Goal: Task Accomplishment & Management: Use online tool/utility

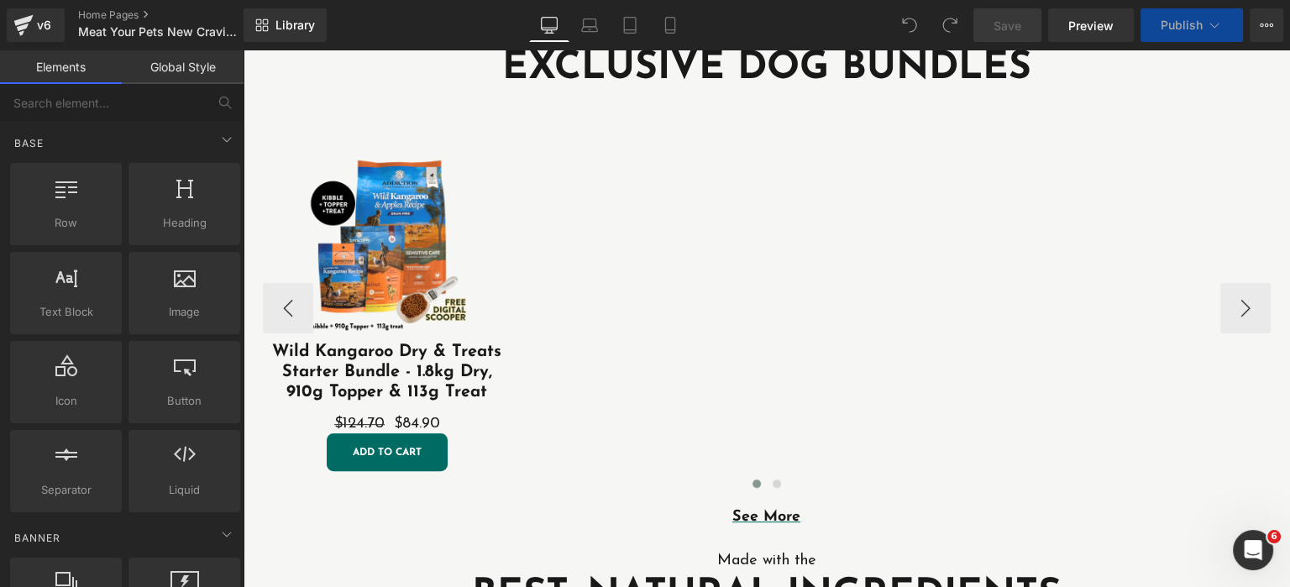
scroll to position [529, 0]
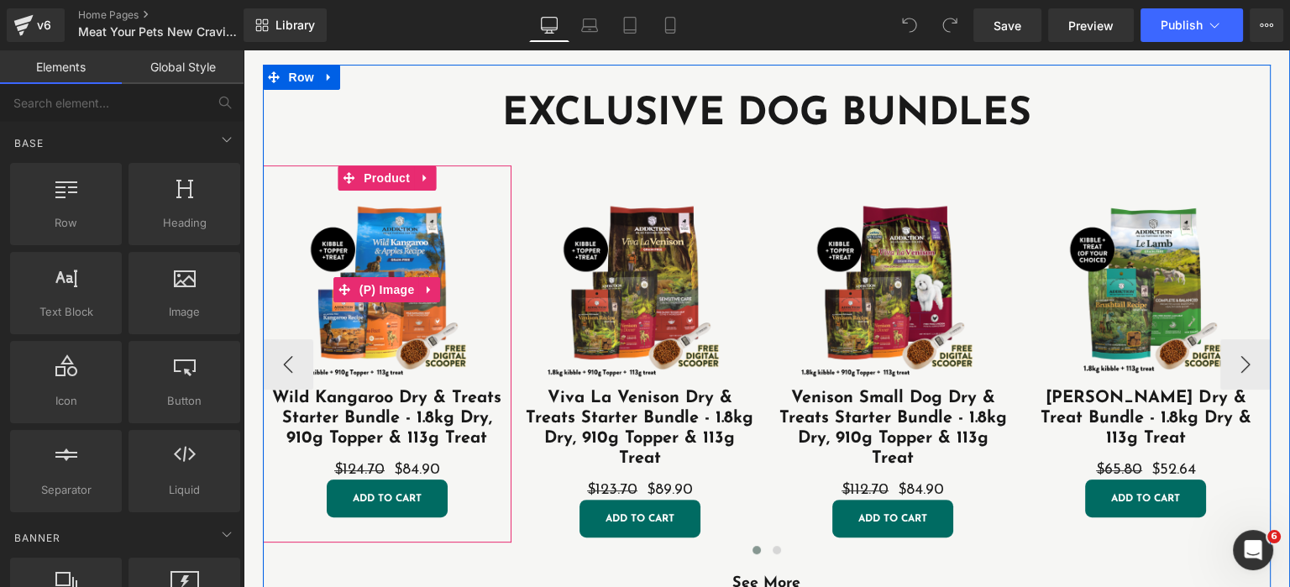
click at [496, 207] on link "Sale Off" at bounding box center [387, 289] width 232 height 197
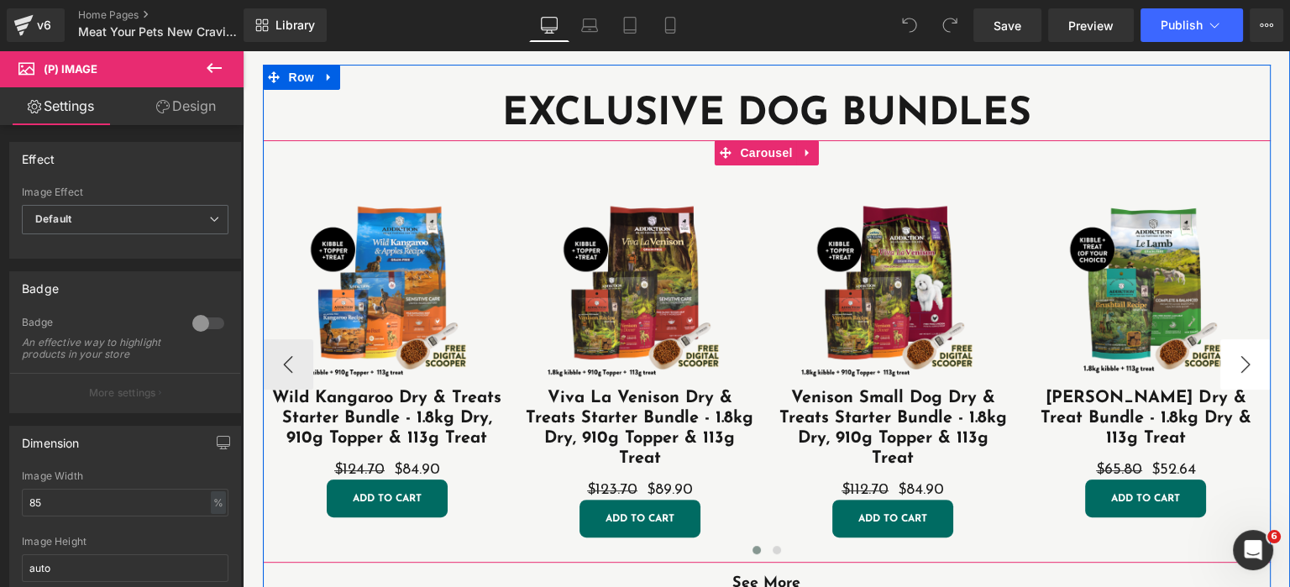
click at [1247, 367] on button "›" at bounding box center [1245, 364] width 50 height 50
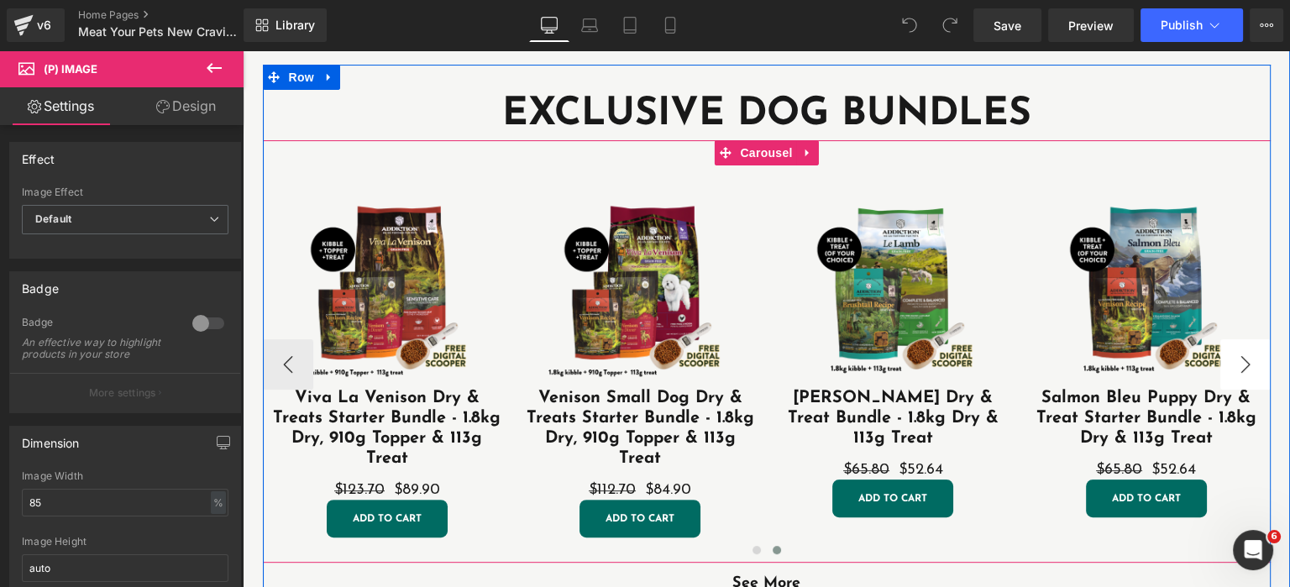
click at [1247, 367] on button "›" at bounding box center [1245, 364] width 50 height 50
click at [1247, 366] on button "›" at bounding box center [1245, 364] width 50 height 50
click at [1245, 368] on button "›" at bounding box center [1245, 364] width 50 height 50
click at [1242, 369] on button "›" at bounding box center [1245, 364] width 50 height 50
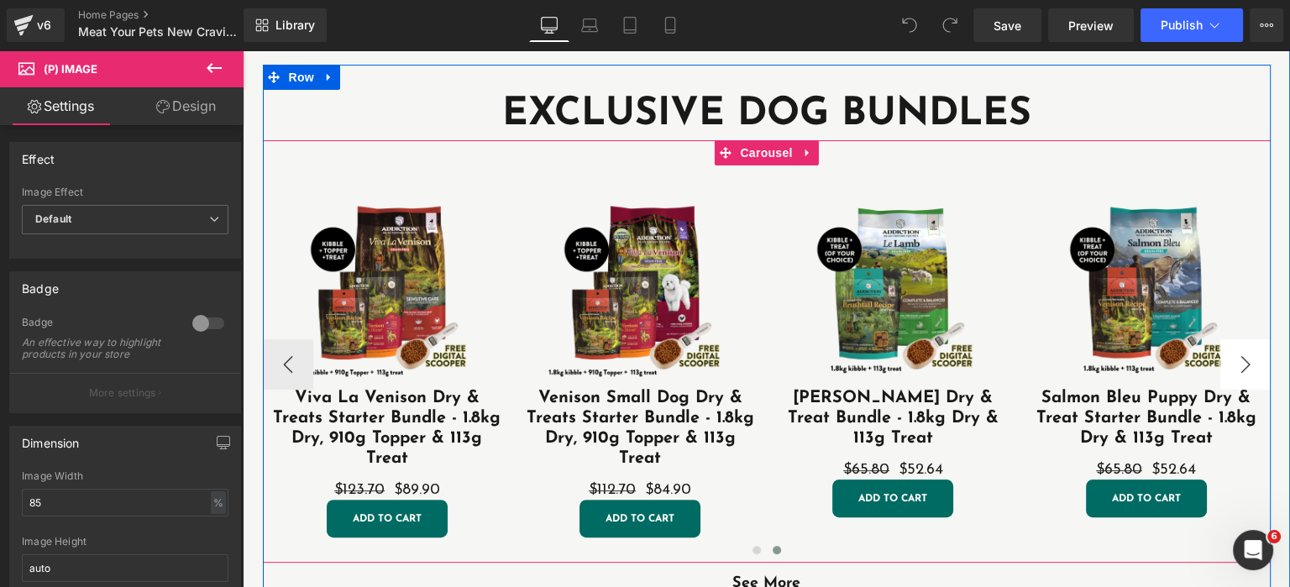
click at [1243, 363] on button "›" at bounding box center [1245, 364] width 50 height 50
click at [288, 364] on button "‹" at bounding box center [288, 364] width 50 height 50
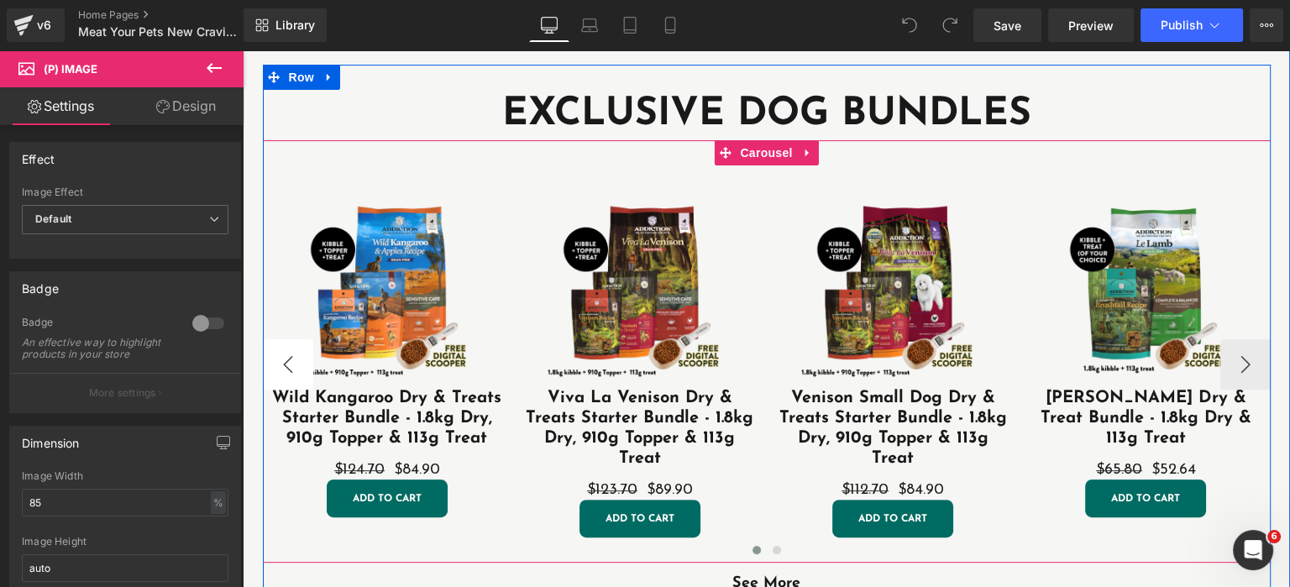
click at [293, 363] on button "‹" at bounding box center [288, 364] width 50 height 50
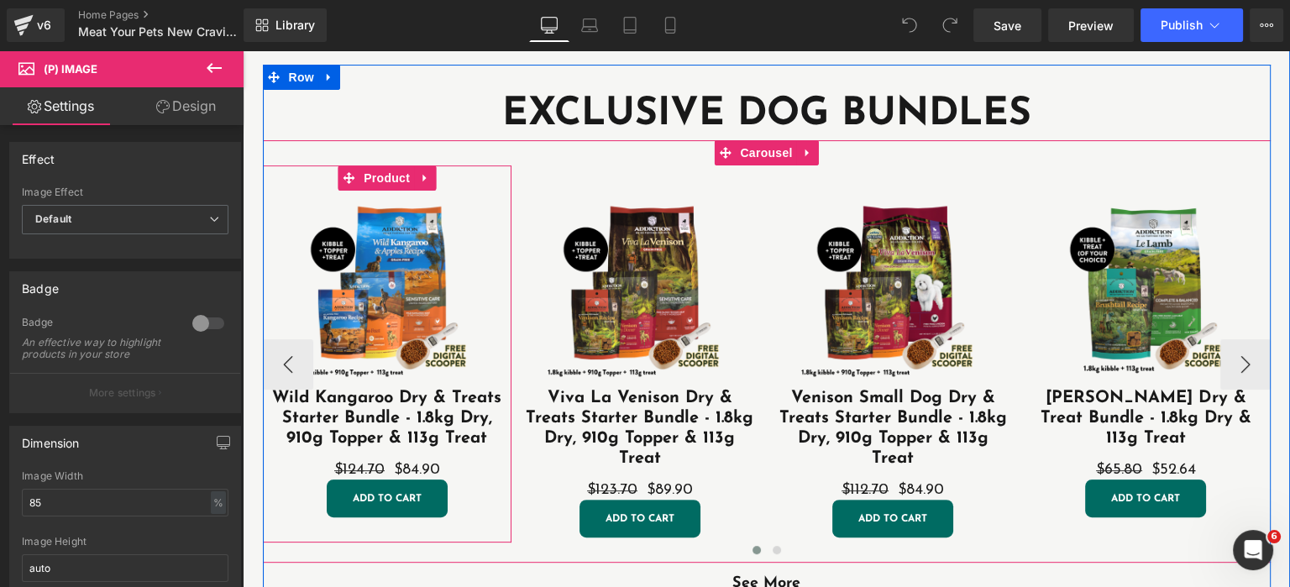
click at [300, 181] on div "Sale Off (P) Image Wild Kangaroo Dry & Treats Starter Bundle - 1.8kg Dry, 910g …" at bounding box center [387, 353] width 249 height 377
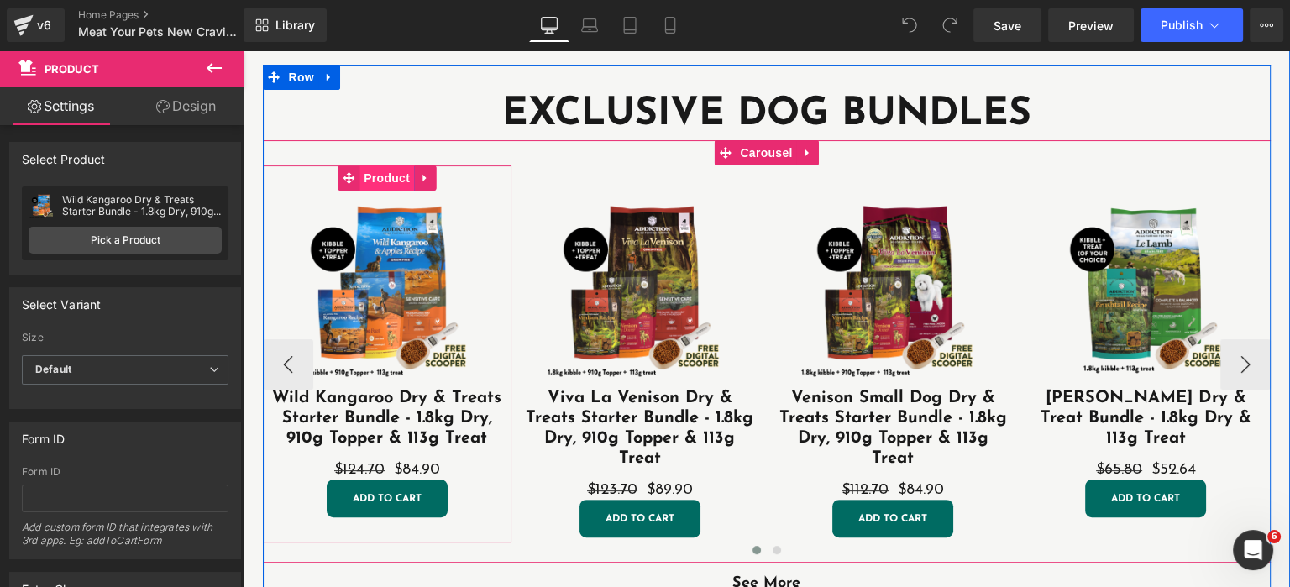
click at [386, 183] on span "Product" at bounding box center [386, 177] width 55 height 25
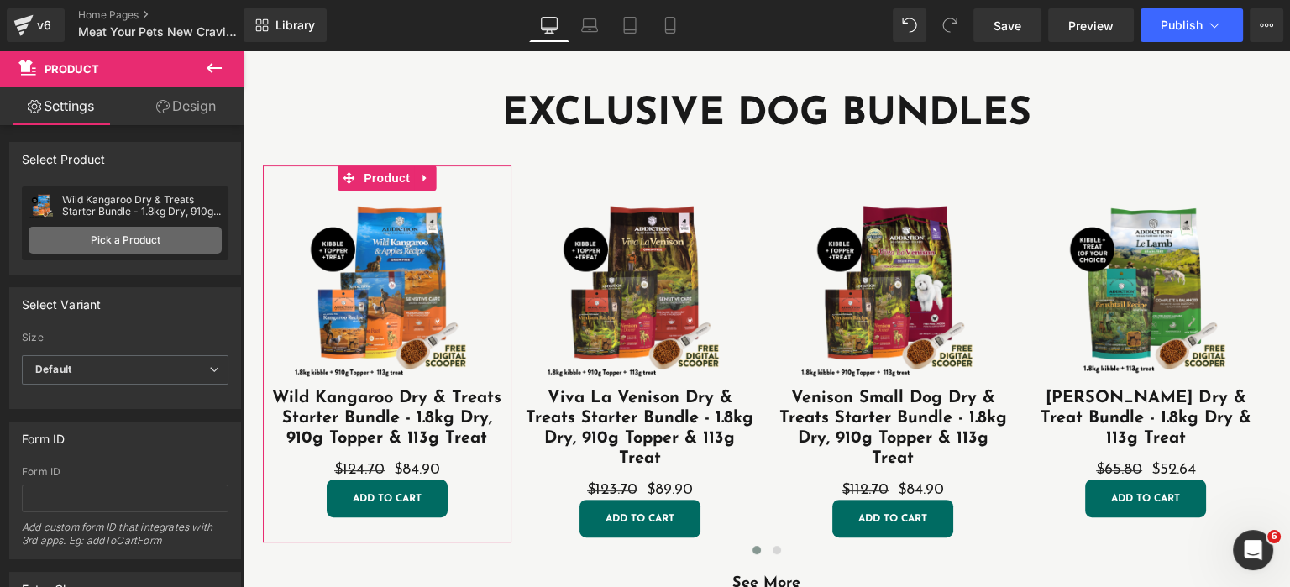
click at [128, 241] on link "Pick a Product" at bounding box center [125, 240] width 193 height 27
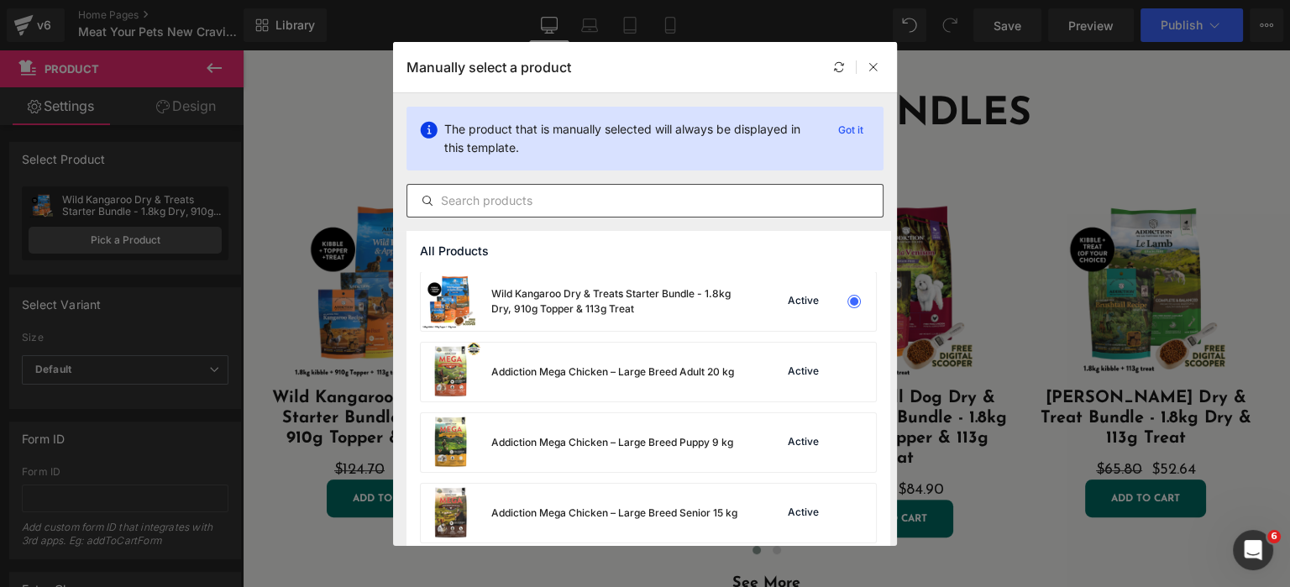
click at [522, 199] on input "text" at bounding box center [644, 201] width 475 height 20
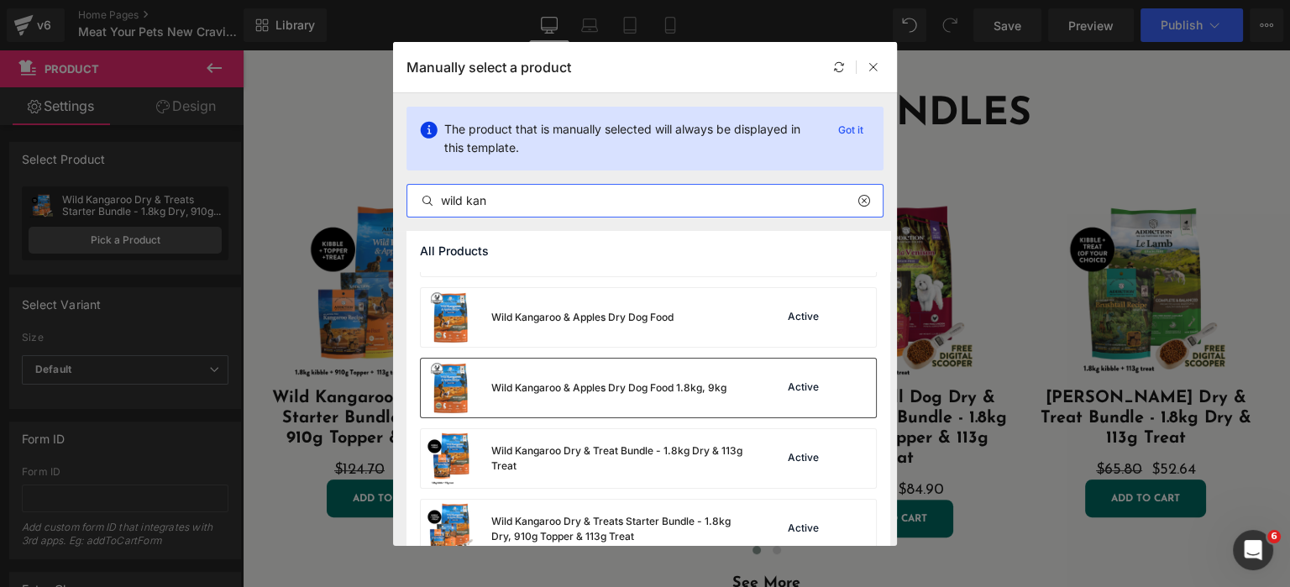
scroll to position [81, 0]
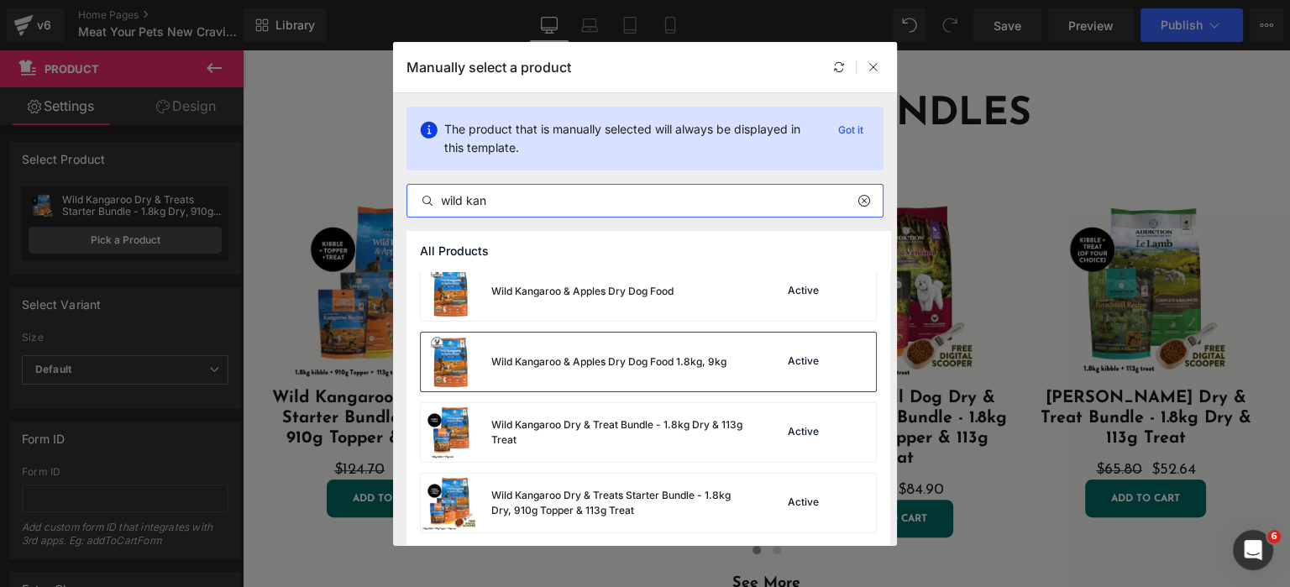
type input "wild kan"
click at [594, 364] on div "Wild Kangaroo & Apples Dry Dog Food 1.8kg, 9kg" at bounding box center [608, 361] width 235 height 15
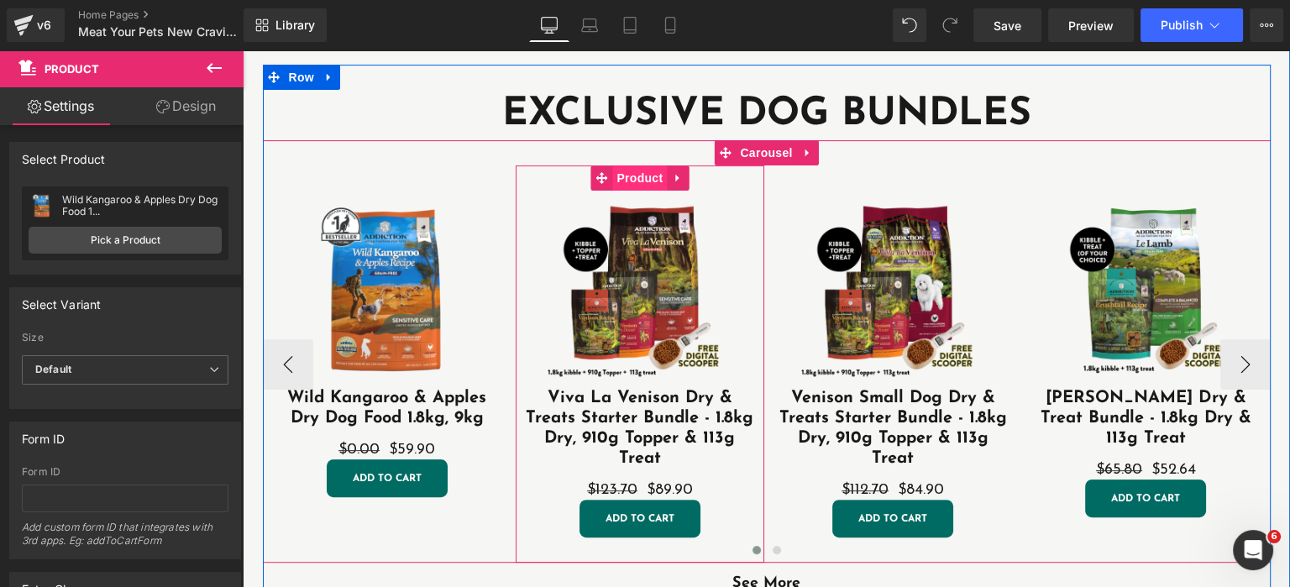
click at [637, 182] on span "Product" at bounding box center [639, 177] width 55 height 25
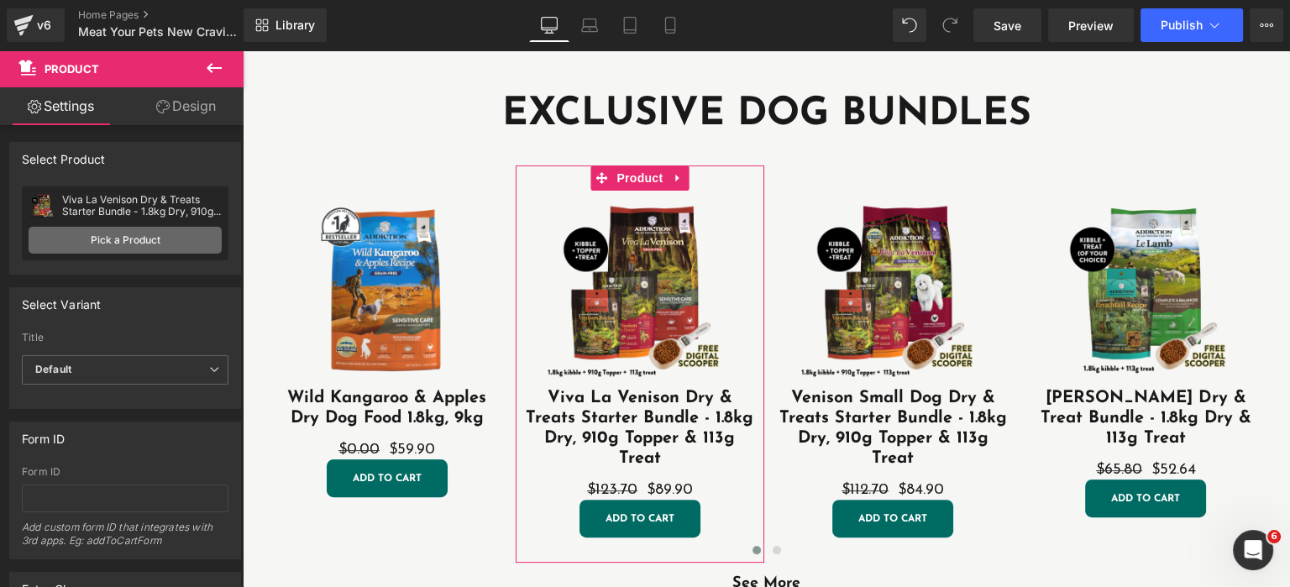
click at [106, 246] on link "Pick a Product" at bounding box center [125, 240] width 193 height 27
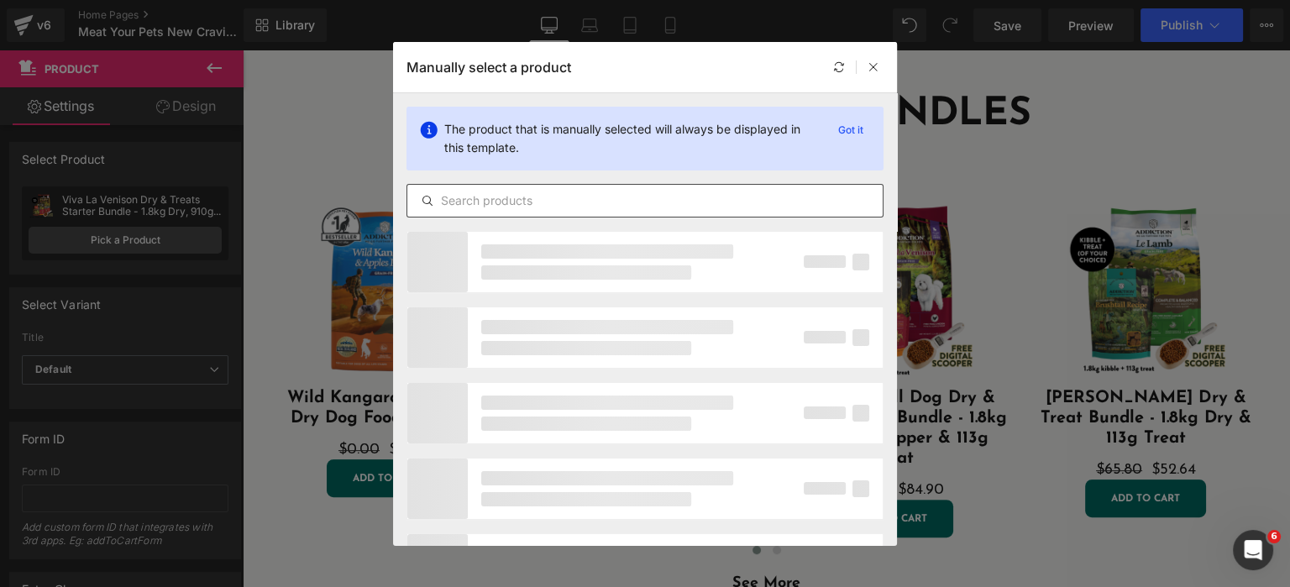
click at [569, 200] on input "text" at bounding box center [644, 201] width 475 height 20
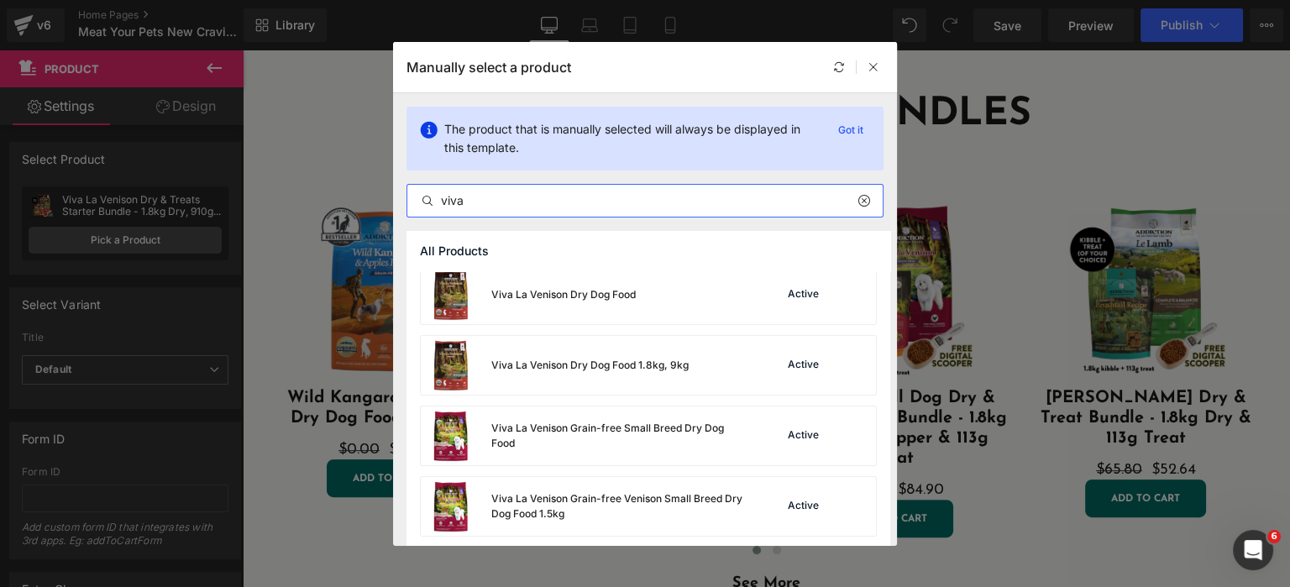
scroll to position [363, 0]
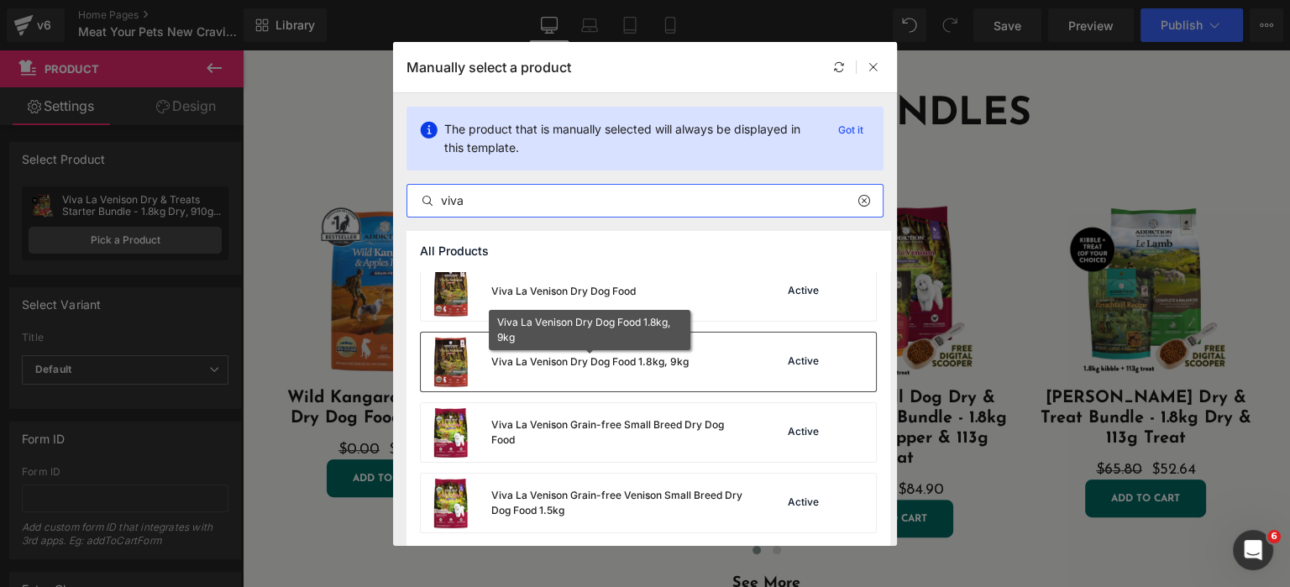
type input "viva"
click at [666, 366] on div "Viva La Venison Dry Dog Food 1.8kg, 9kg" at bounding box center [589, 361] width 197 height 15
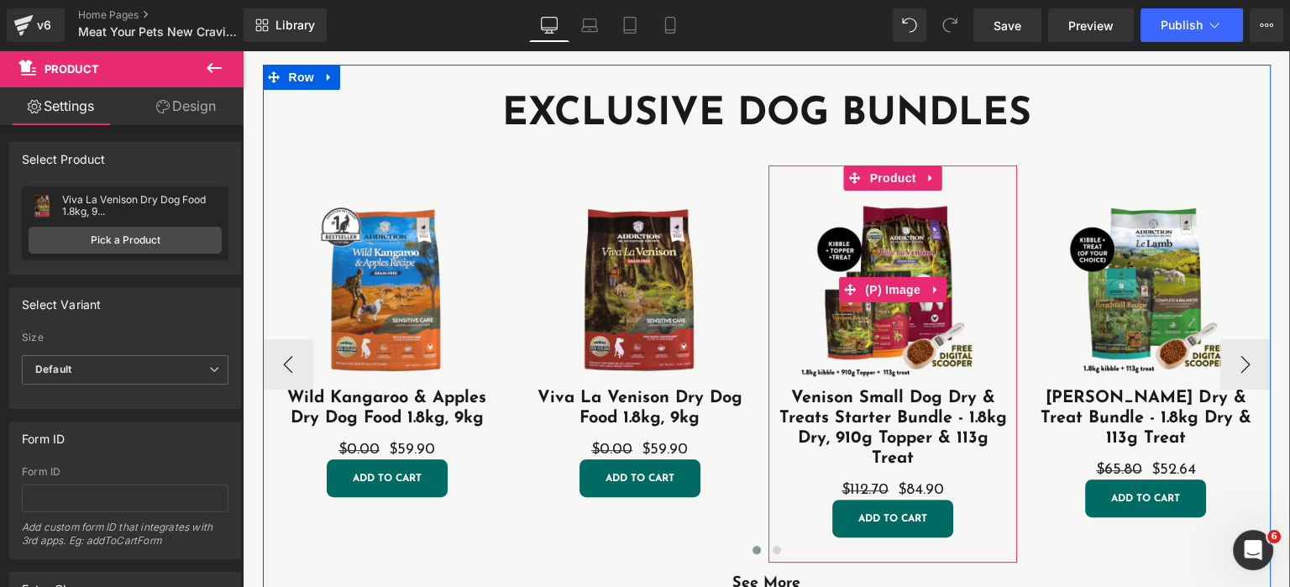
click at [803, 206] on img at bounding box center [892, 289] width 197 height 197
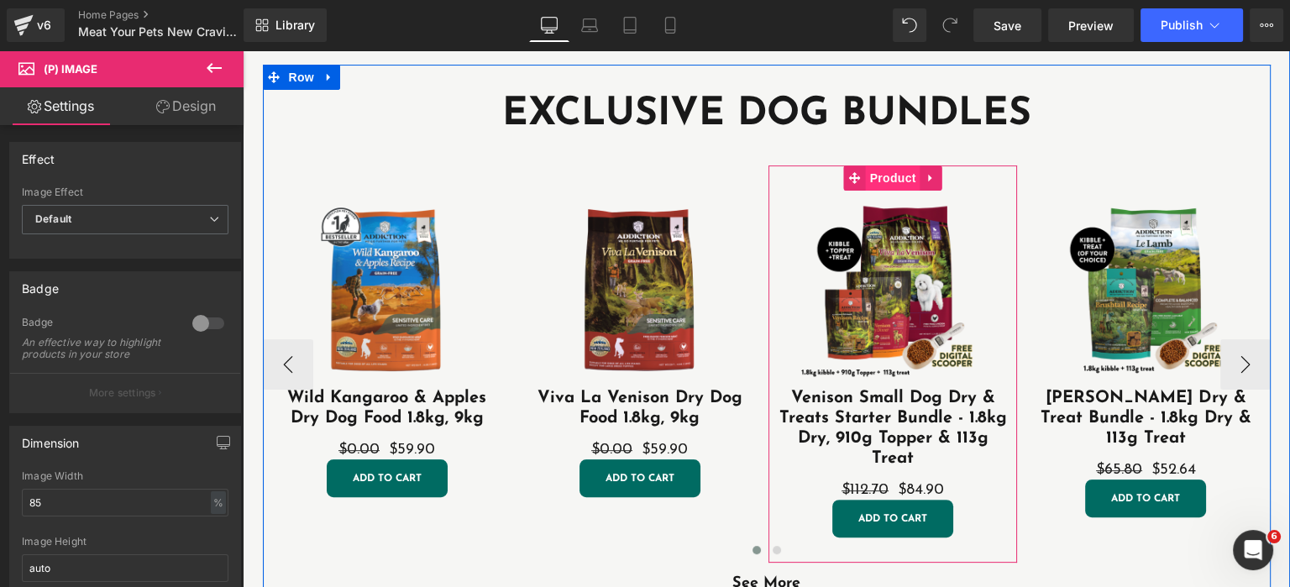
click at [913, 178] on span "Product" at bounding box center [893, 177] width 55 height 25
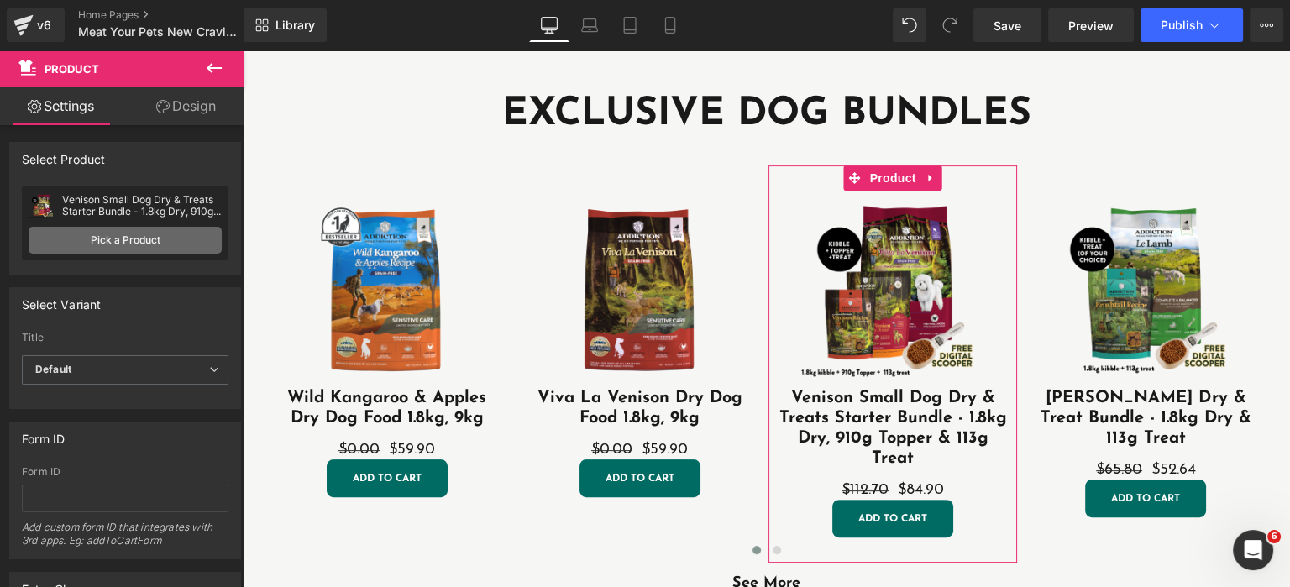
click at [110, 238] on link "Pick a Product" at bounding box center [125, 240] width 193 height 27
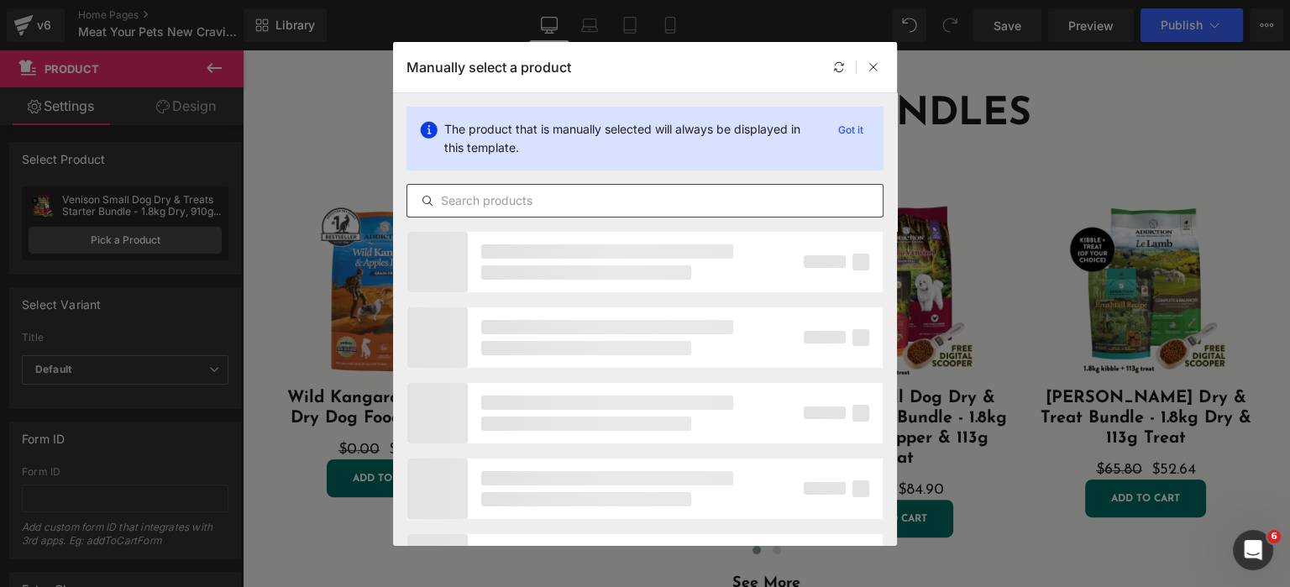
click at [517, 196] on input "text" at bounding box center [644, 201] width 475 height 20
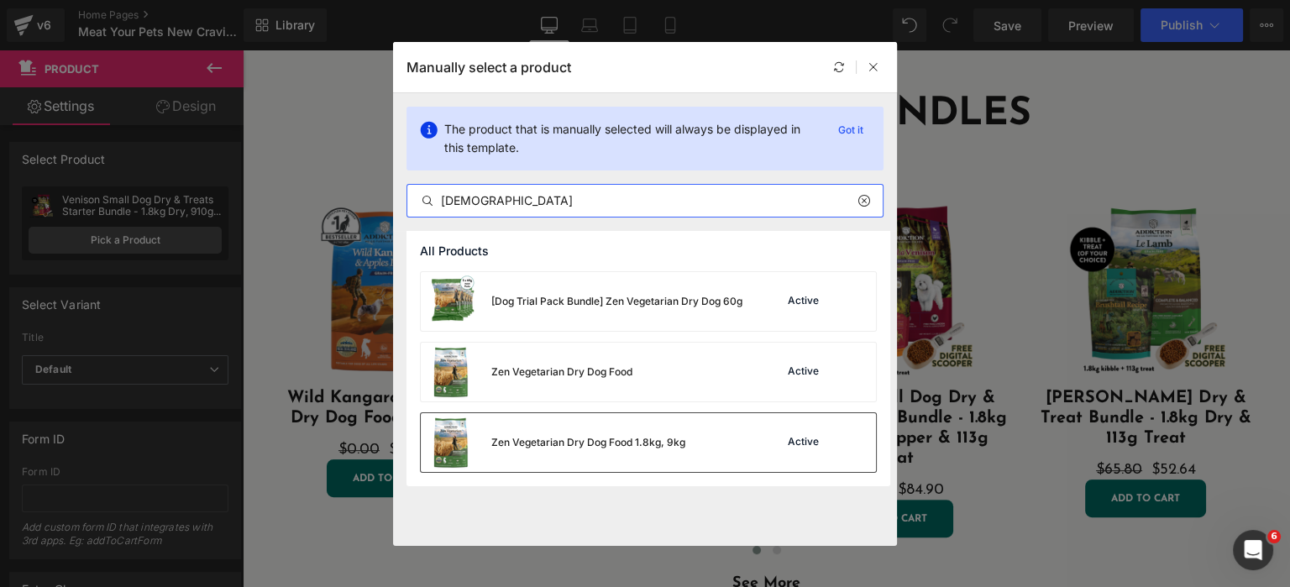
type input "[DEMOGRAPHIC_DATA]"
click at [714, 448] on div "Zen Vegetarian Dry Dog Food 1.8kg, 9kg Active" at bounding box center [648, 442] width 455 height 59
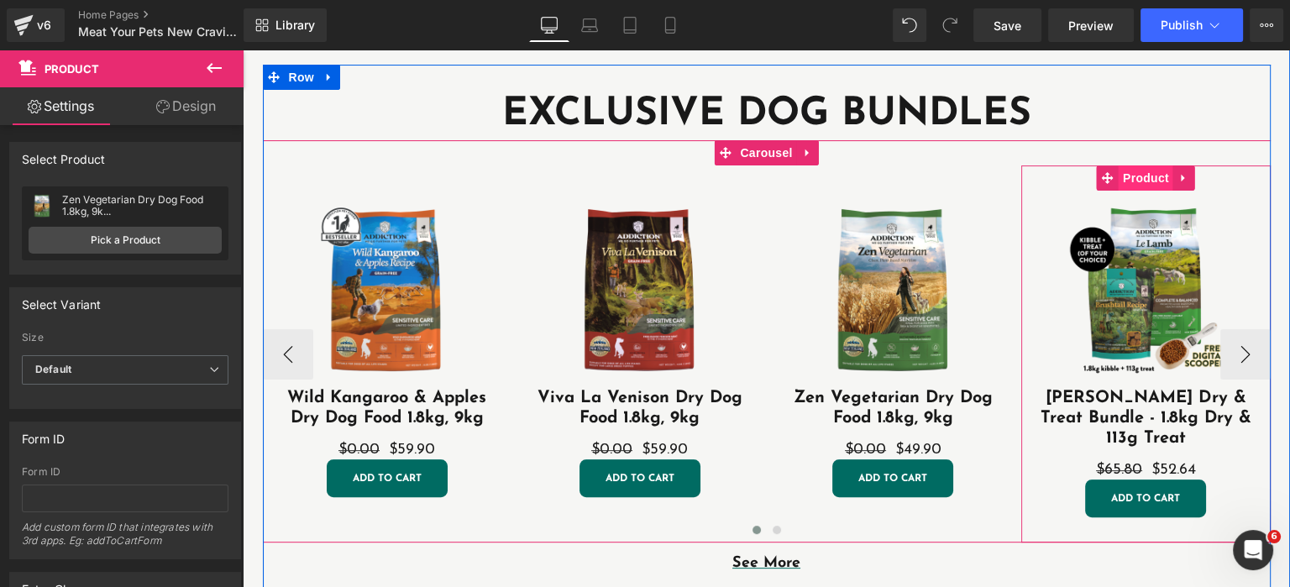
click at [1146, 184] on span "Product" at bounding box center [1145, 177] width 55 height 25
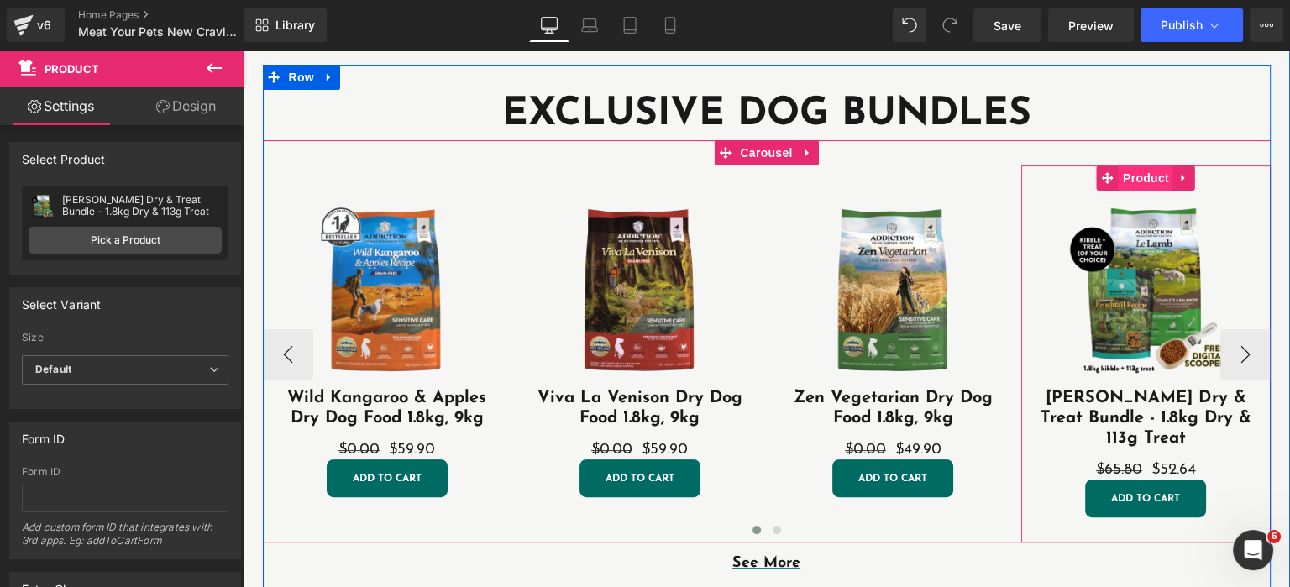
click at [1128, 172] on span "Product" at bounding box center [1145, 177] width 55 height 25
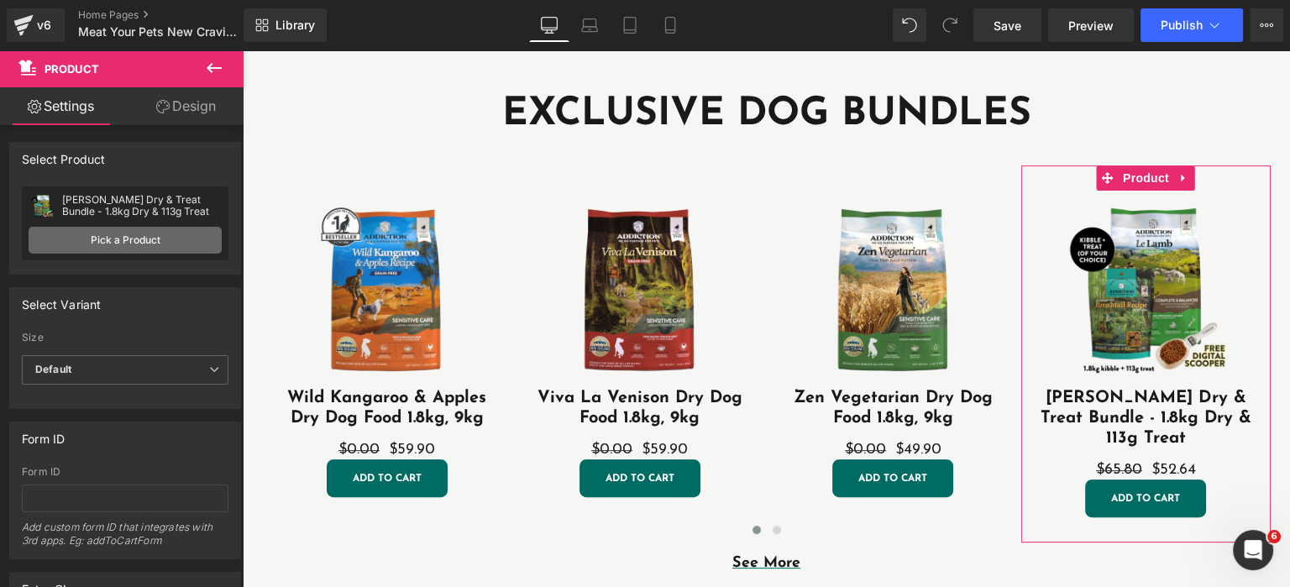
click at [101, 236] on link "Pick a Product" at bounding box center [125, 240] width 193 height 27
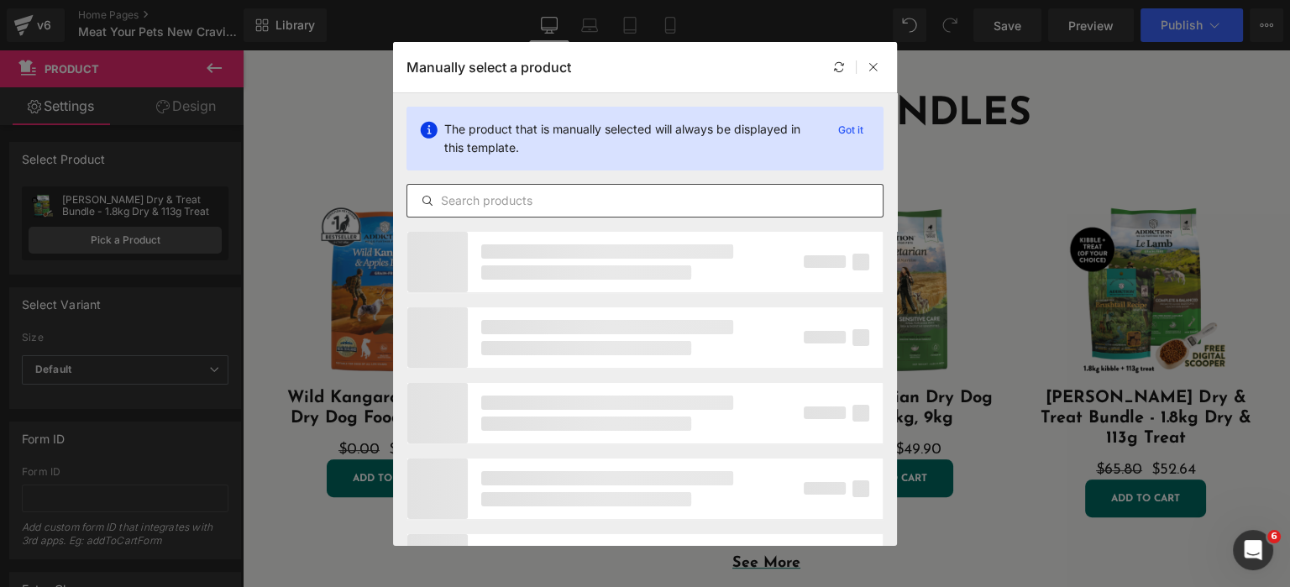
click at [564, 201] on input "text" at bounding box center [644, 201] width 475 height 20
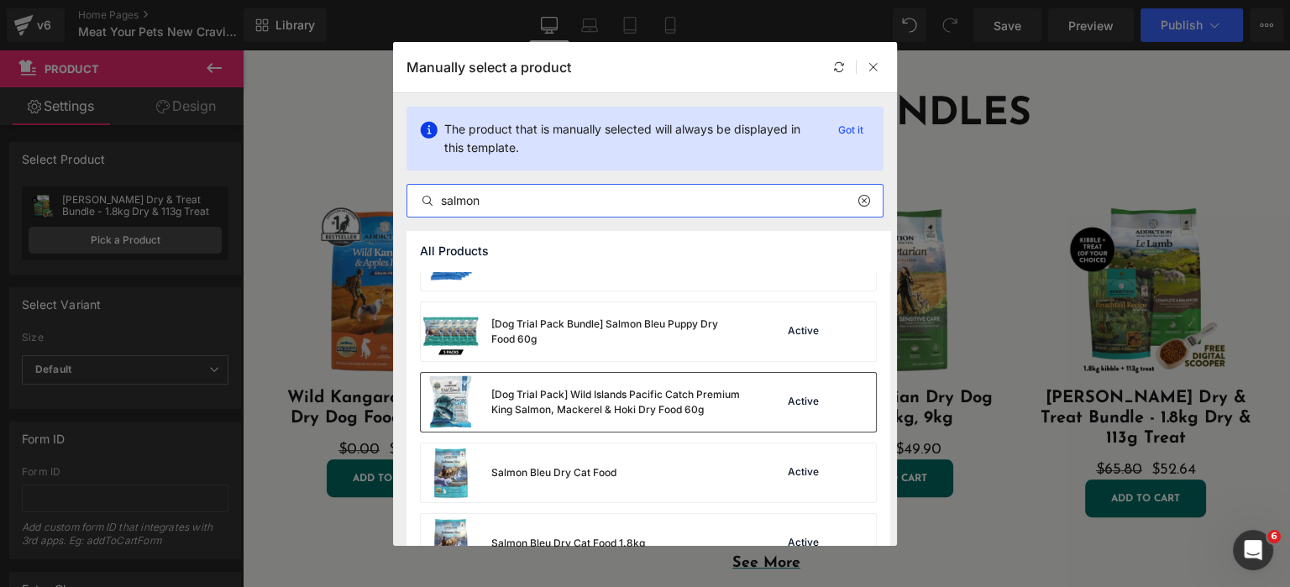
scroll to position [168, 0]
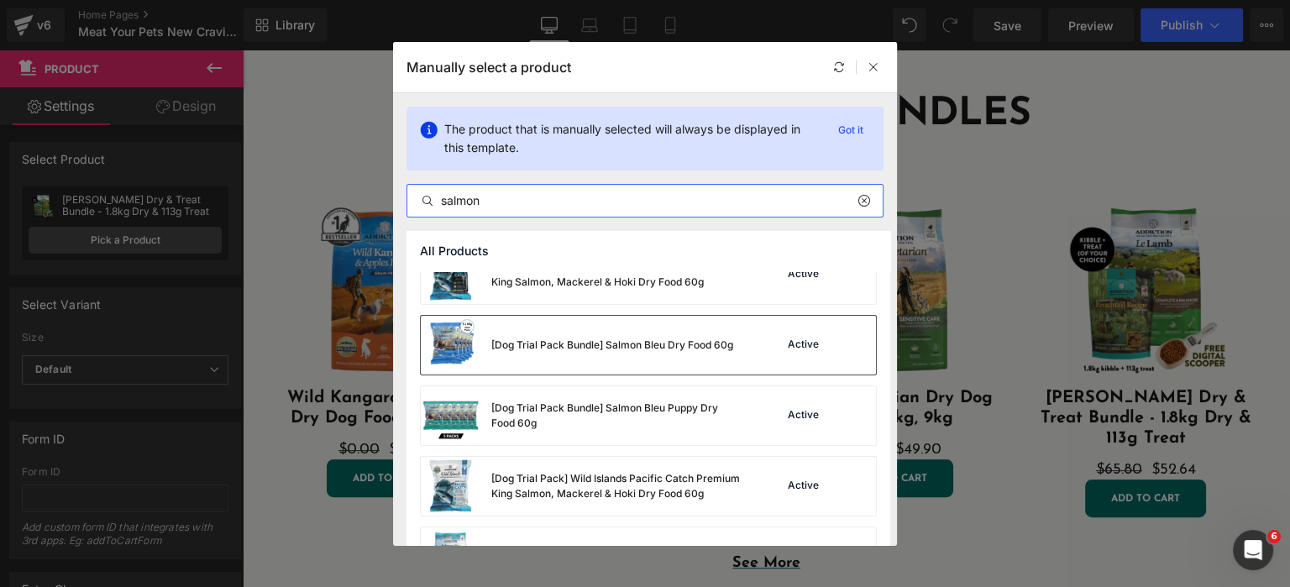
type input "salmon"
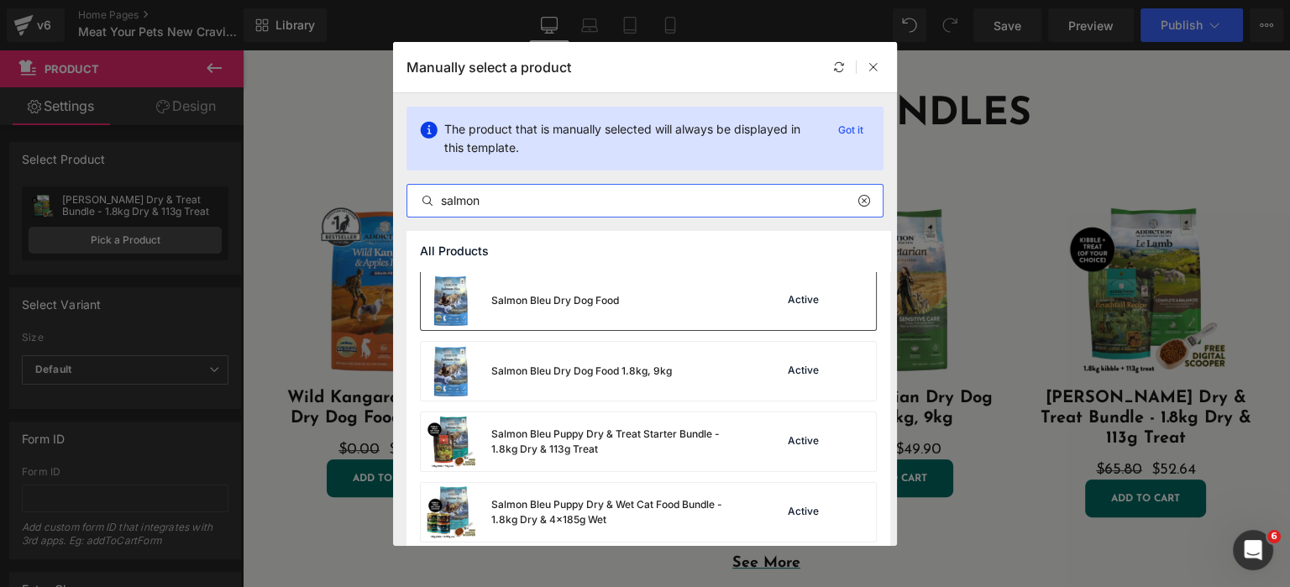
scroll to position [588, 0]
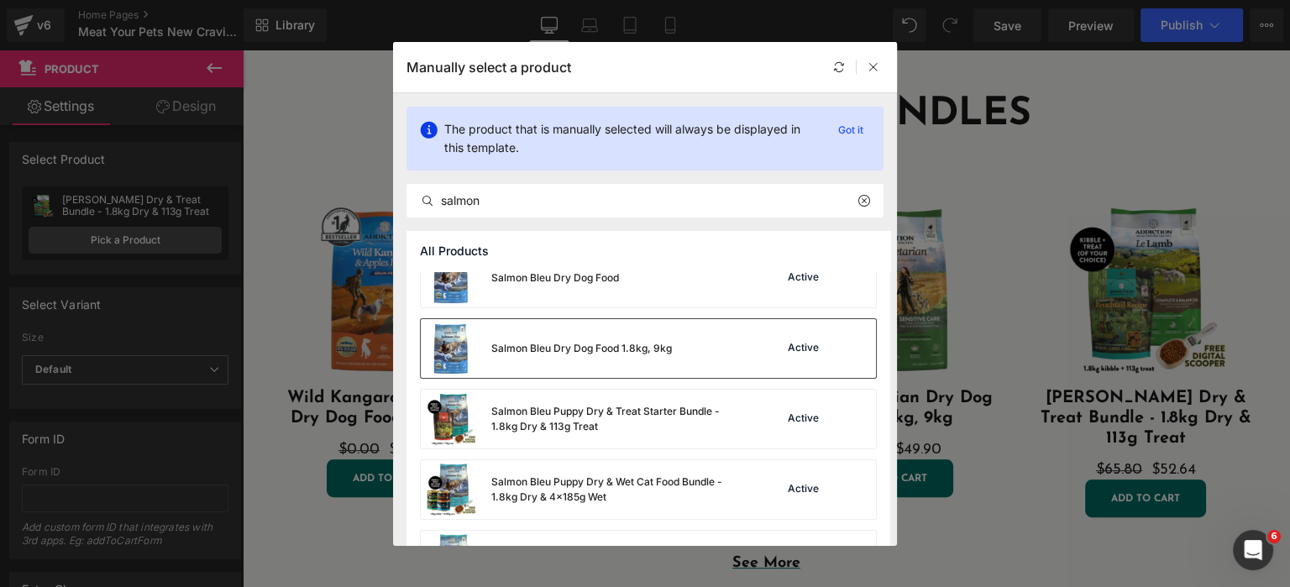
click at [735, 353] on div "Salmon Bleu Dry Dog Food 1.8kg, 9kg Active" at bounding box center [648, 348] width 455 height 59
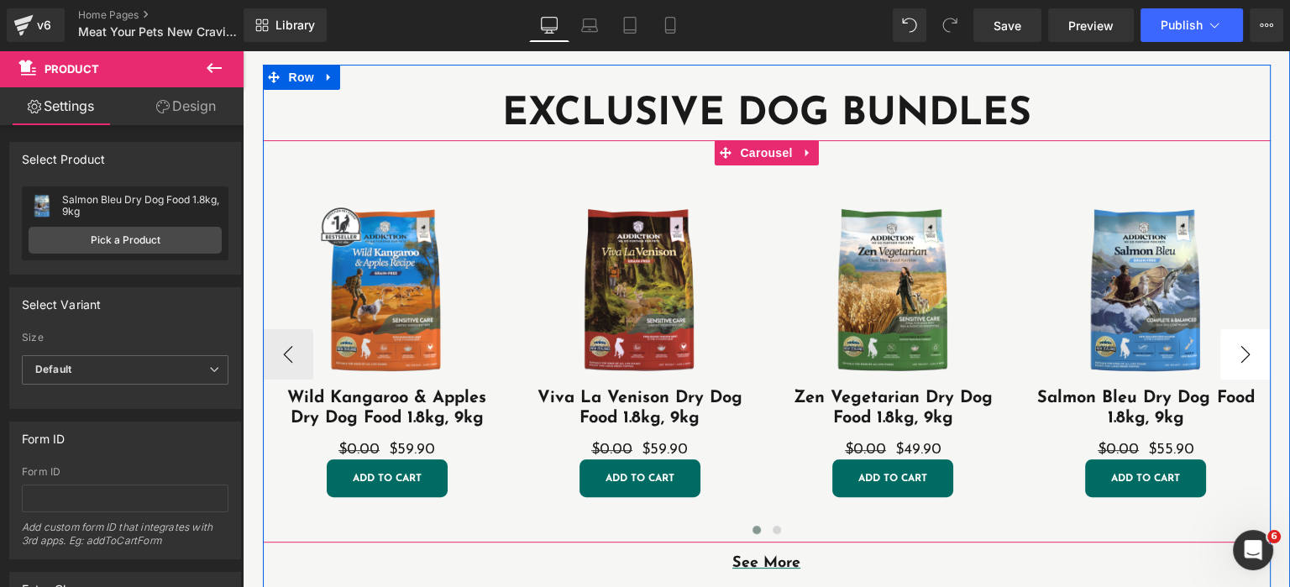
click at [1238, 347] on button "›" at bounding box center [1245, 354] width 50 height 50
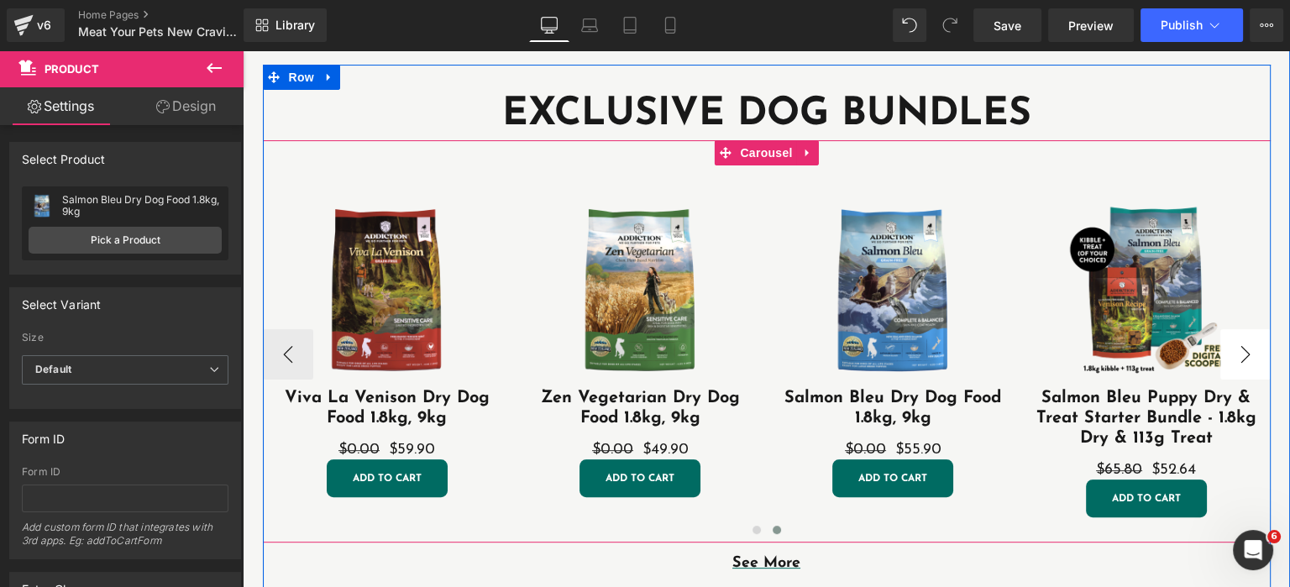
click at [1242, 352] on button "›" at bounding box center [1245, 354] width 50 height 50
click at [1242, 355] on button "›" at bounding box center [1245, 354] width 50 height 50
click at [1242, 356] on button "›" at bounding box center [1245, 354] width 50 height 50
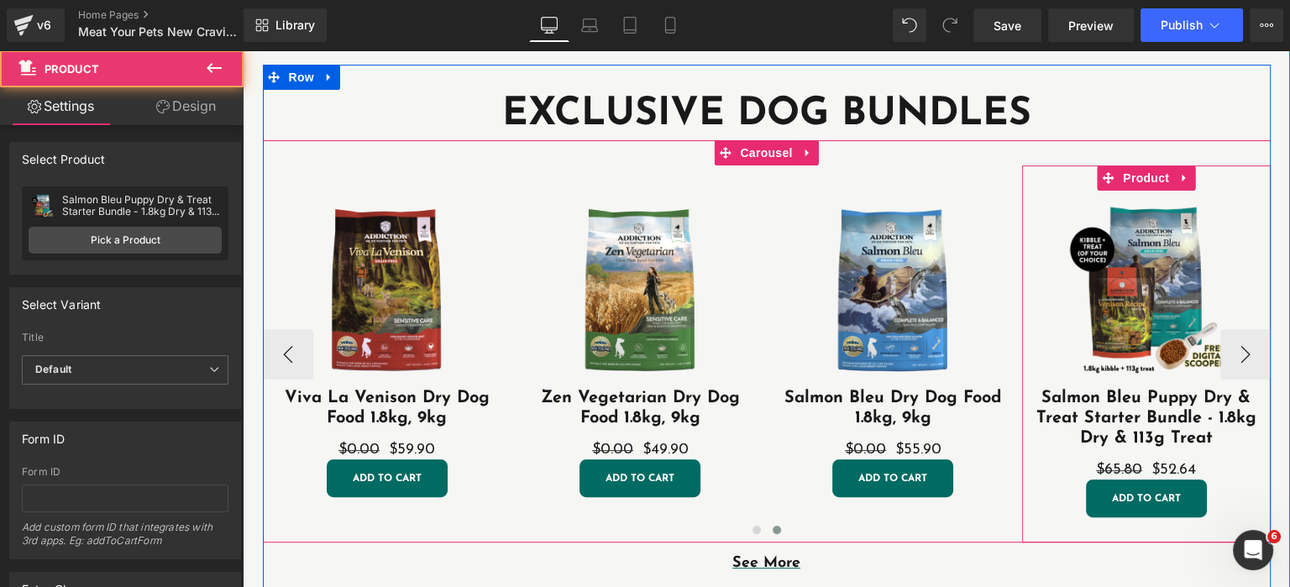
click at [1224, 182] on div "Sale Off (P) Image Salmon Bleu Puppy Dry & Treat Starter Bundle - 1.8kg Dry & 1…" at bounding box center [1146, 353] width 249 height 377
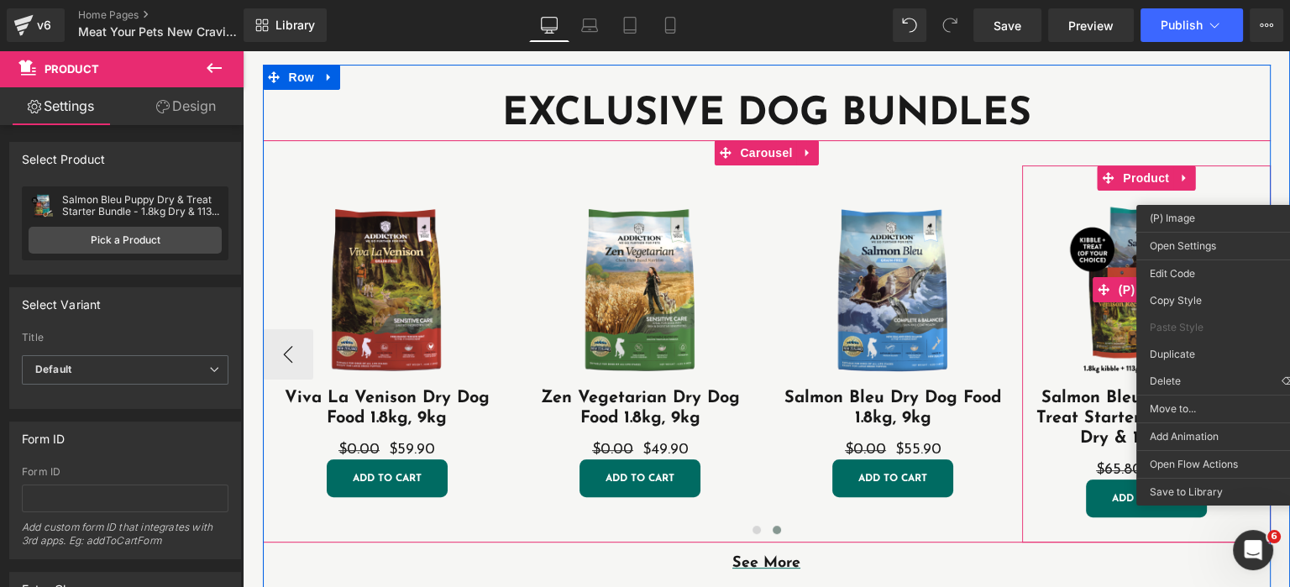
click at [1216, 186] on div "Sale Off (P) Image Salmon Bleu Puppy Dry & Treat Starter Bundle - 1.8kg Dry & 1…" at bounding box center [1146, 353] width 249 height 377
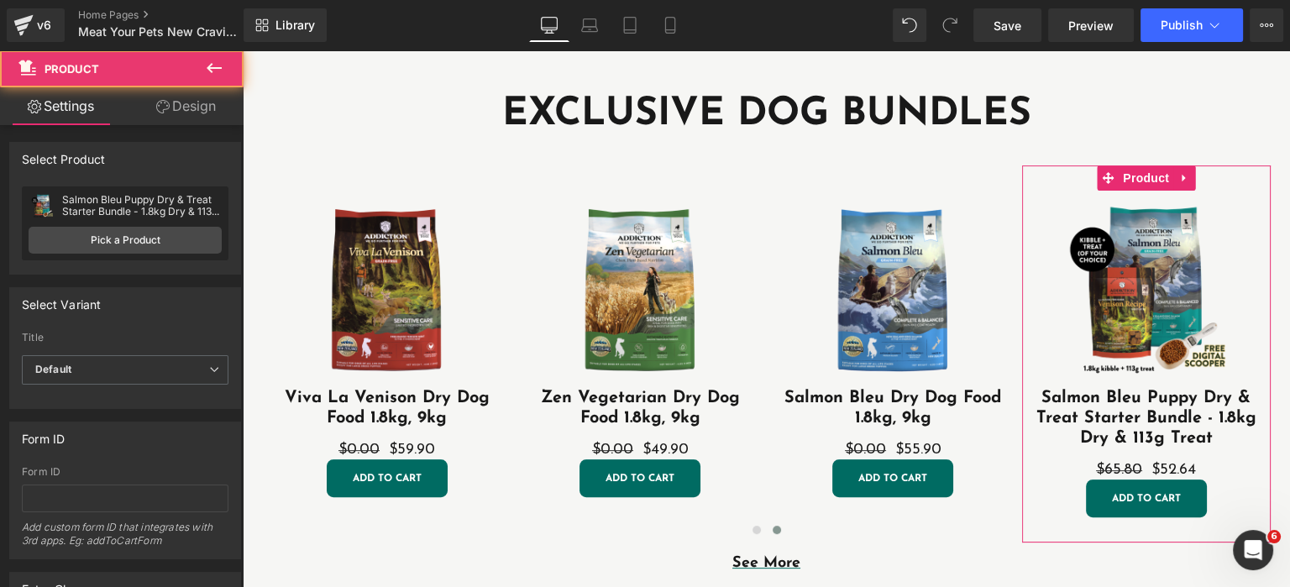
scroll to position [180, 0]
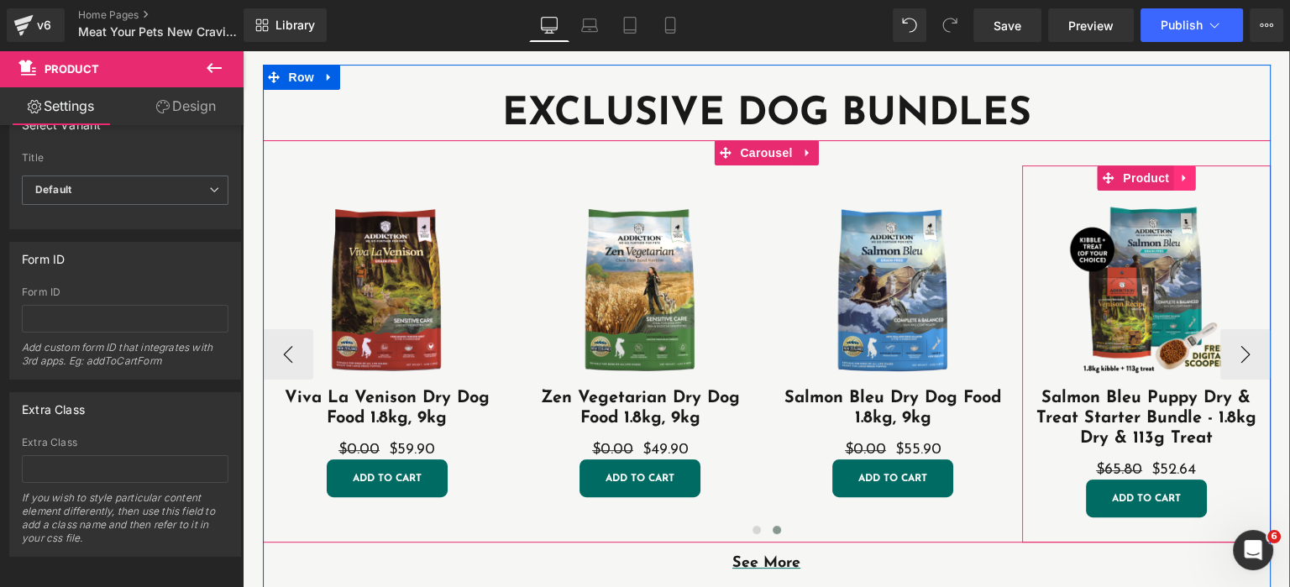
click at [1185, 175] on icon at bounding box center [1184, 178] width 12 height 13
click at [1191, 179] on icon at bounding box center [1195, 178] width 12 height 12
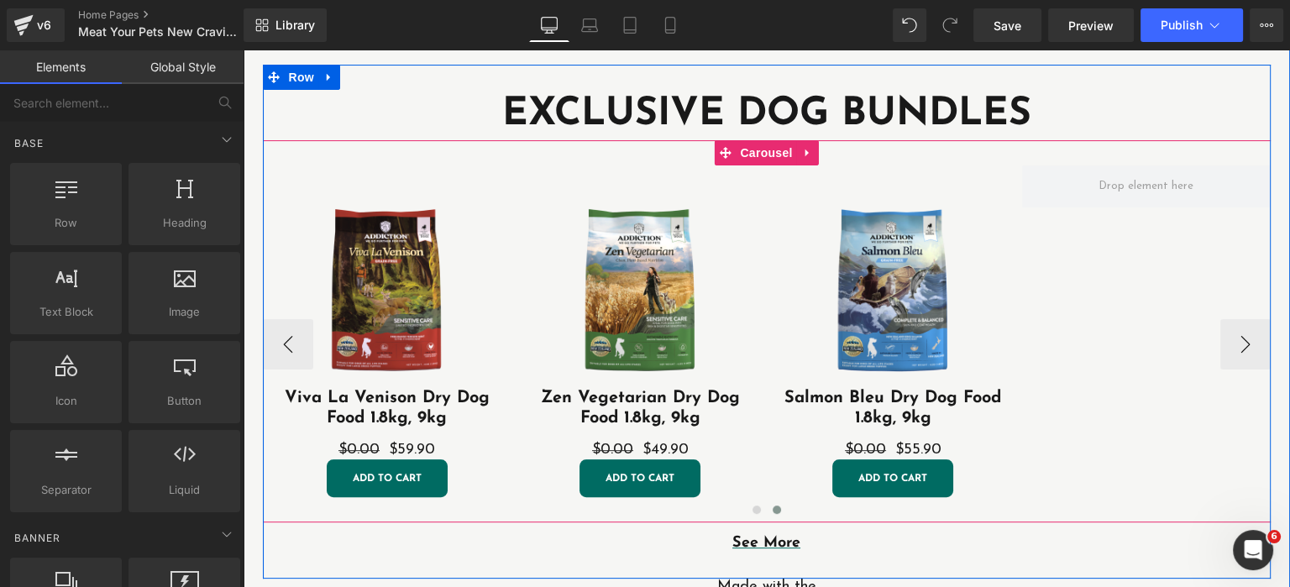
click at [1180, 243] on div "Sale Off (P) Image Wild Kangaroo & Apples Dry Dog Food 1.8kg, 9kg (P) Title $0.…" at bounding box center [642, 343] width 1265 height 357
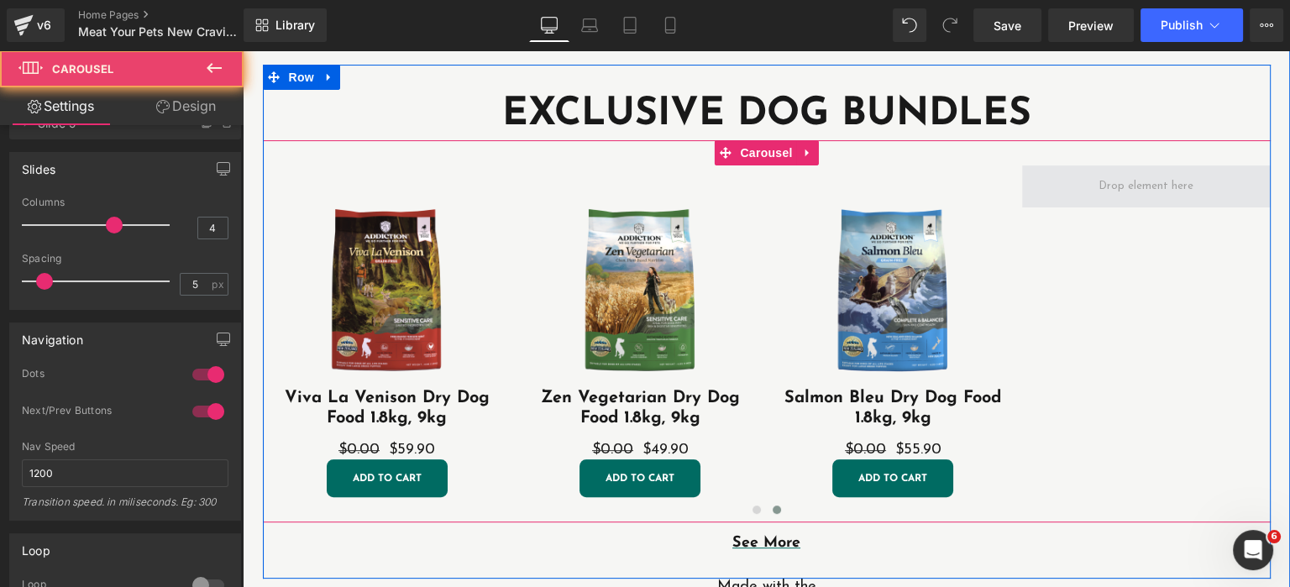
click at [1160, 202] on span at bounding box center [1146, 186] width 249 height 42
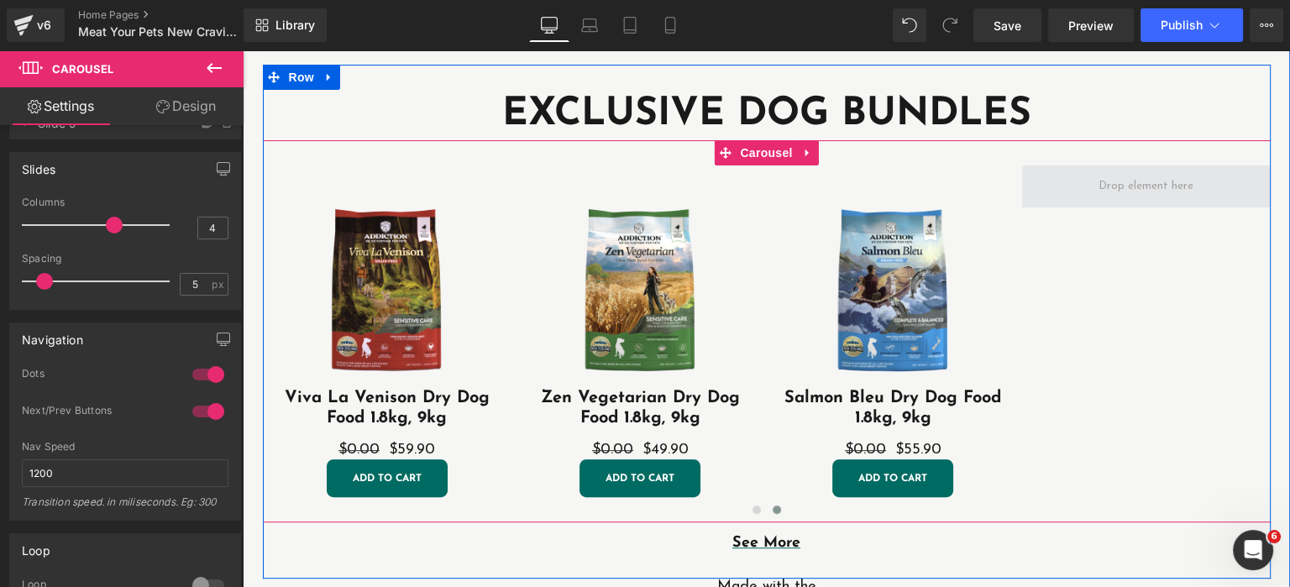
click at [1160, 195] on span at bounding box center [1145, 186] width 107 height 27
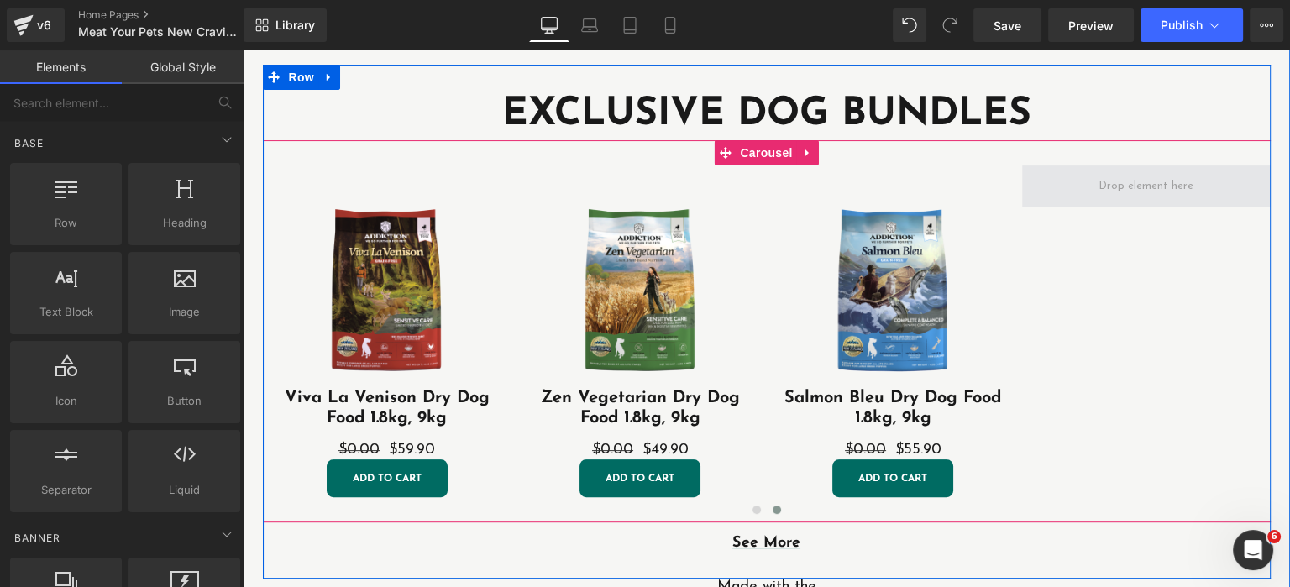
click at [1160, 195] on span at bounding box center [1145, 186] width 107 height 27
click at [1191, 203] on span at bounding box center [1146, 186] width 249 height 42
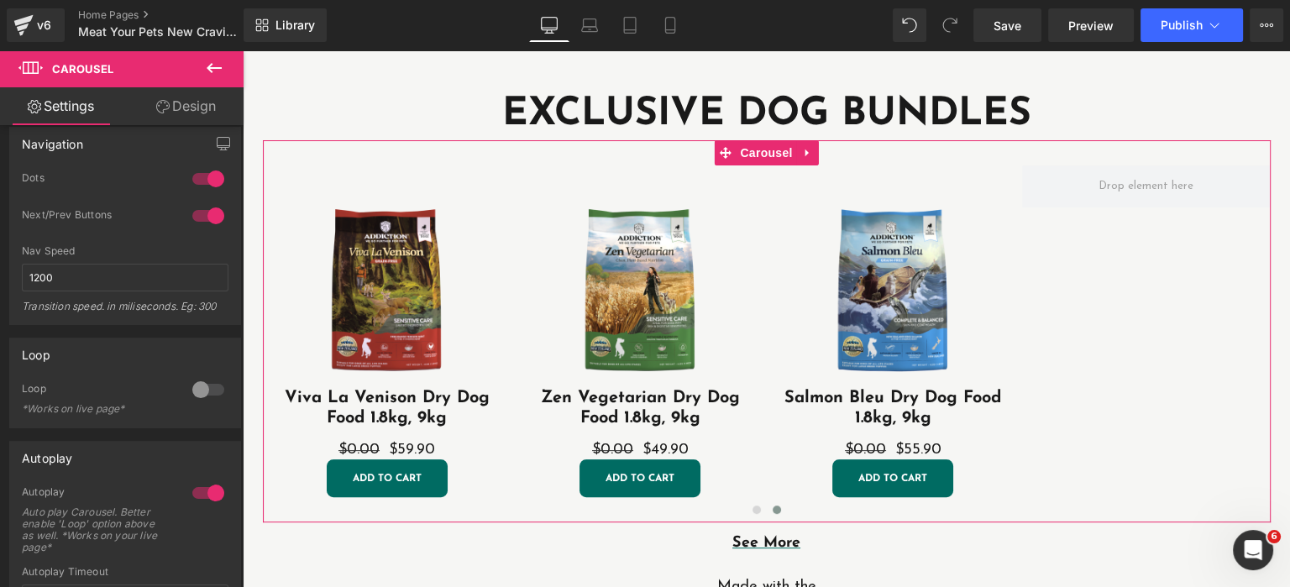
scroll to position [0, 0]
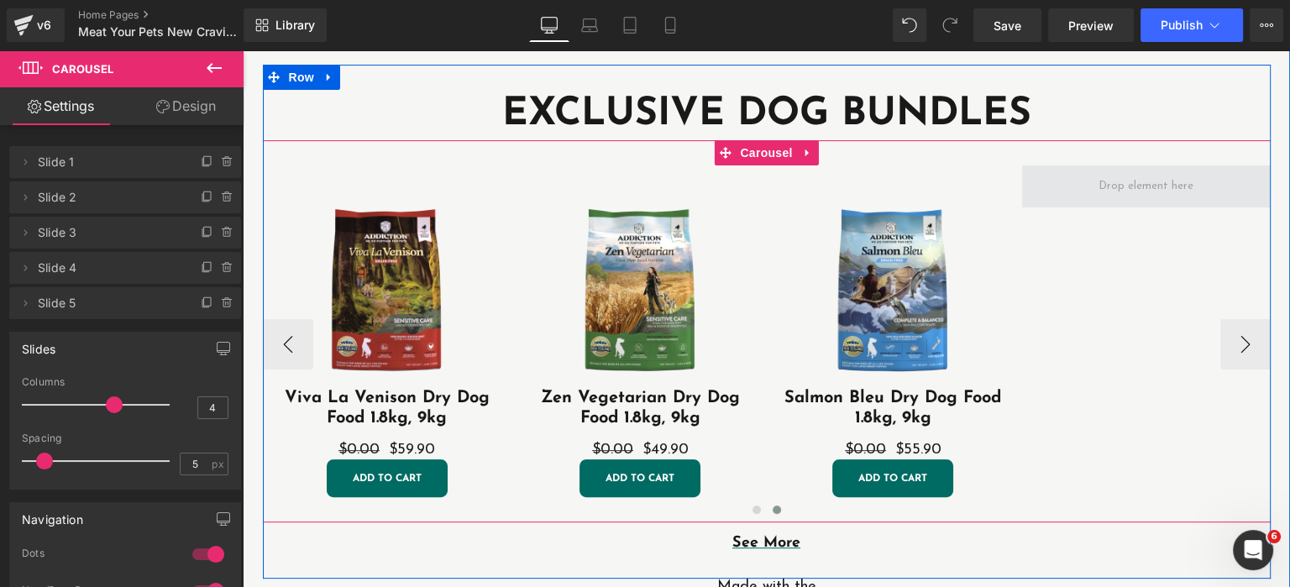
click at [1154, 183] on span at bounding box center [1145, 186] width 107 height 27
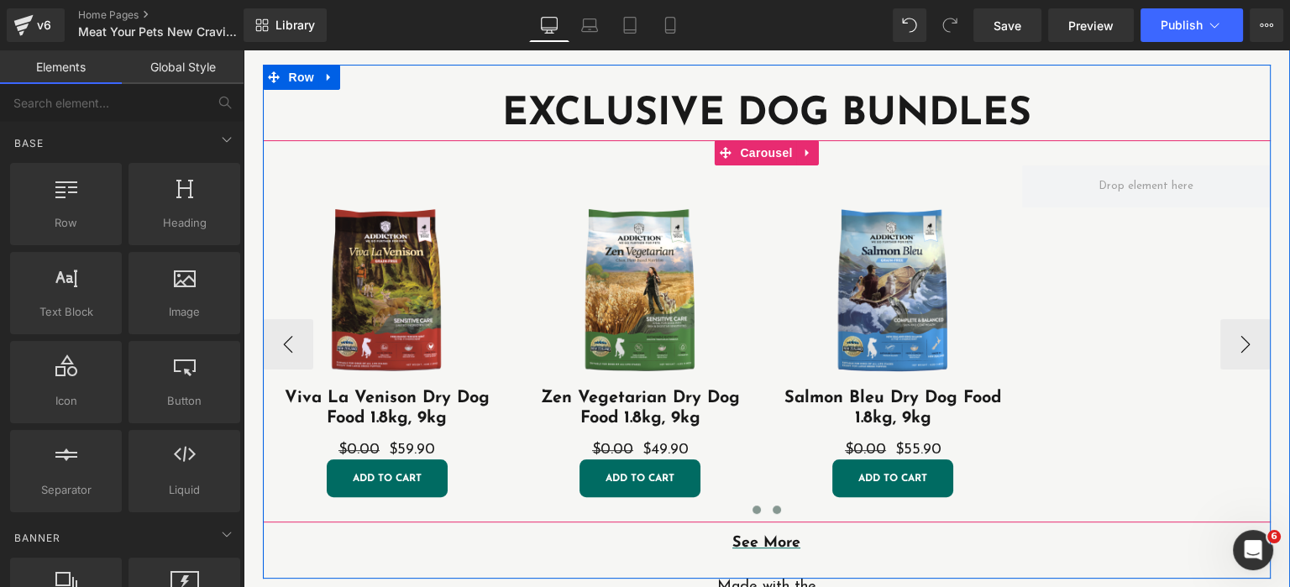
click at [756, 512] on span at bounding box center [756, 509] width 8 height 8
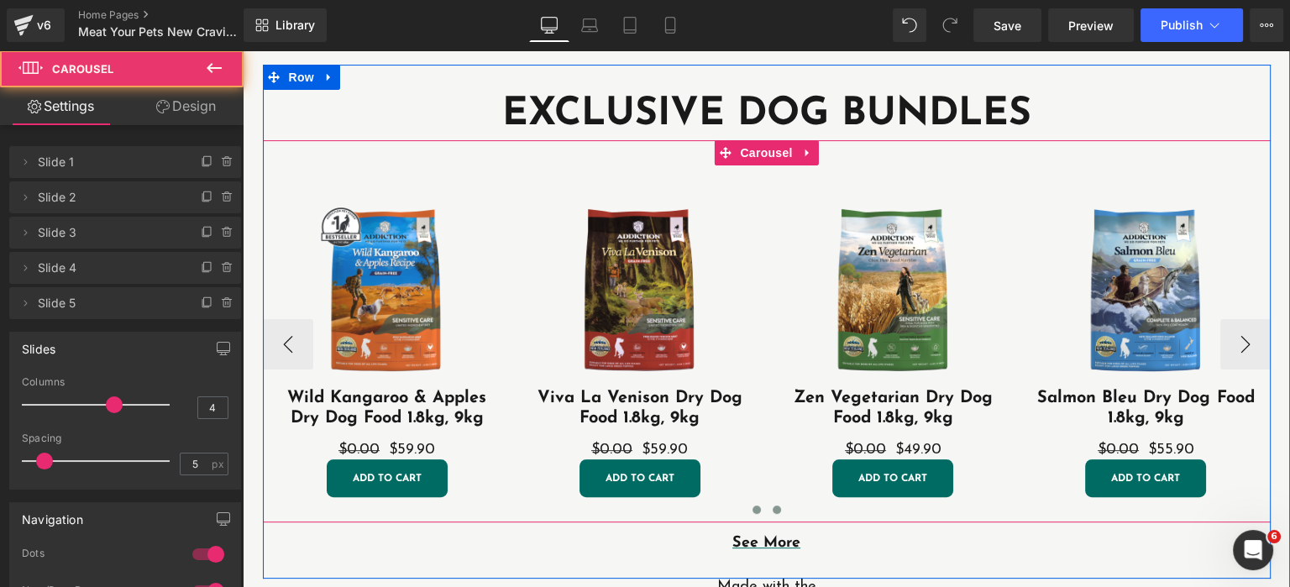
click at [776, 514] on span at bounding box center [776, 509] width 8 height 8
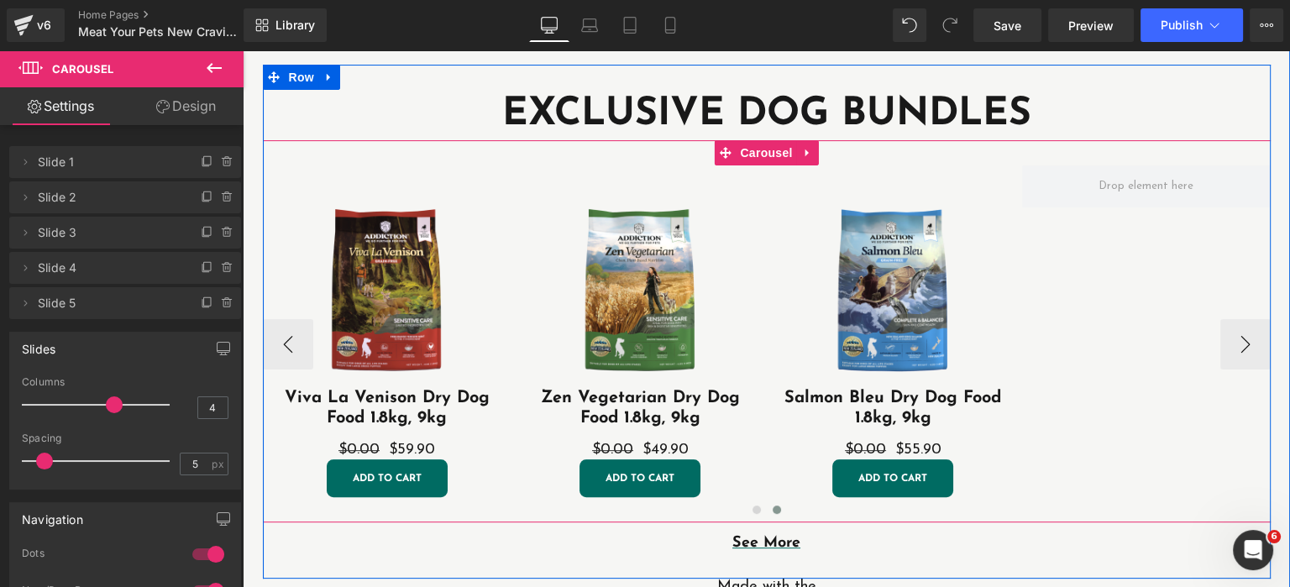
click at [1090, 356] on div "Sale Off (P) Image Wild Kangaroo & Apples Dry Dog Food 1.8kg, 9kg (P) Title $0.…" at bounding box center [642, 343] width 1265 height 357
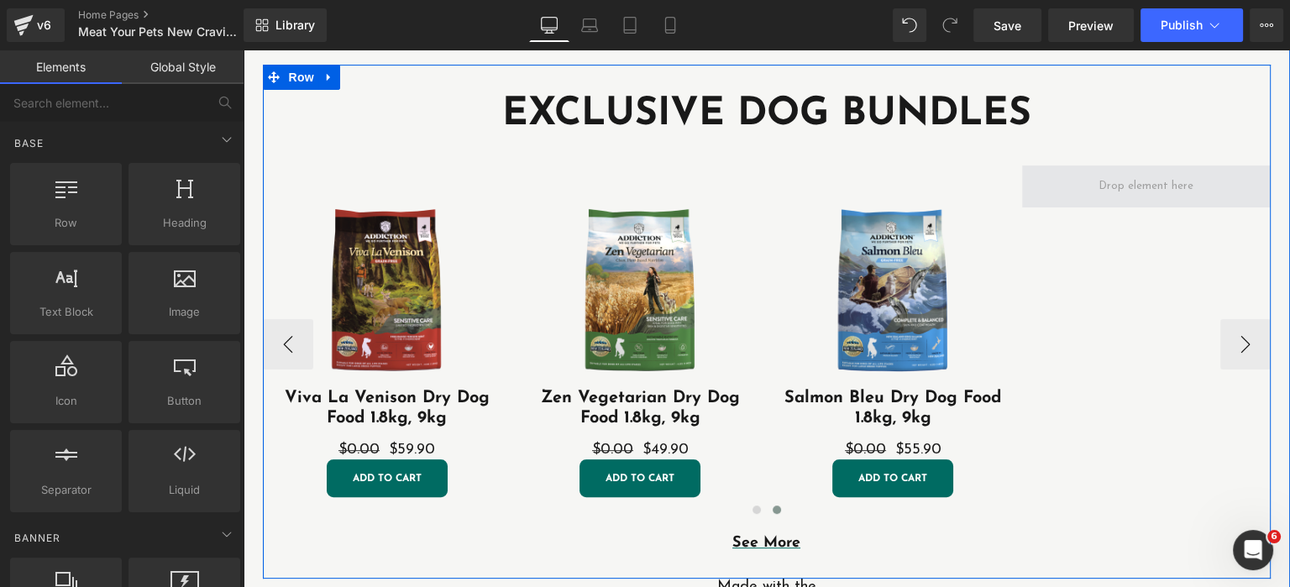
click at [1141, 183] on span at bounding box center [1145, 186] width 107 height 27
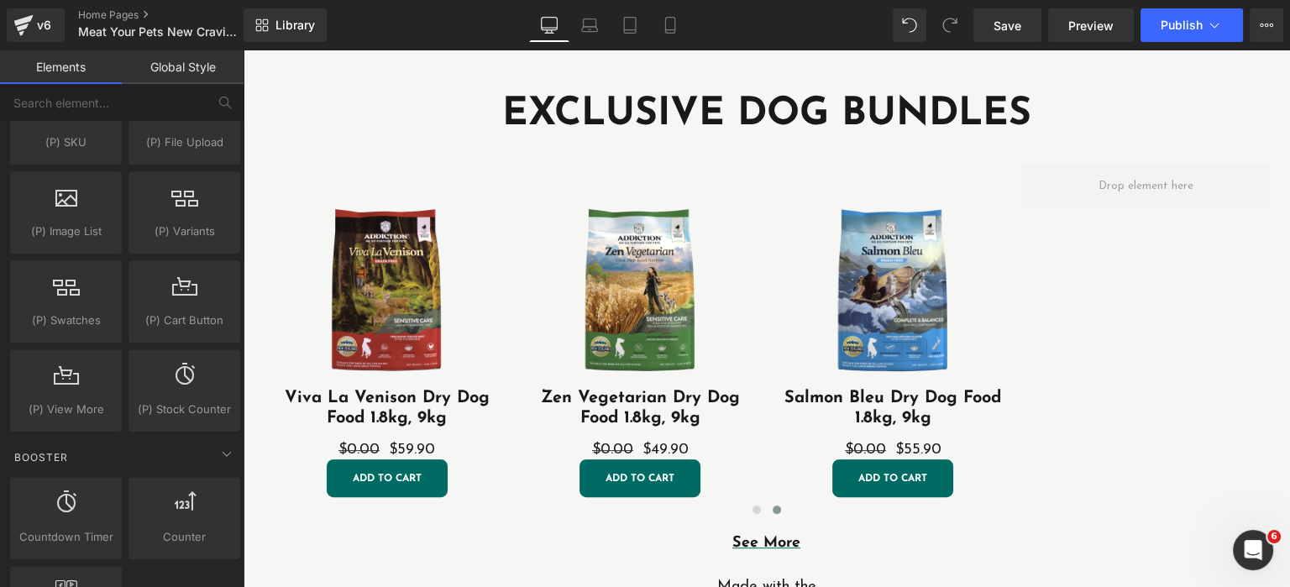
scroll to position [1533, 0]
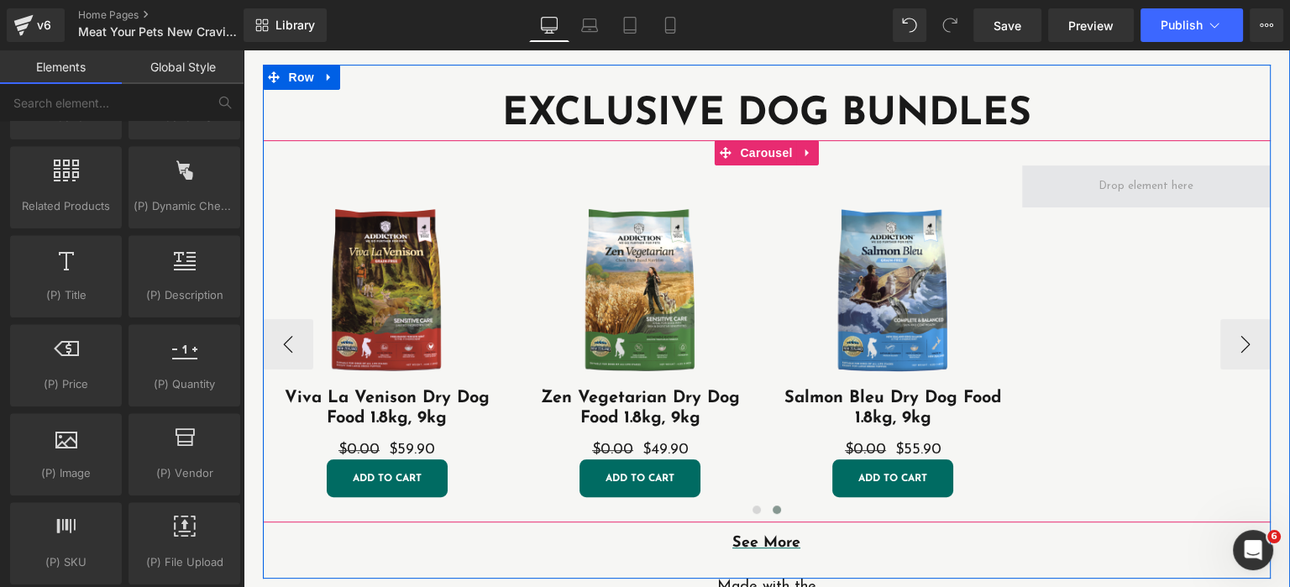
click at [1233, 182] on span at bounding box center [1146, 186] width 249 height 42
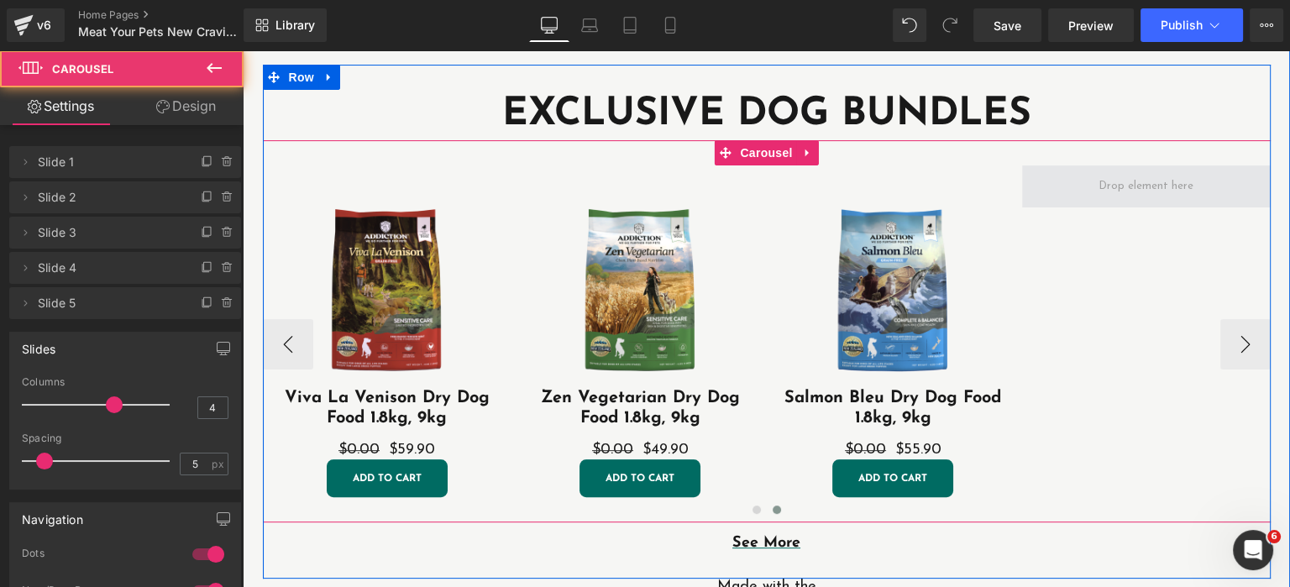
click at [1221, 191] on span at bounding box center [1146, 186] width 249 height 42
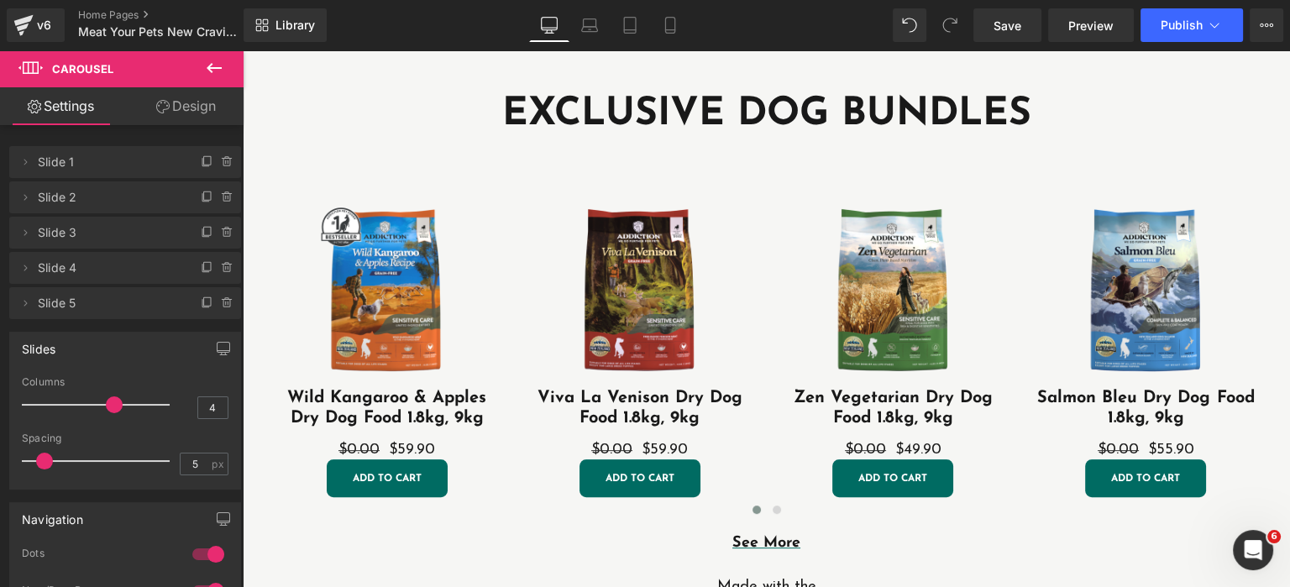
click at [118, 406] on span at bounding box center [114, 404] width 17 height 17
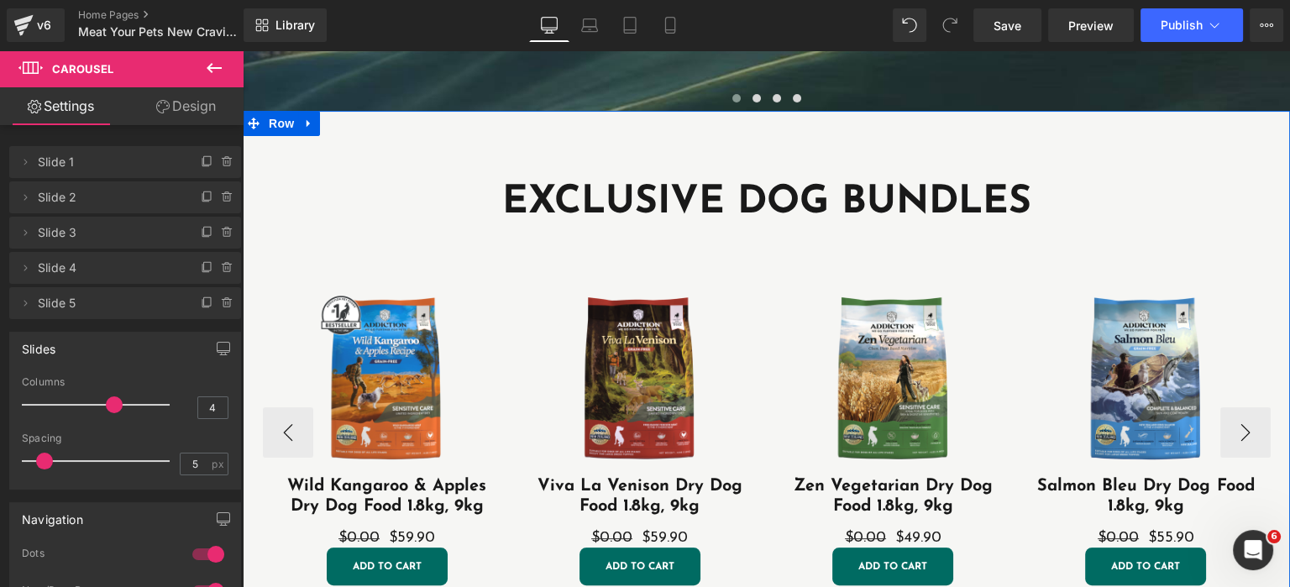
scroll to position [617, 0]
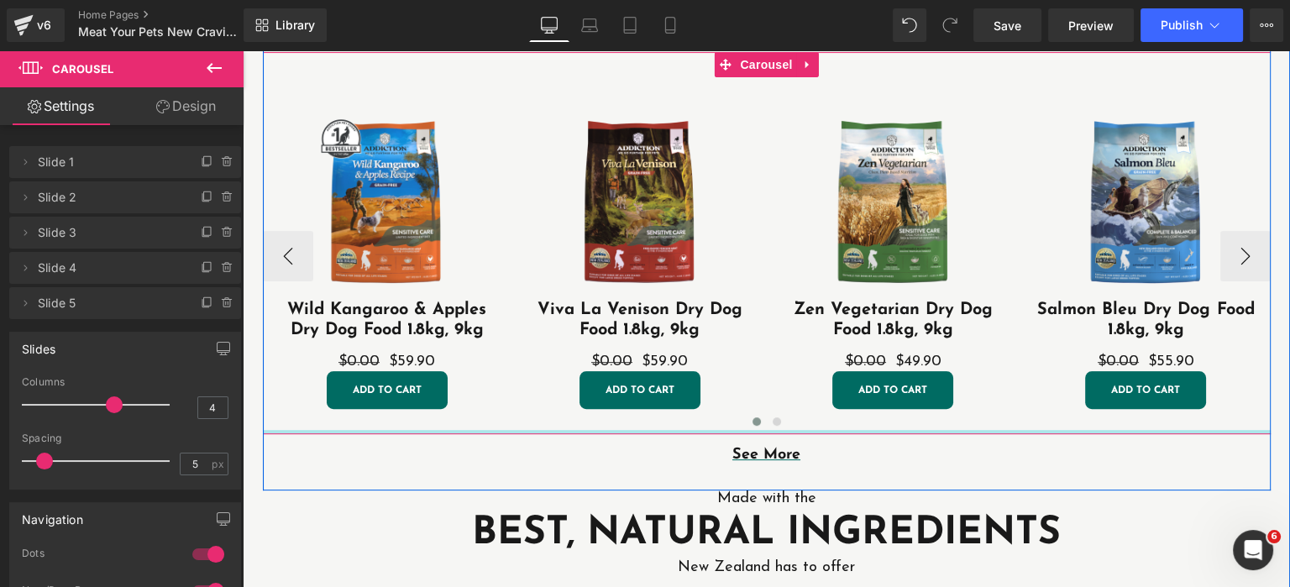
click at [774, 430] on div at bounding box center [766, 432] width 1007 height 4
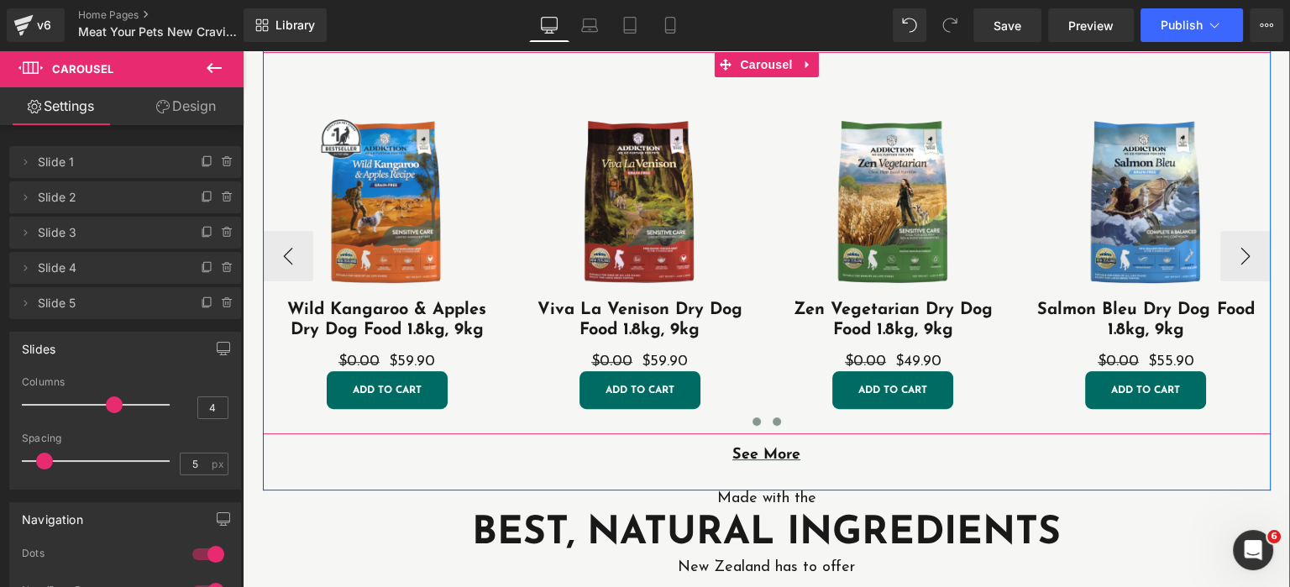
click at [777, 422] on span at bounding box center [776, 421] width 8 height 8
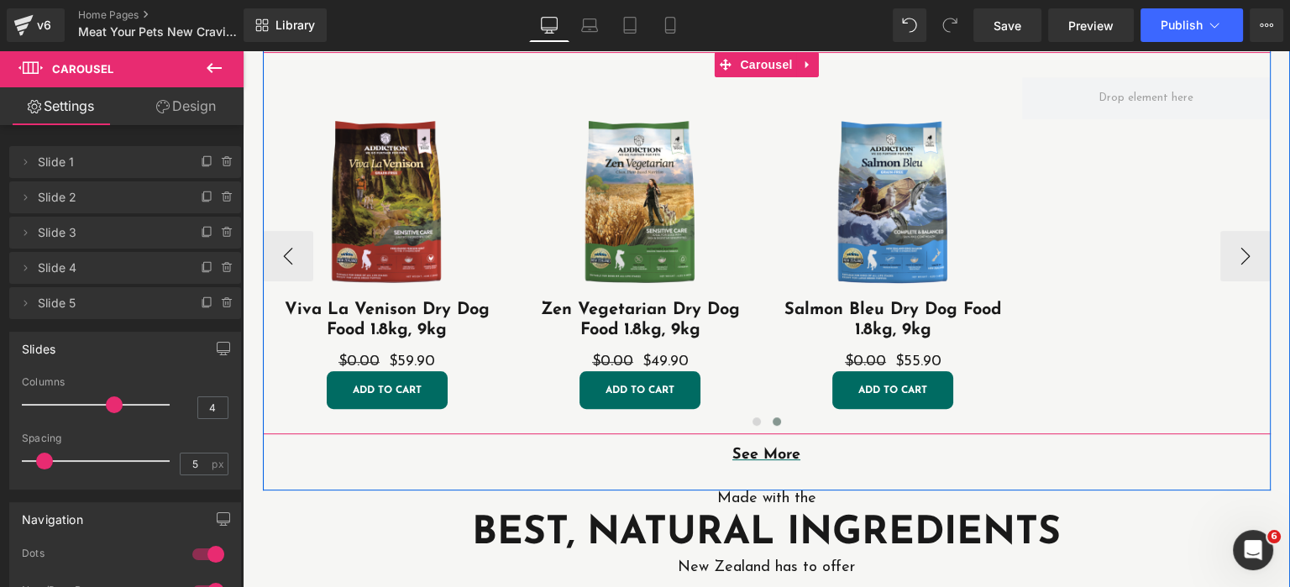
click at [1146, 120] on div "Sale Off (P) Image Wild Kangaroo & Apples Dry Dog Food 1.8kg, 9kg (P) Title $0.…" at bounding box center [642, 255] width 1265 height 357
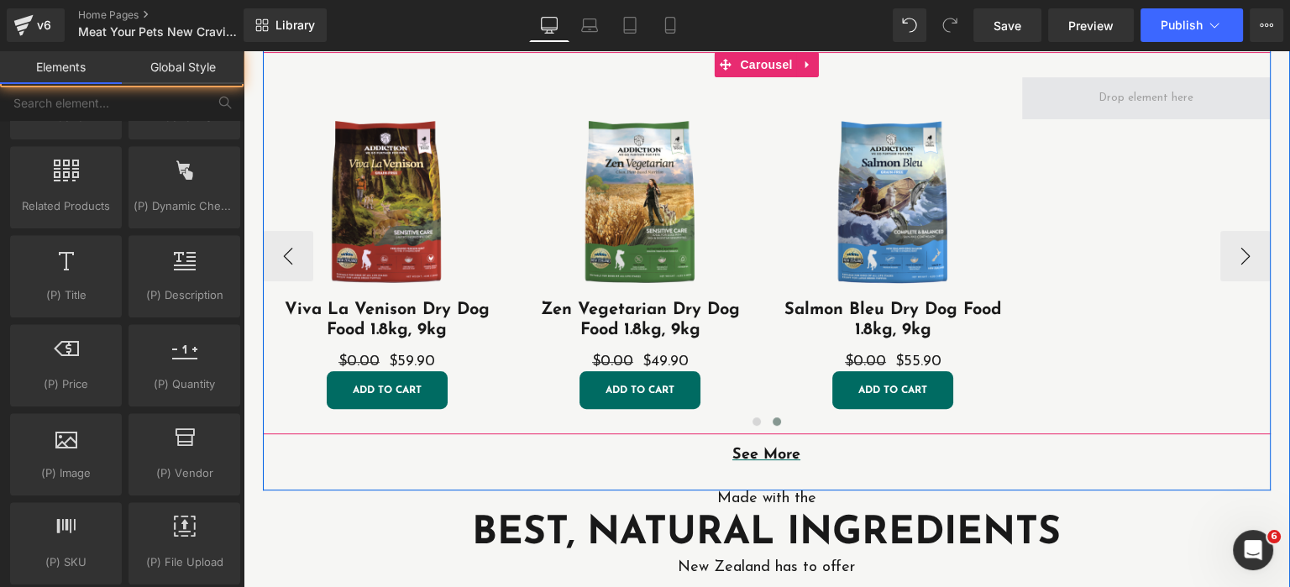
click at [1134, 102] on span at bounding box center [1145, 98] width 107 height 27
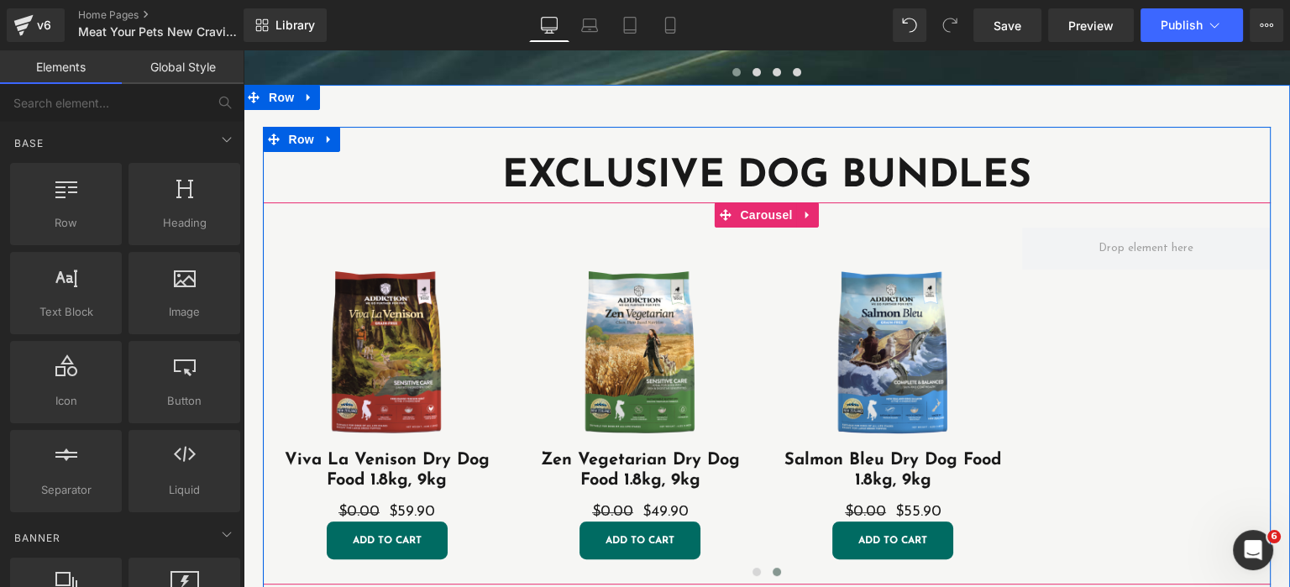
scroll to position [441, 0]
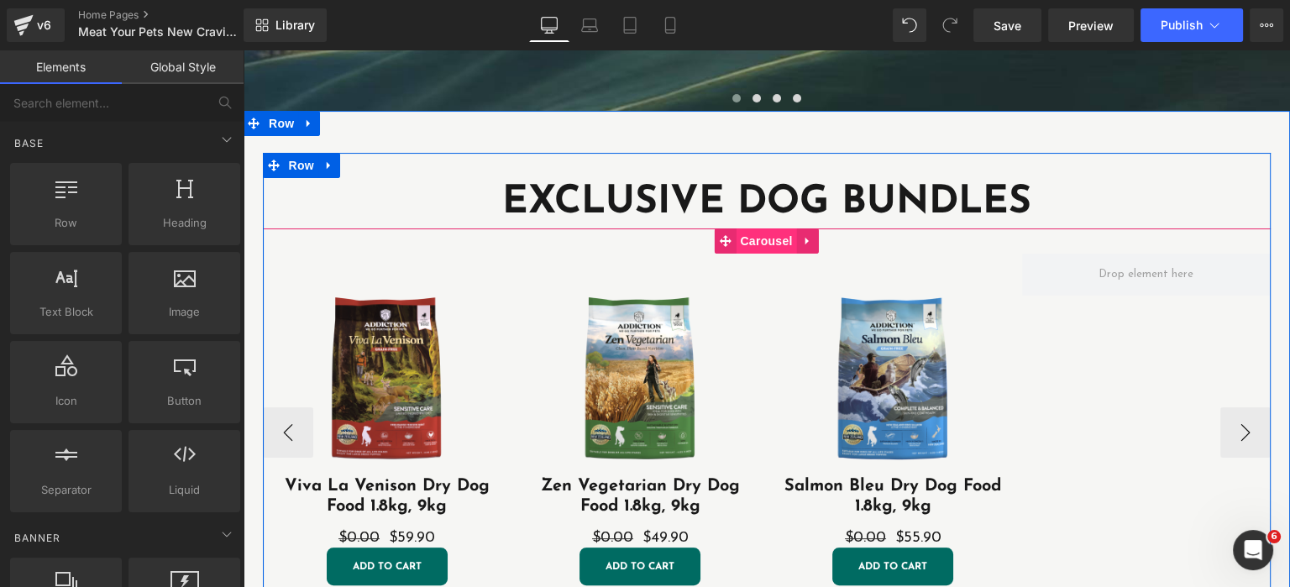
click at [780, 243] on span "Carousel" at bounding box center [765, 240] width 60 height 25
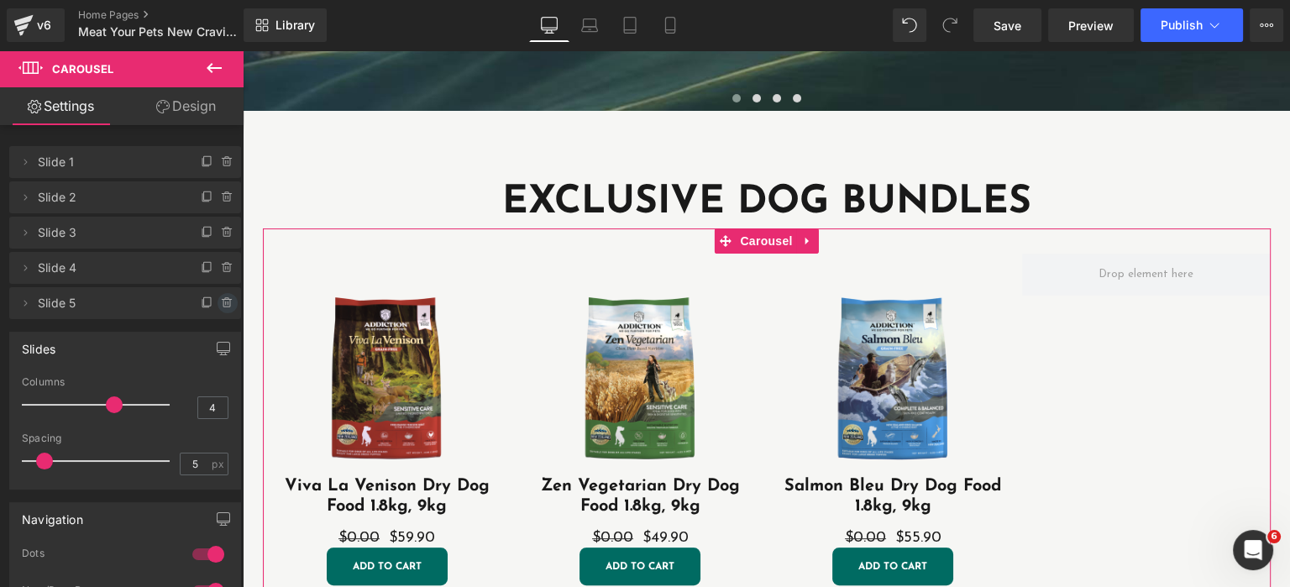
click at [225, 305] on icon at bounding box center [227, 302] width 13 height 13
click at [214, 305] on button "Delete" at bounding box center [209, 304] width 53 height 22
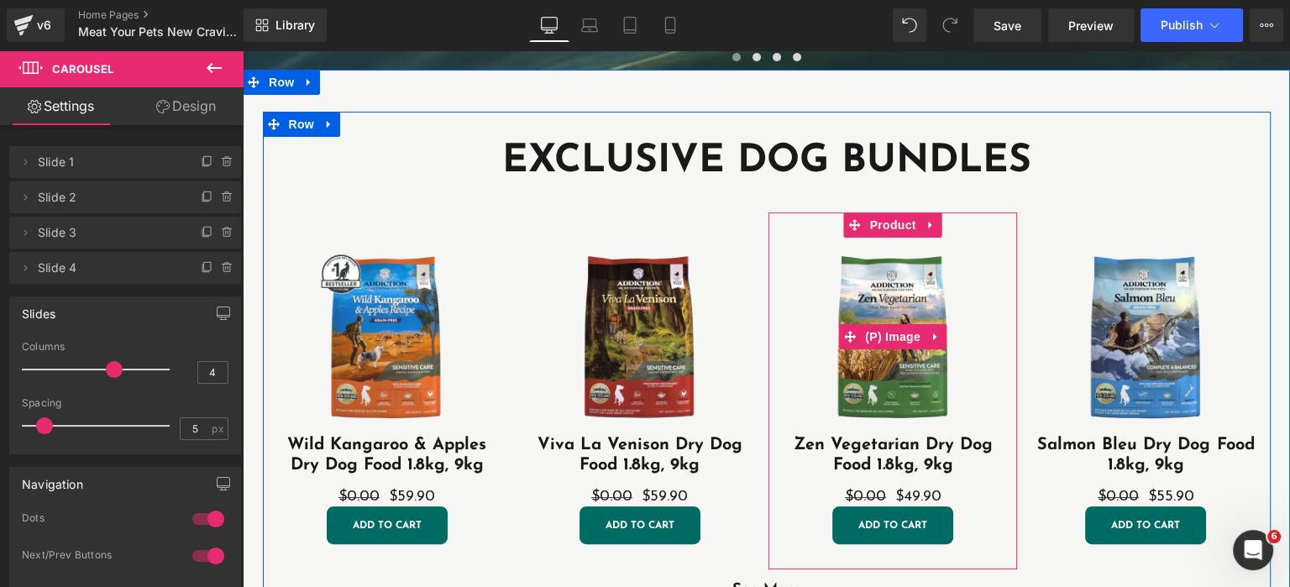
scroll to position [529, 0]
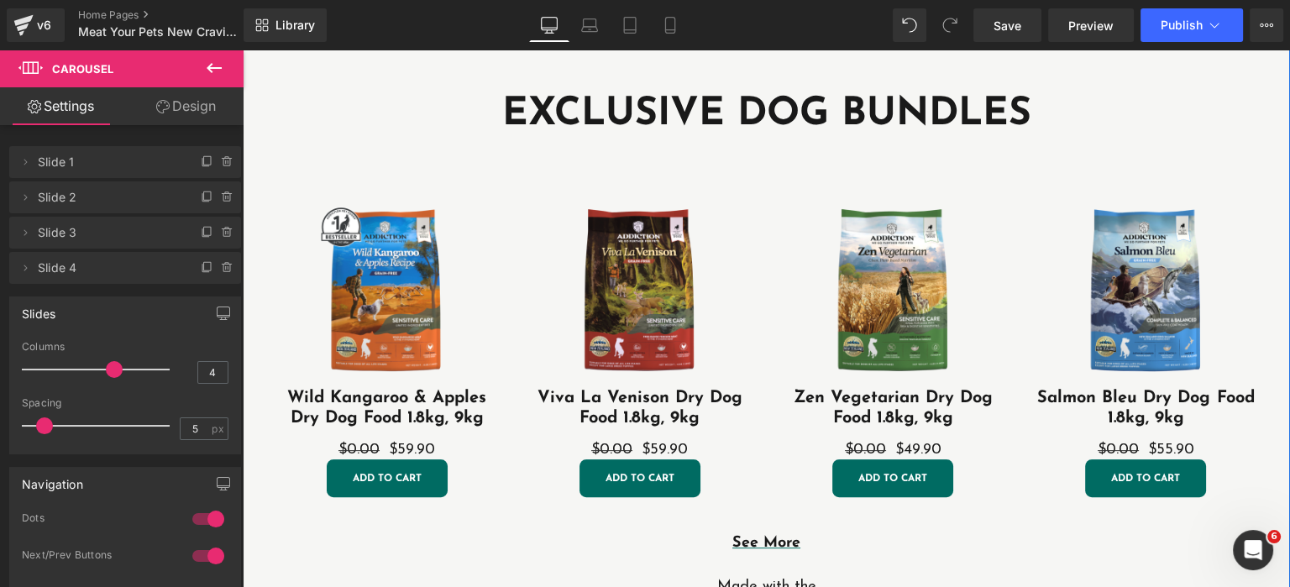
click at [780, 112] on span "Heading" at bounding box center [757, 115] width 45 height 20
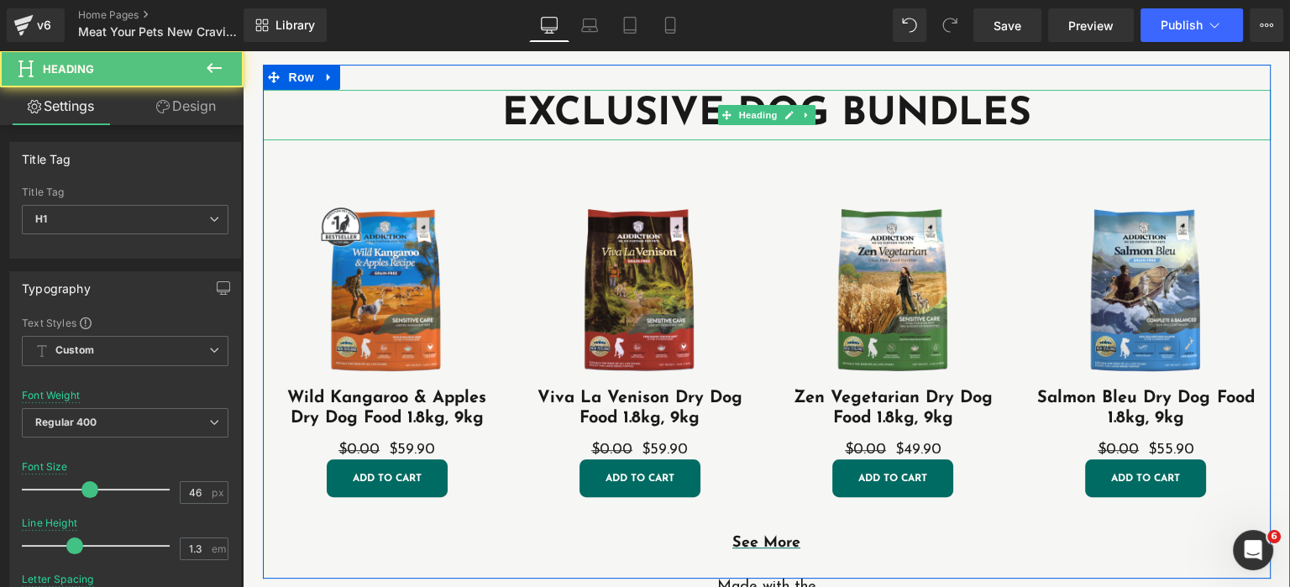
click at [912, 112] on h1 "EXCLUSIVE DOG BUNDLES" at bounding box center [766, 115] width 1007 height 50
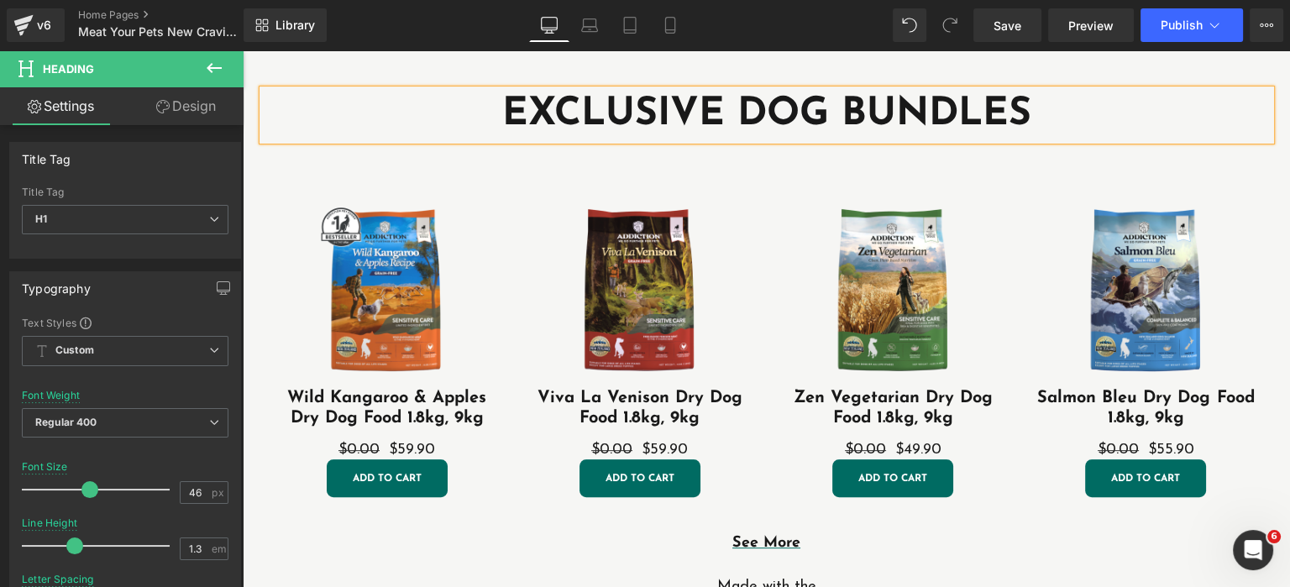
click at [504, 116] on h1 "EXCLUSIVE DOG BUNDLES" at bounding box center [766, 115] width 1007 height 50
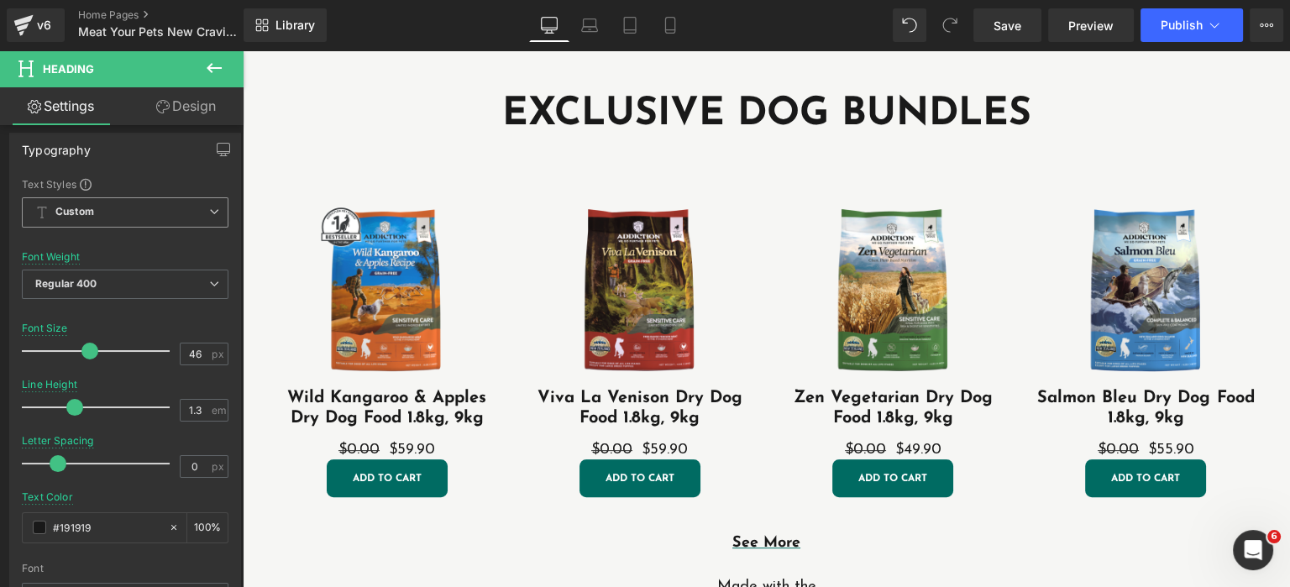
scroll to position [0, 0]
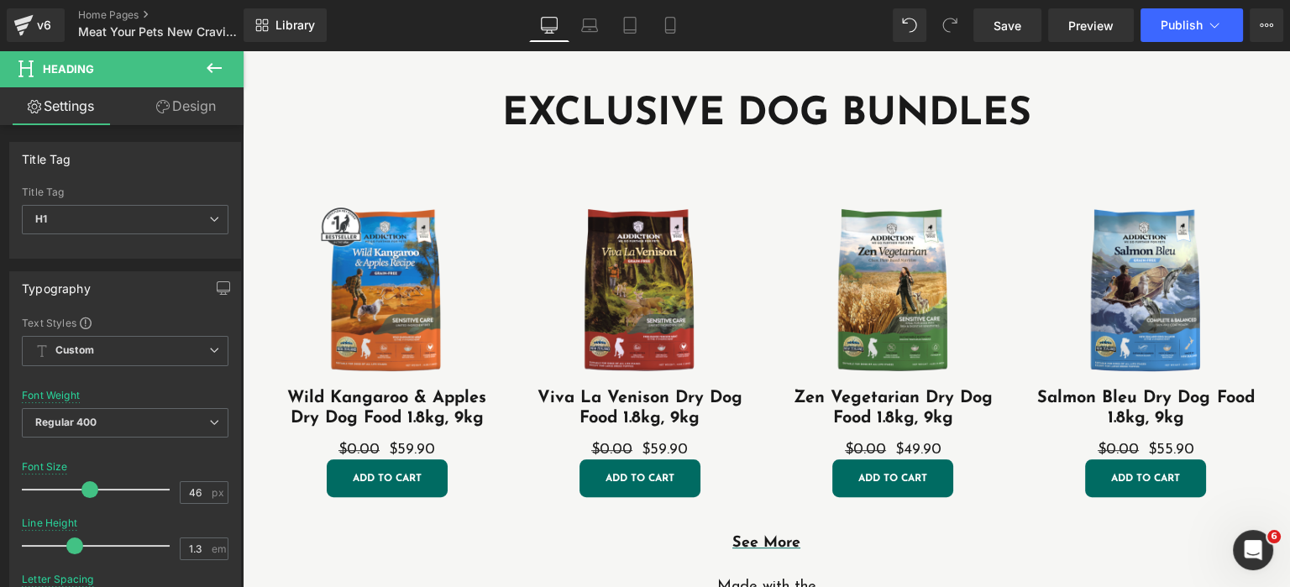
click at [687, 96] on h1 "EXCLUSIVE DOG BUNDLES" at bounding box center [766, 115] width 1007 height 50
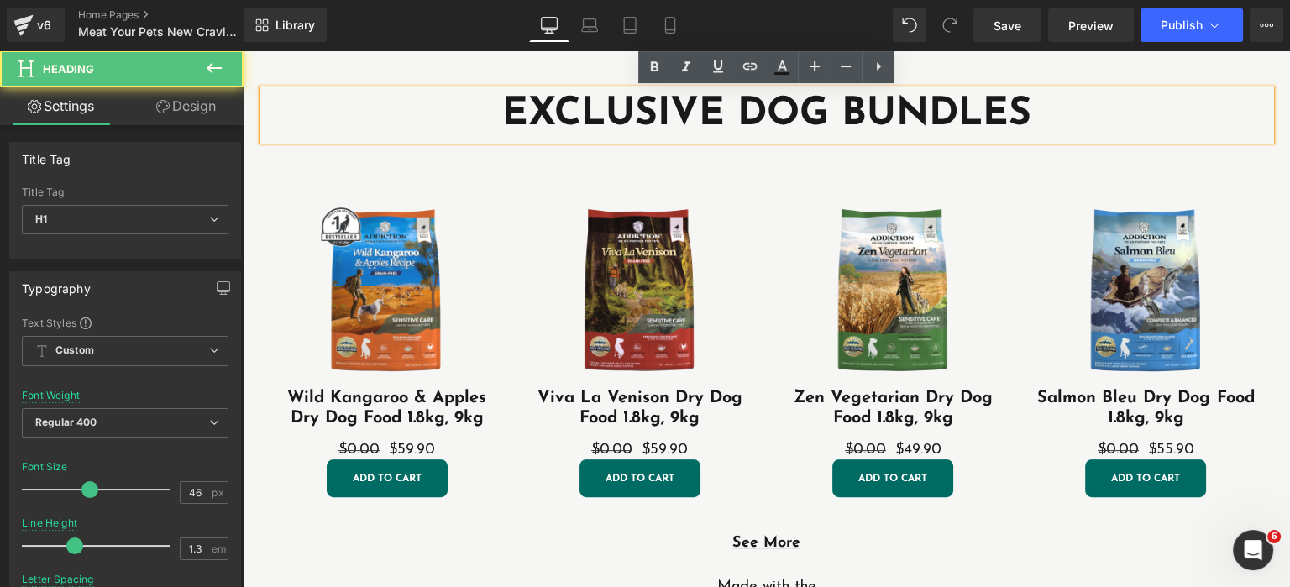
click at [667, 111] on h1 "EXCLUSIVE DOG BUNDLES" at bounding box center [766, 115] width 1007 height 50
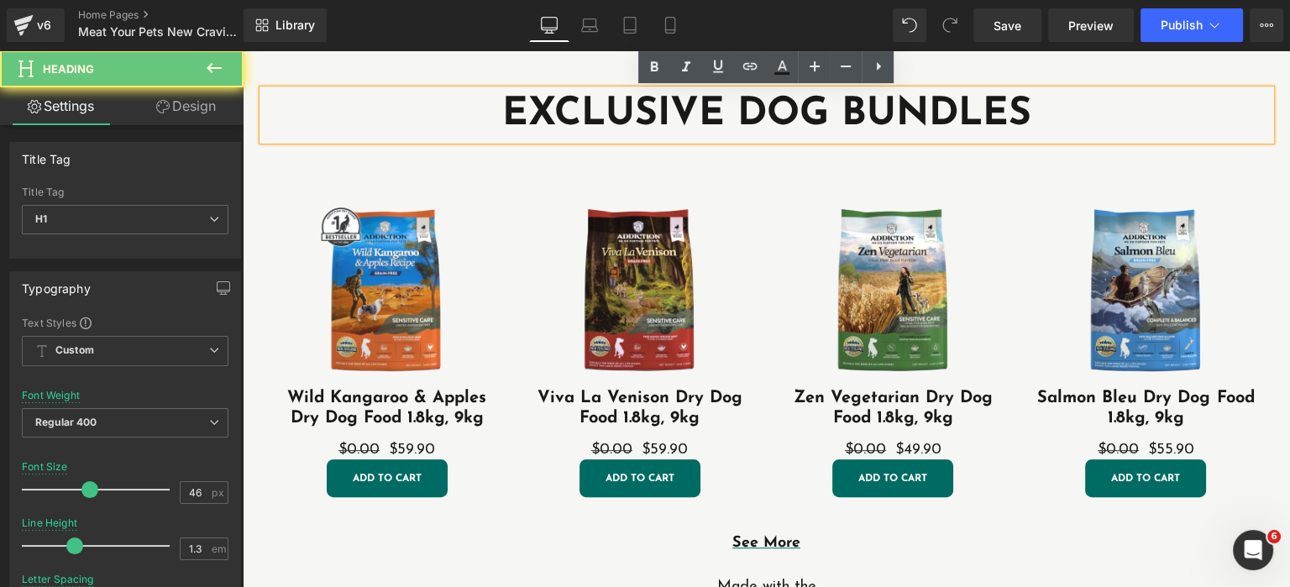
click at [603, 116] on h1 "EXCLUSIVE DOG BUNDLES" at bounding box center [766, 115] width 1007 height 50
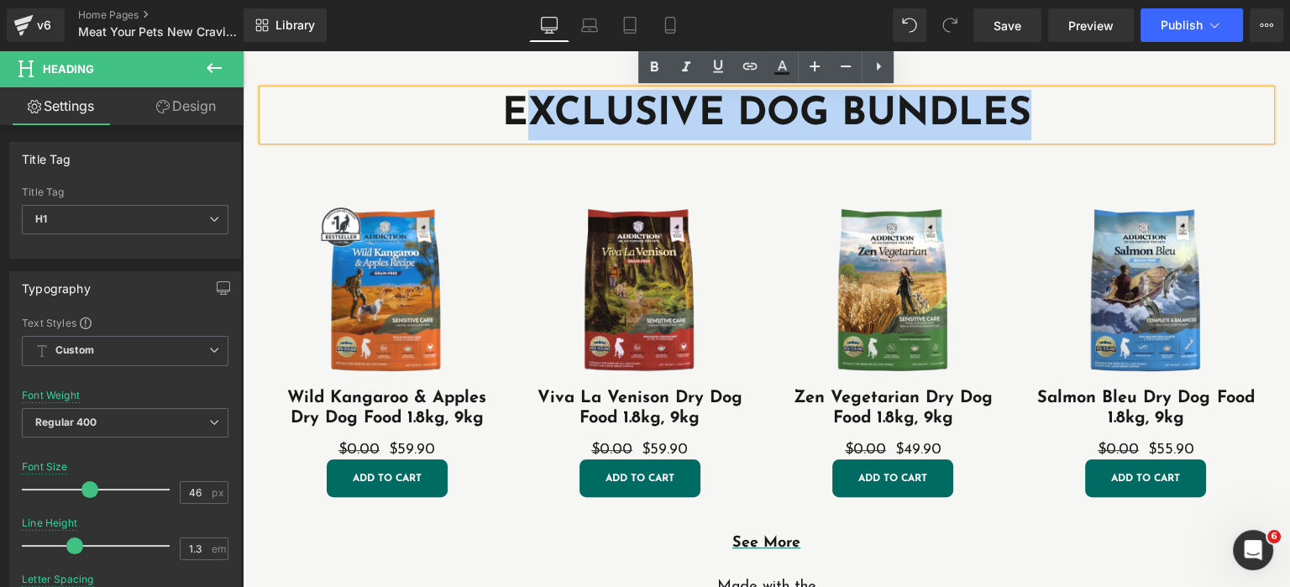
drag, startPoint x: 517, startPoint y: 108, endPoint x: 1038, endPoint y: 113, distance: 520.6
click at [1038, 113] on h1 "EXCLUSIVE DOG BUNDLES" at bounding box center [766, 115] width 1007 height 50
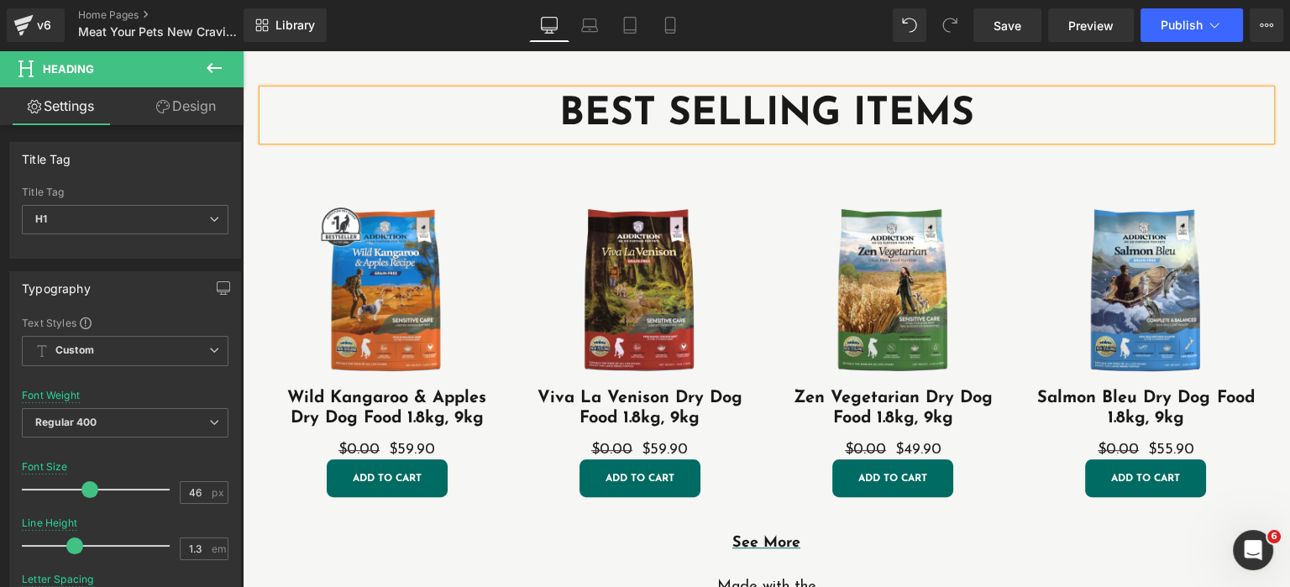
click at [243, 50] on div at bounding box center [243, 50] width 0 height 0
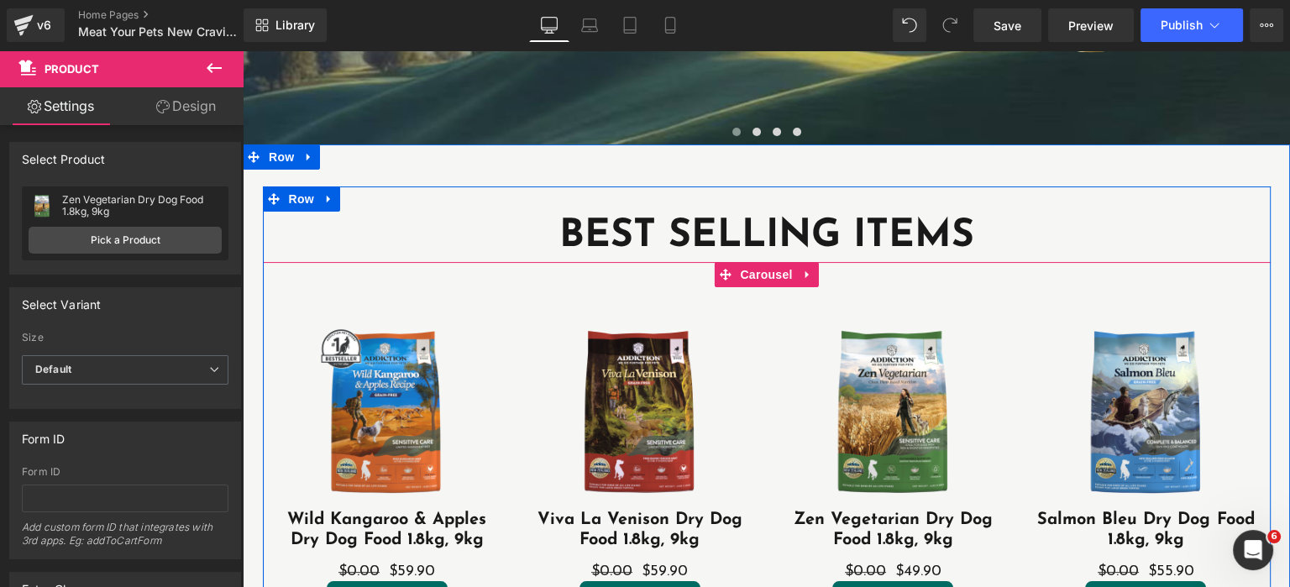
scroll to position [441, 0]
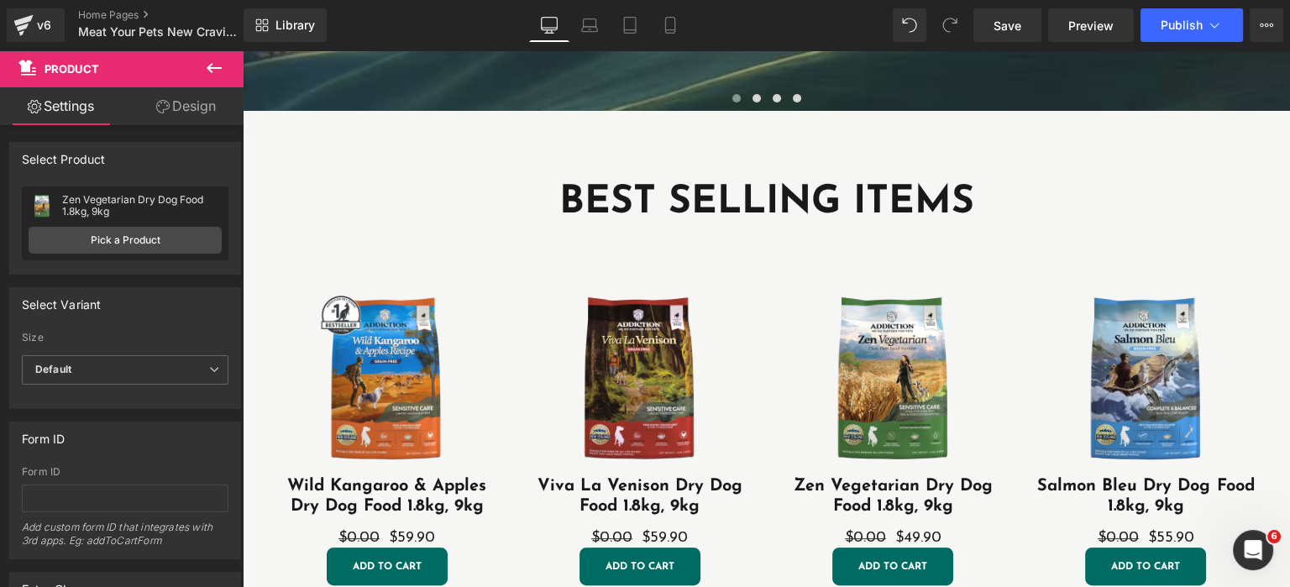
drag, startPoint x: 264, startPoint y: 229, endPoint x: 285, endPoint y: 250, distance: 29.7
click at [243, 50] on div at bounding box center [243, 50] width 0 height 0
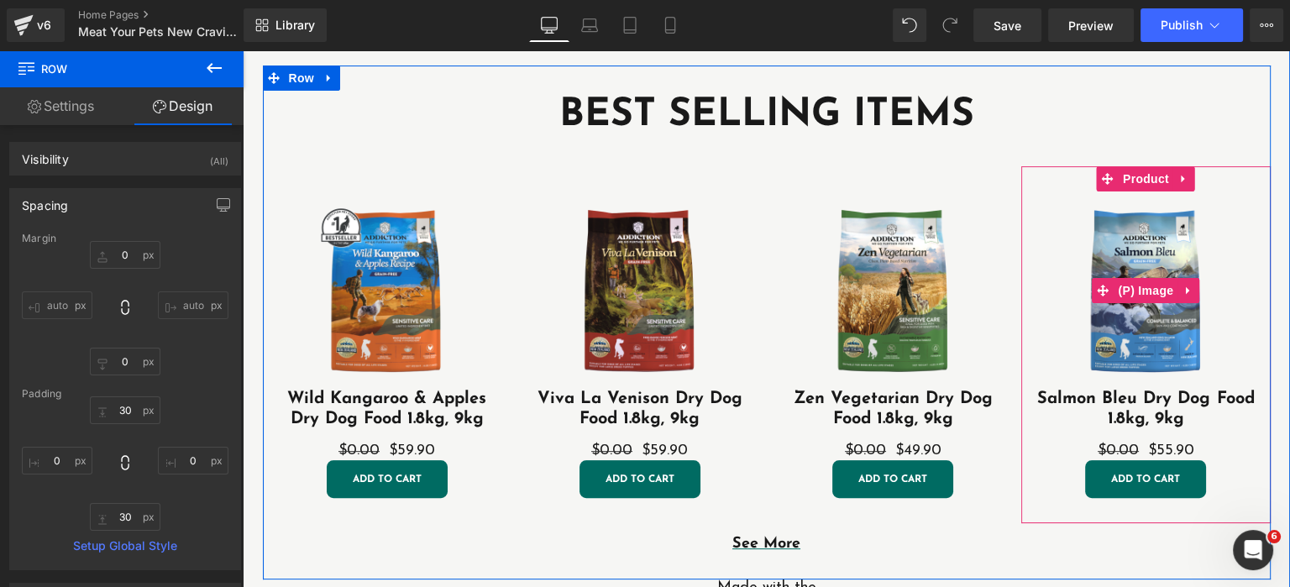
scroll to position [529, 0]
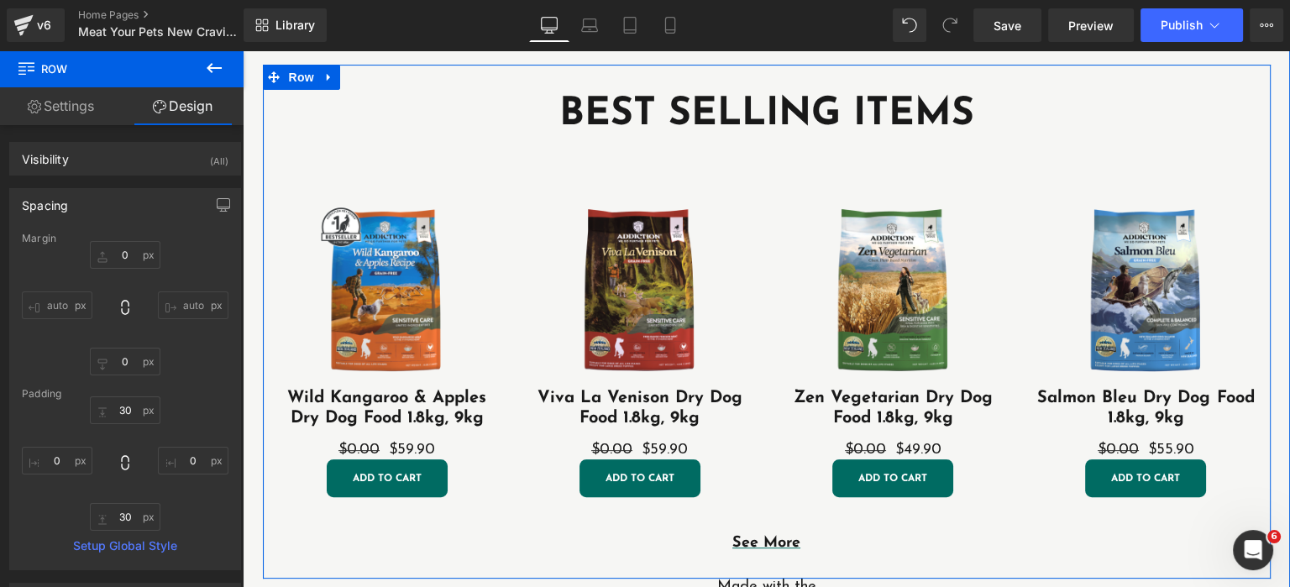
click at [889, 94] on div "BEST SELLING ITEMS Heading" at bounding box center [766, 115] width 1007 height 50
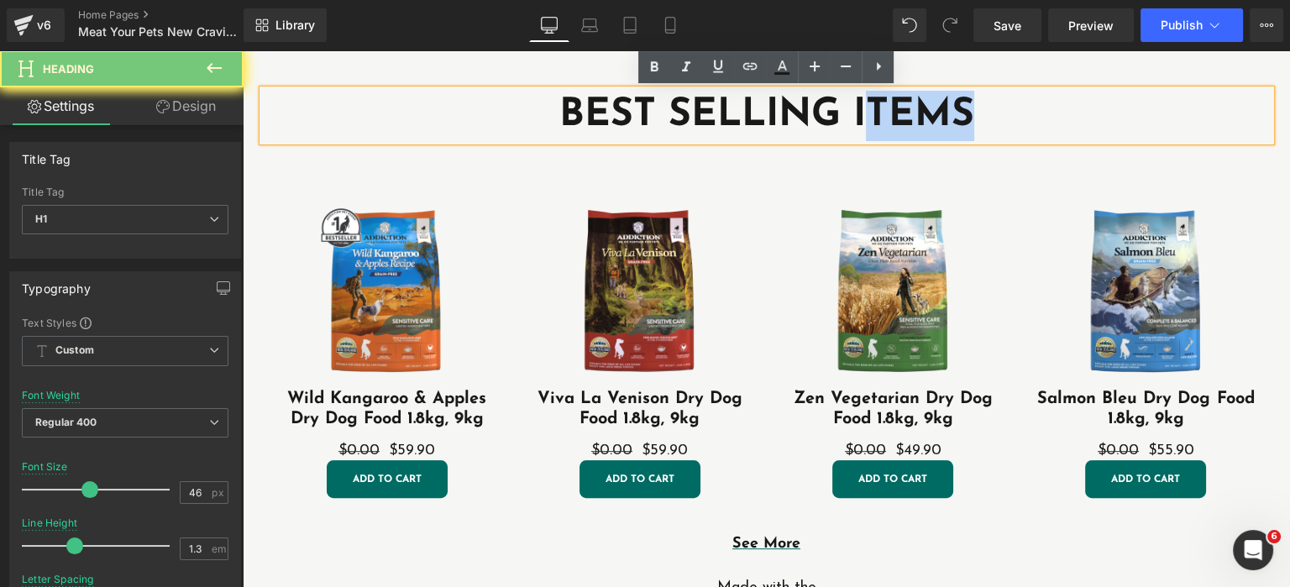
drag, startPoint x: 864, startPoint y: 112, endPoint x: 1036, endPoint y: 115, distance: 172.1
click at [1036, 115] on h1 "BEST SELLING ITEMS" at bounding box center [766, 116] width 1007 height 50
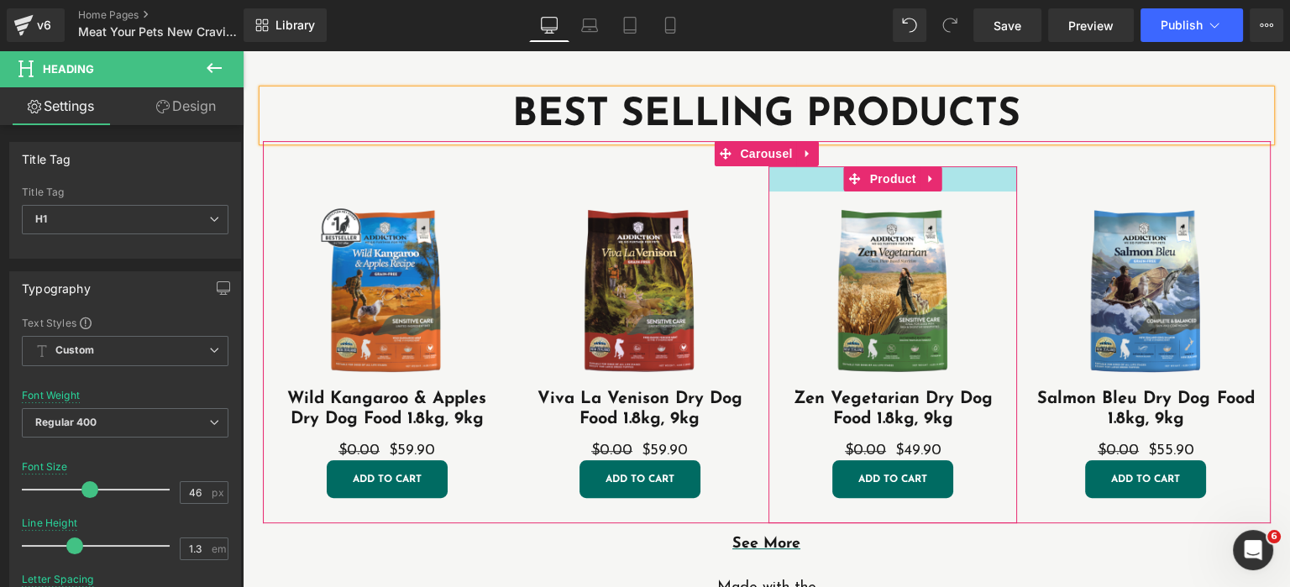
click at [944, 170] on div at bounding box center [892, 178] width 249 height 25
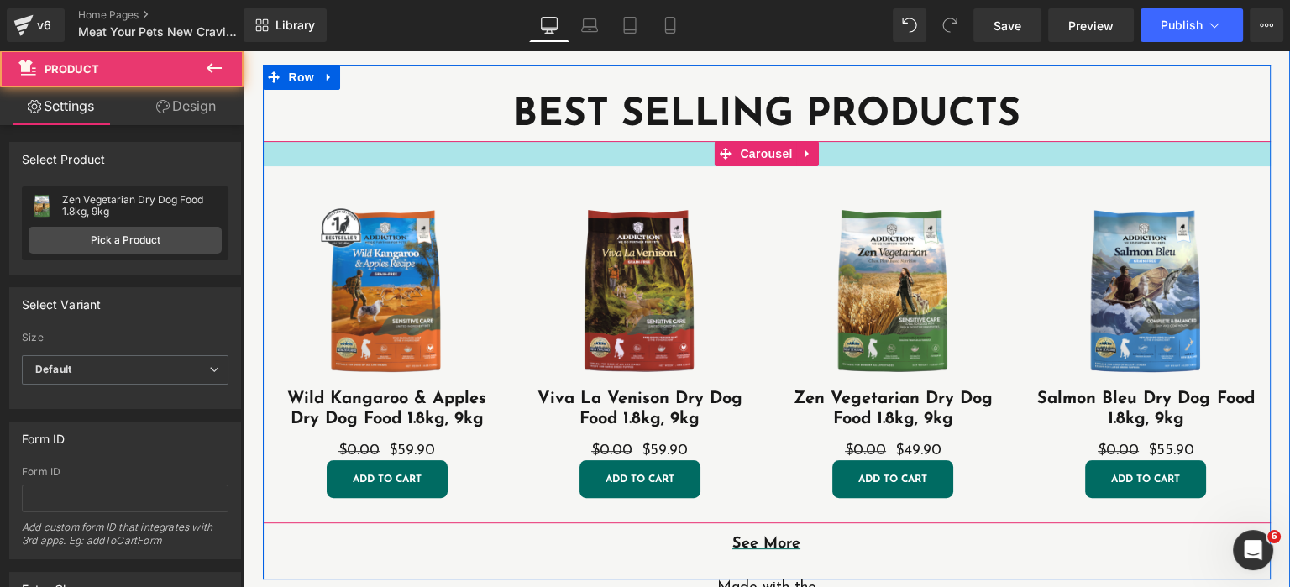
click at [991, 155] on div at bounding box center [766, 153] width 1007 height 25
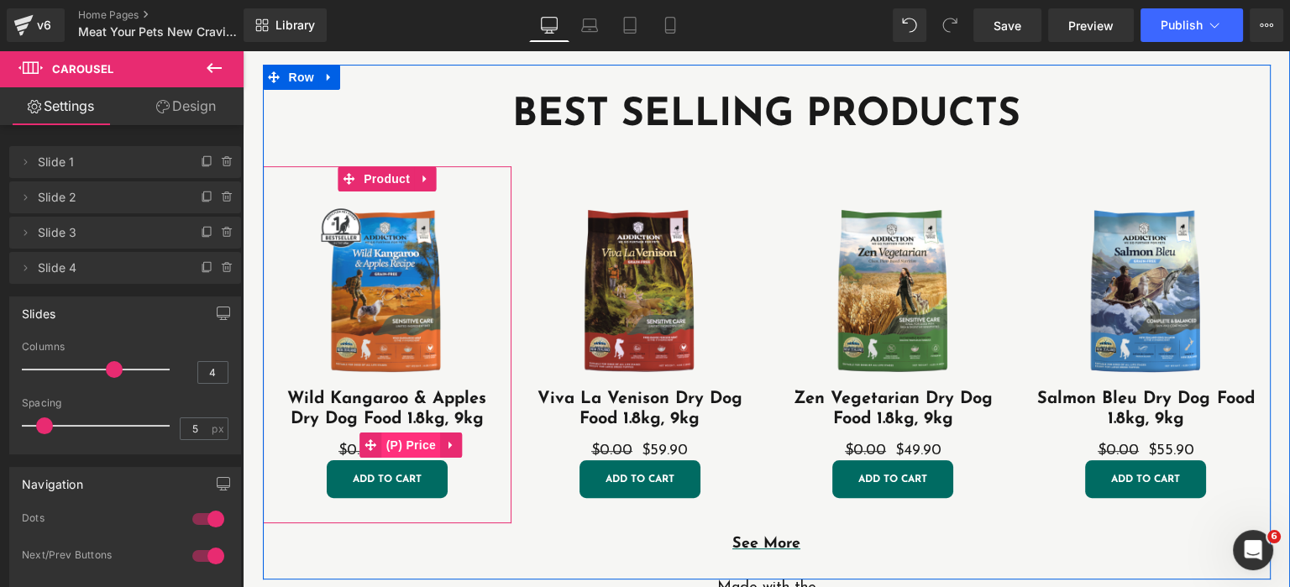
click at [427, 445] on span "(P) Price" at bounding box center [411, 444] width 59 height 25
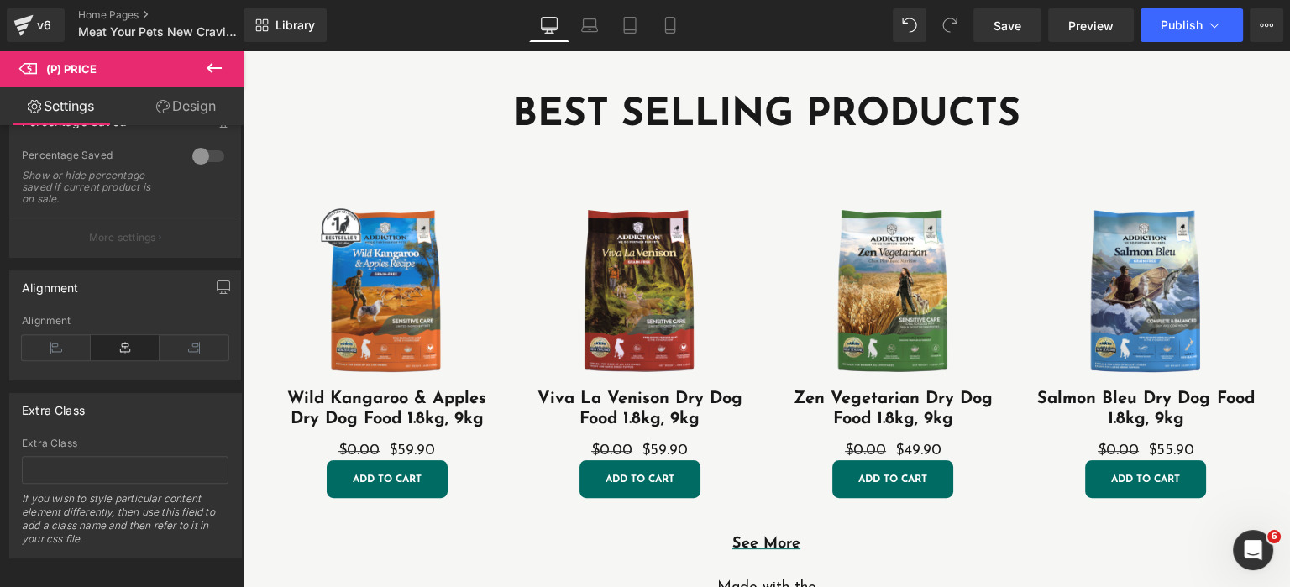
scroll to position [544, 0]
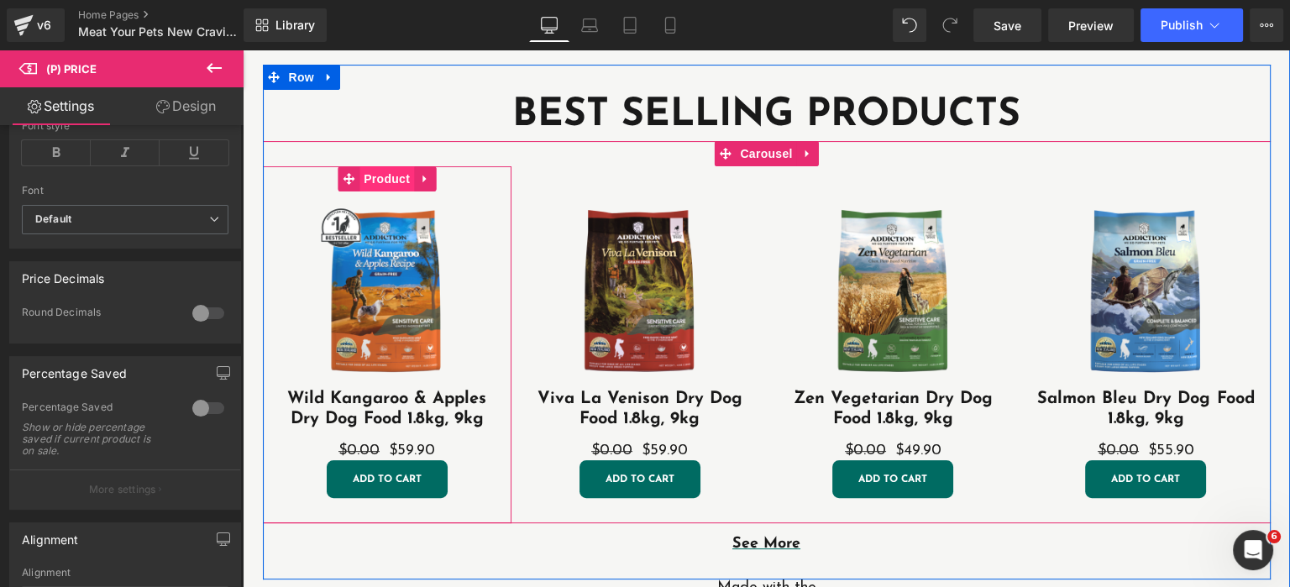
click at [394, 175] on span "Product" at bounding box center [386, 178] width 55 height 25
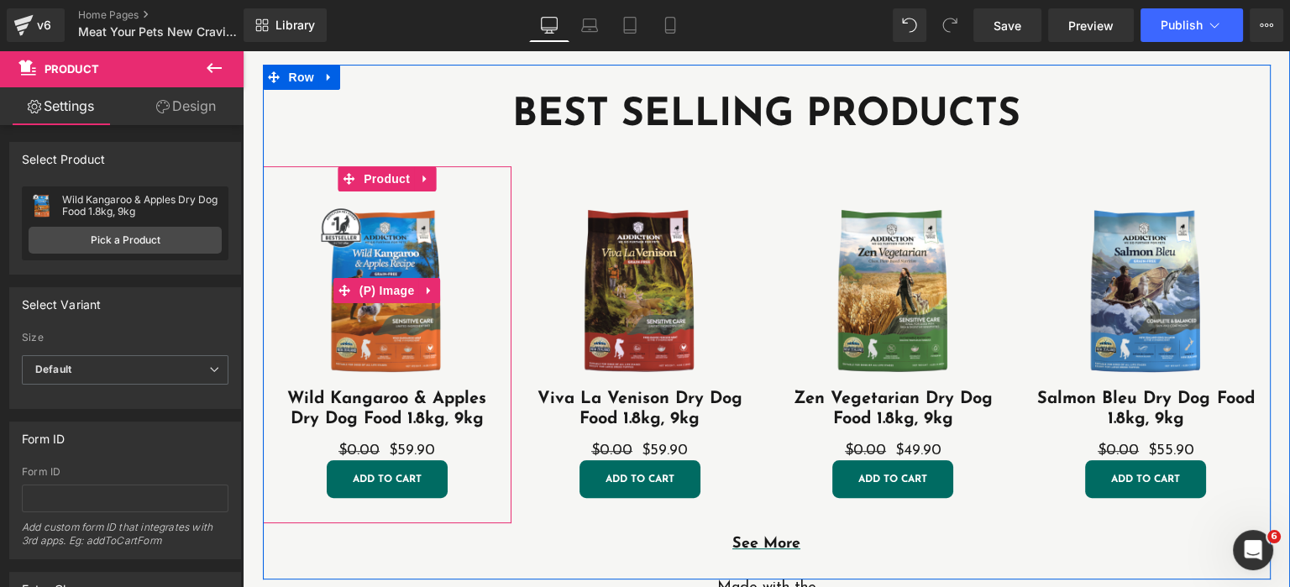
click at [467, 249] on img at bounding box center [386, 289] width 197 height 197
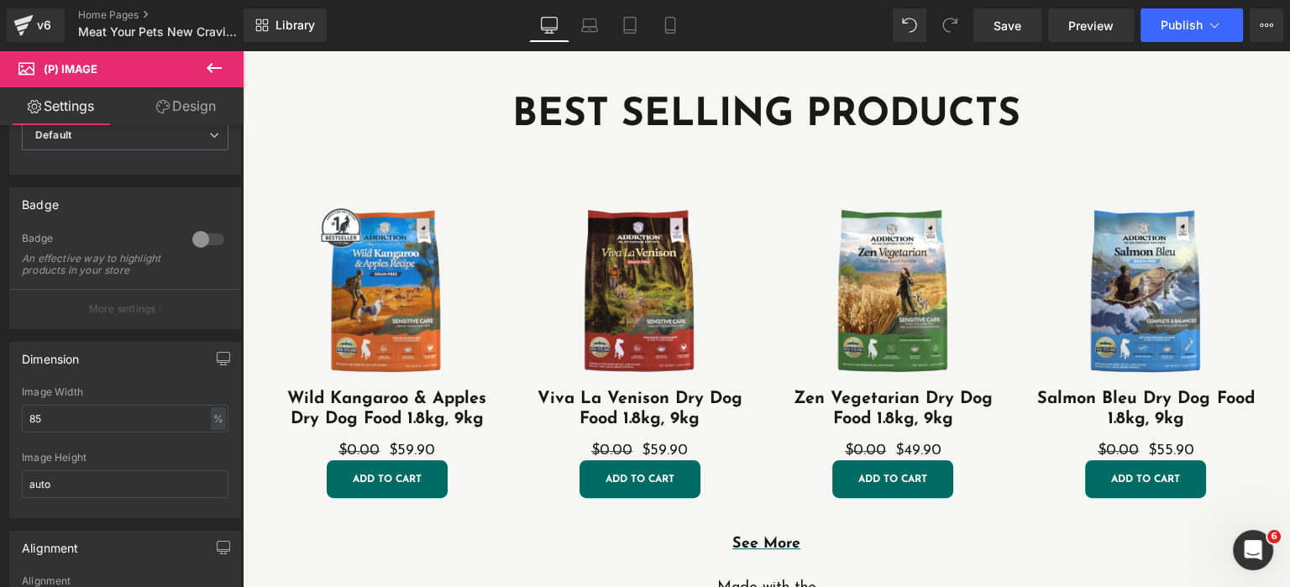
scroll to position [0, 0]
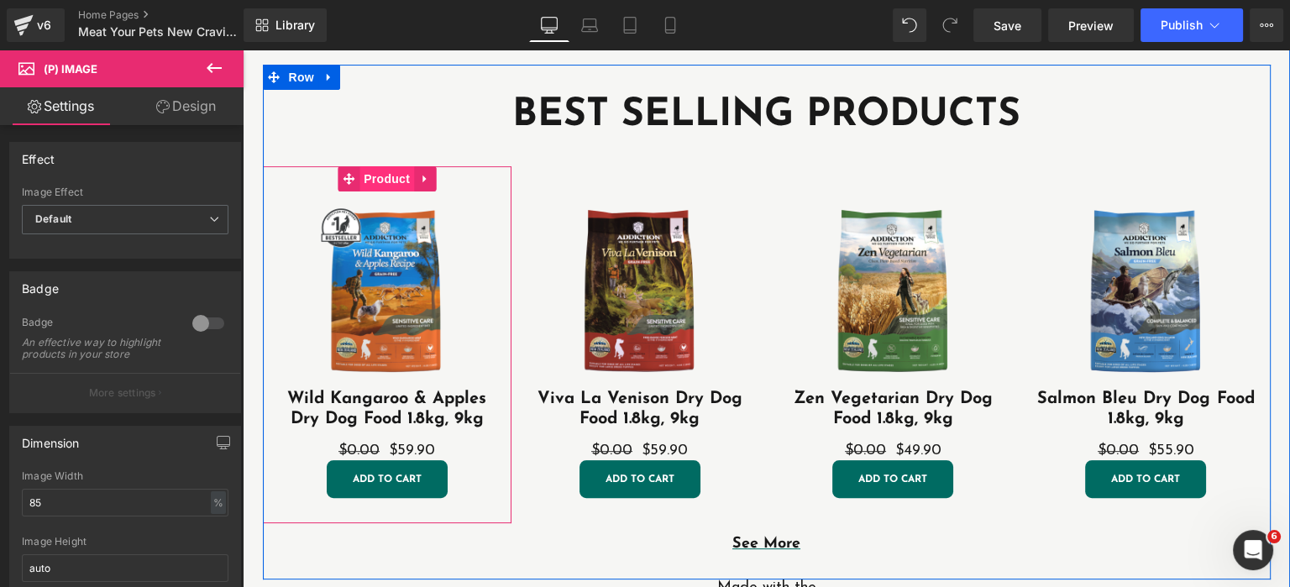
click at [385, 175] on span "Product" at bounding box center [386, 178] width 55 height 25
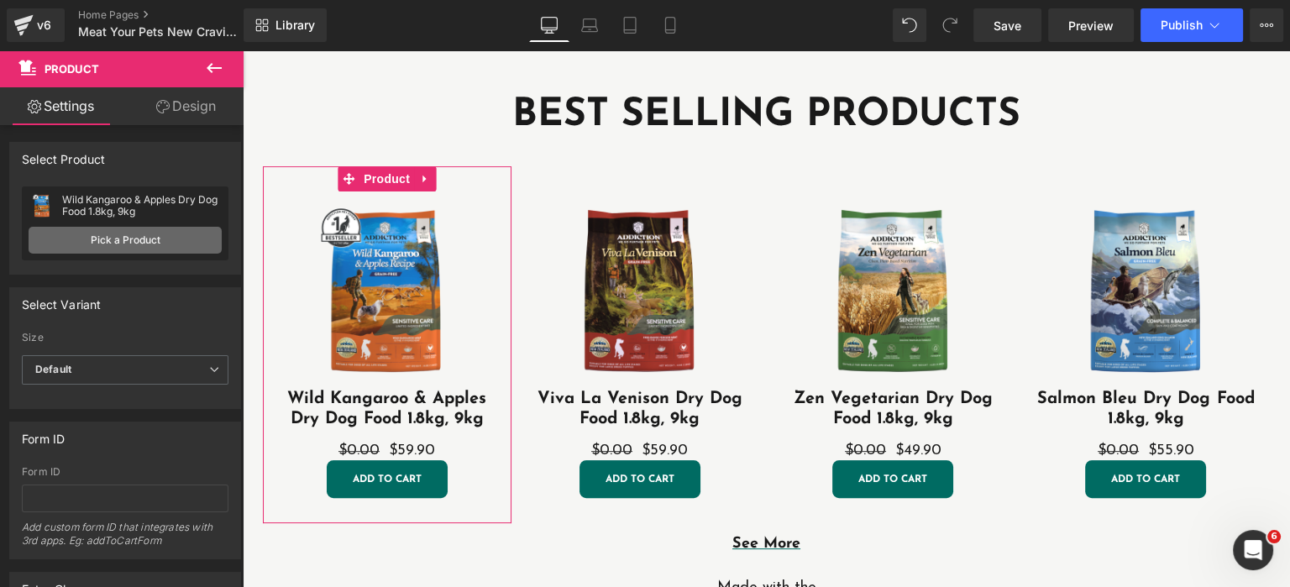
click at [138, 244] on link "Pick a Product" at bounding box center [125, 240] width 193 height 27
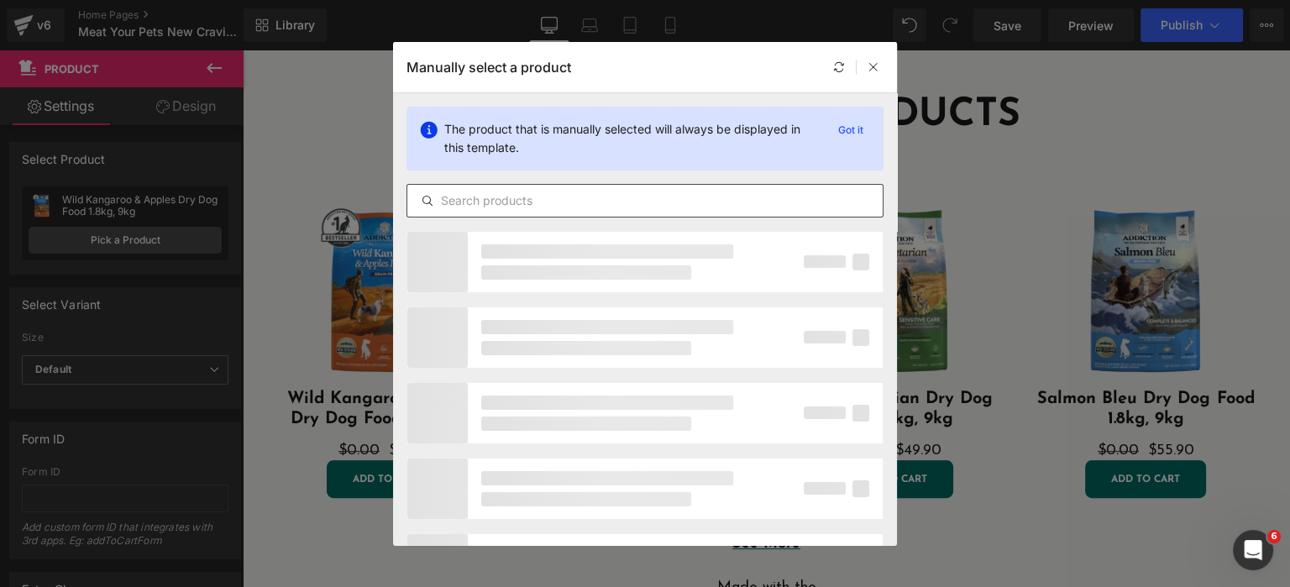
click at [589, 196] on input "text" at bounding box center [644, 201] width 475 height 20
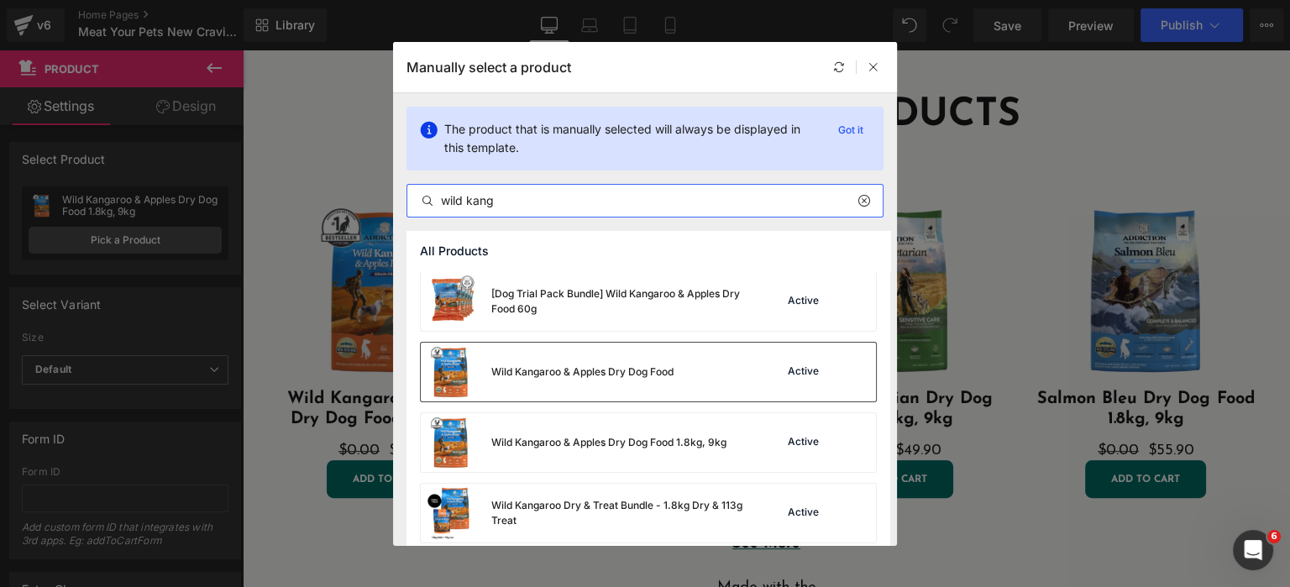
type input "wild kang"
click at [653, 375] on div "Wild Kangaroo & Apples Dry Dog Food" at bounding box center [582, 371] width 182 height 15
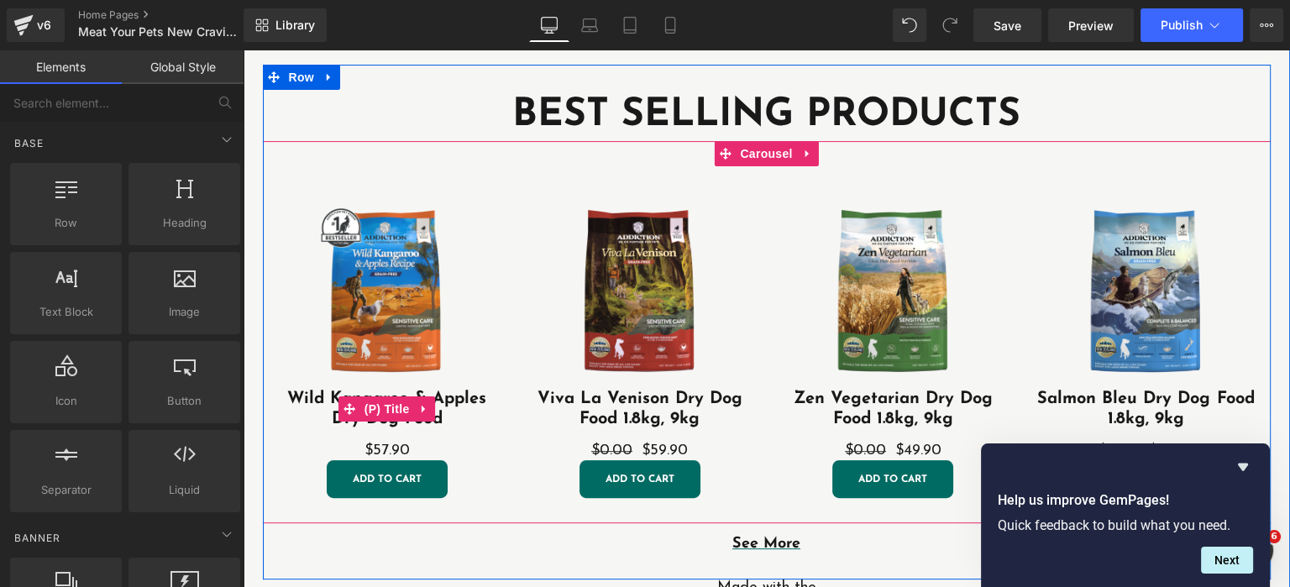
click at [427, 174] on link at bounding box center [418, 179] width 18 height 20
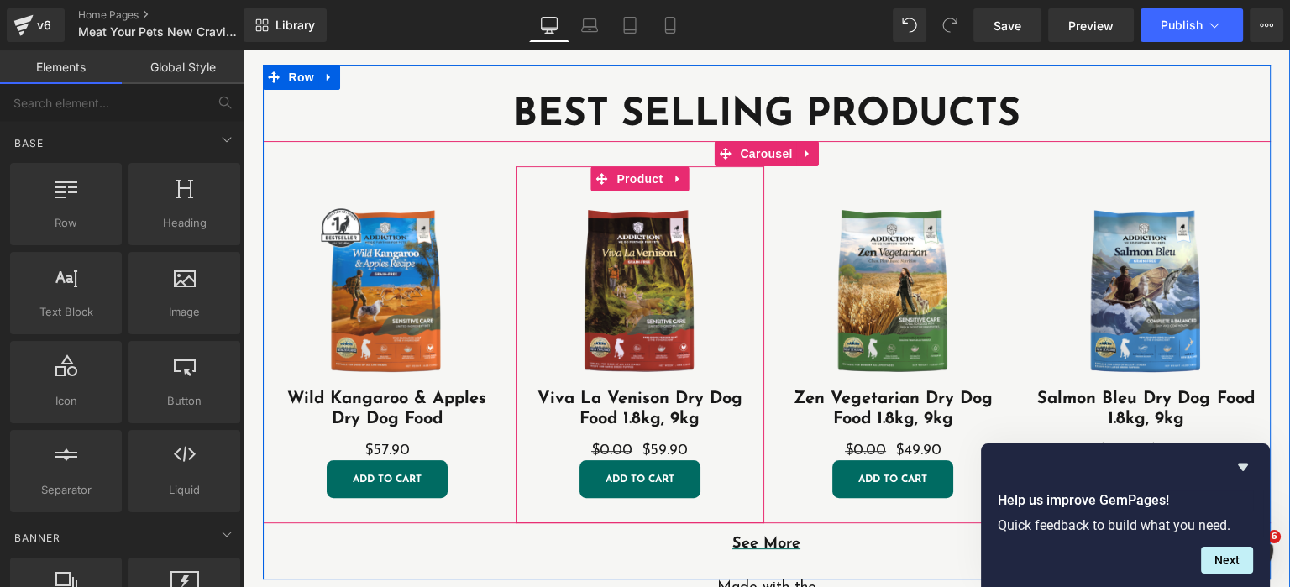
click at [554, 177] on div "Sale Off (P) Image Viva La Venison Dry Dog Food 1.8kg, 9kg (P) Title $0.00 $59.…" at bounding box center [639, 344] width 249 height 357
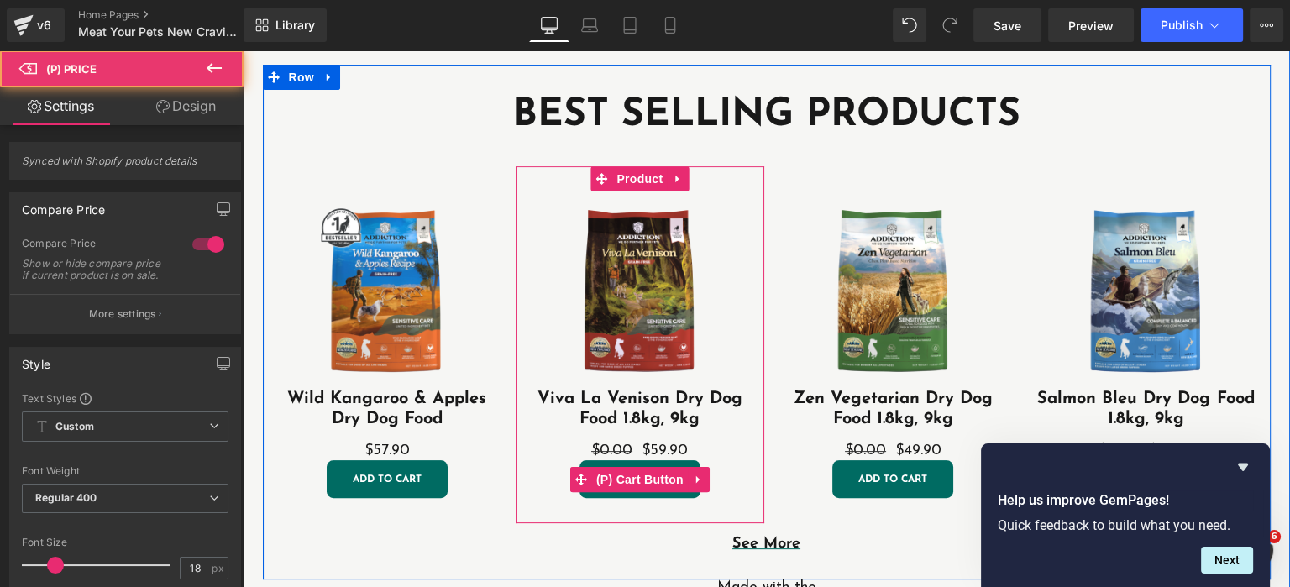
drag, startPoint x: 588, startPoint y: 449, endPoint x: 709, endPoint y: 460, distance: 121.4
click at [709, 460] on div "Sale Off (P) Image Viva La Venison Dry Dog Food 1.8kg, 9kg (P) Title $0.00 $59.…" at bounding box center [640, 344] width 232 height 306
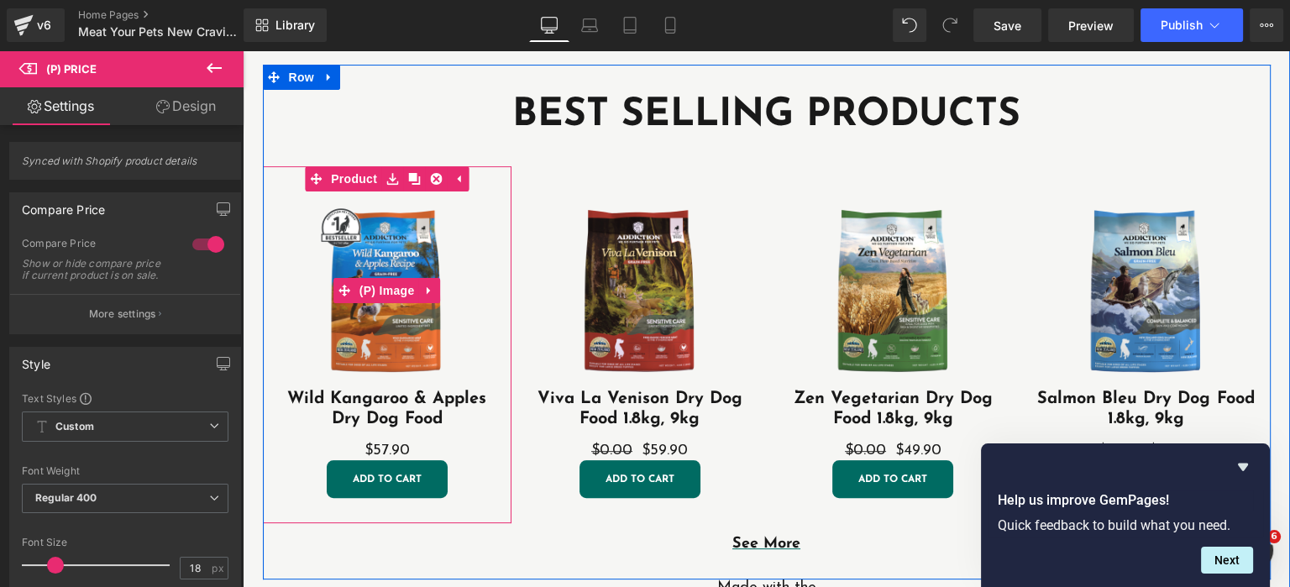
click at [489, 332] on link "Sale Off" at bounding box center [387, 289] width 232 height 197
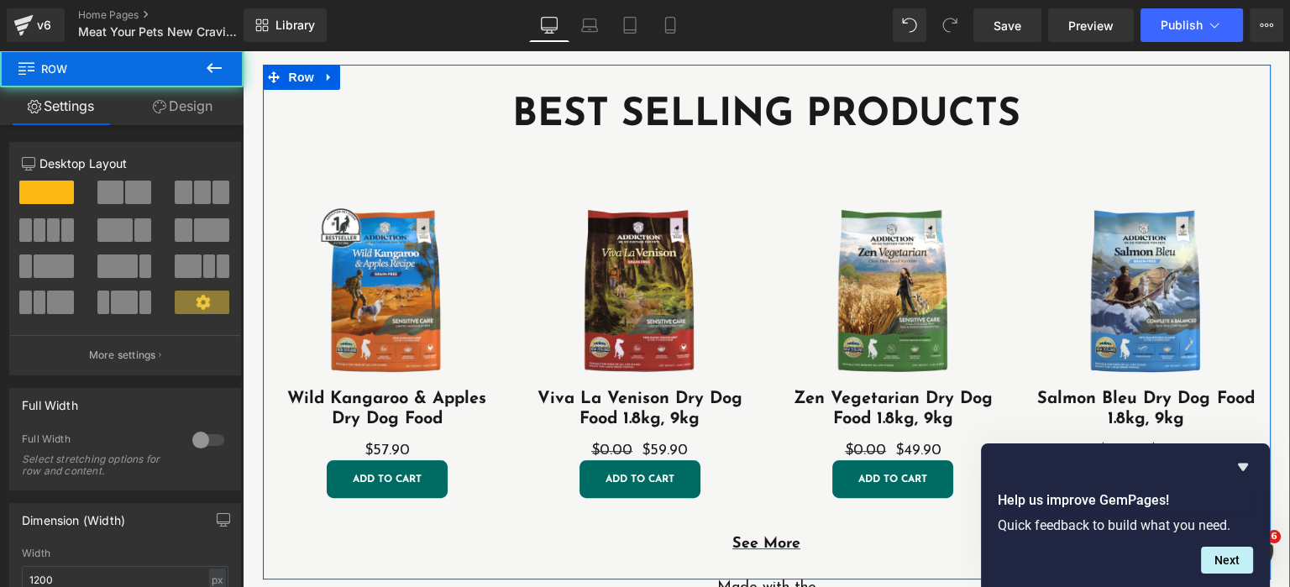
click at [525, 531] on div "BEST SELLING PRODUCTS Heading Sale Off (P) Image Wild Kangaroo & Apples Dry Dog…" at bounding box center [766, 322] width 1007 height 464
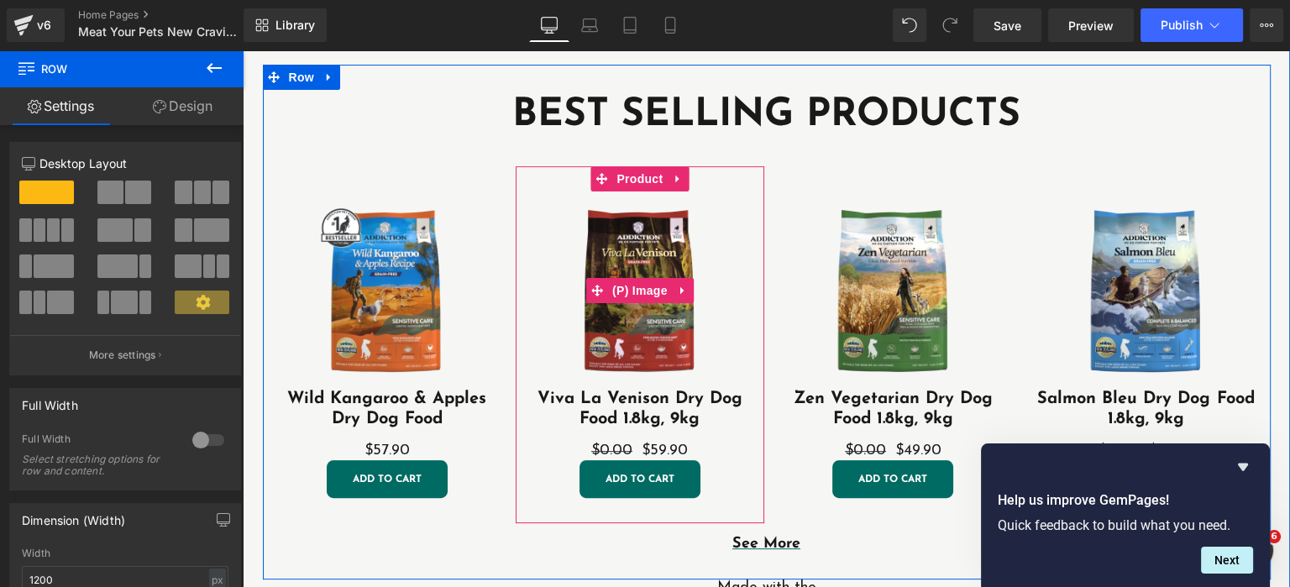
click at [750, 269] on link "Sale Off" at bounding box center [640, 289] width 232 height 197
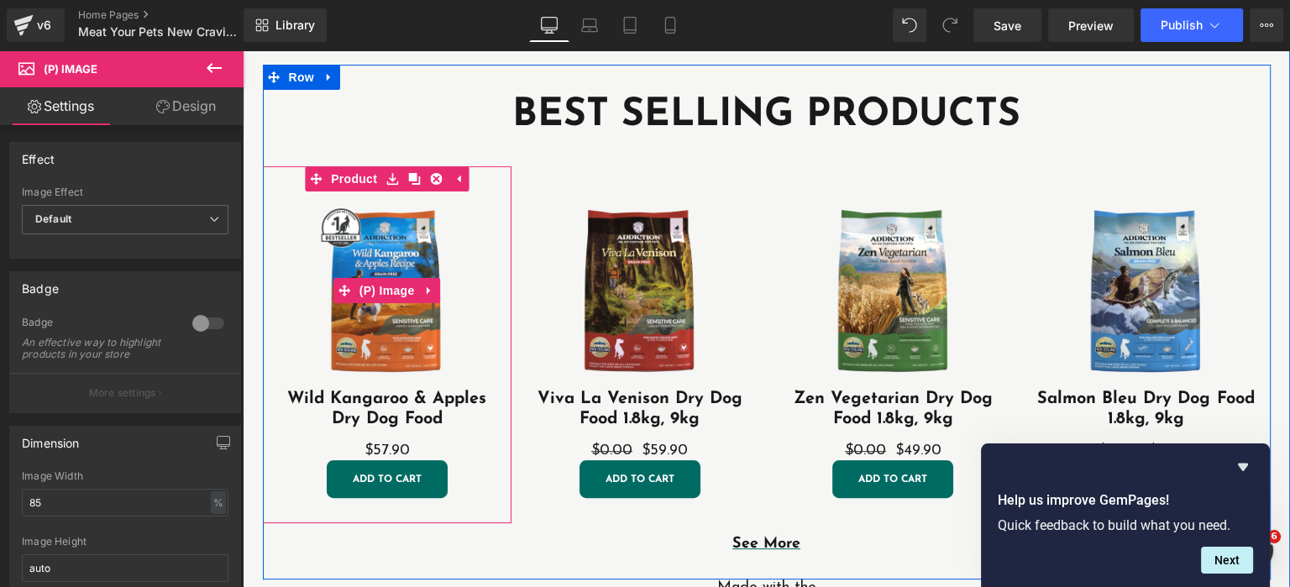
click at [471, 301] on img at bounding box center [386, 289] width 197 height 197
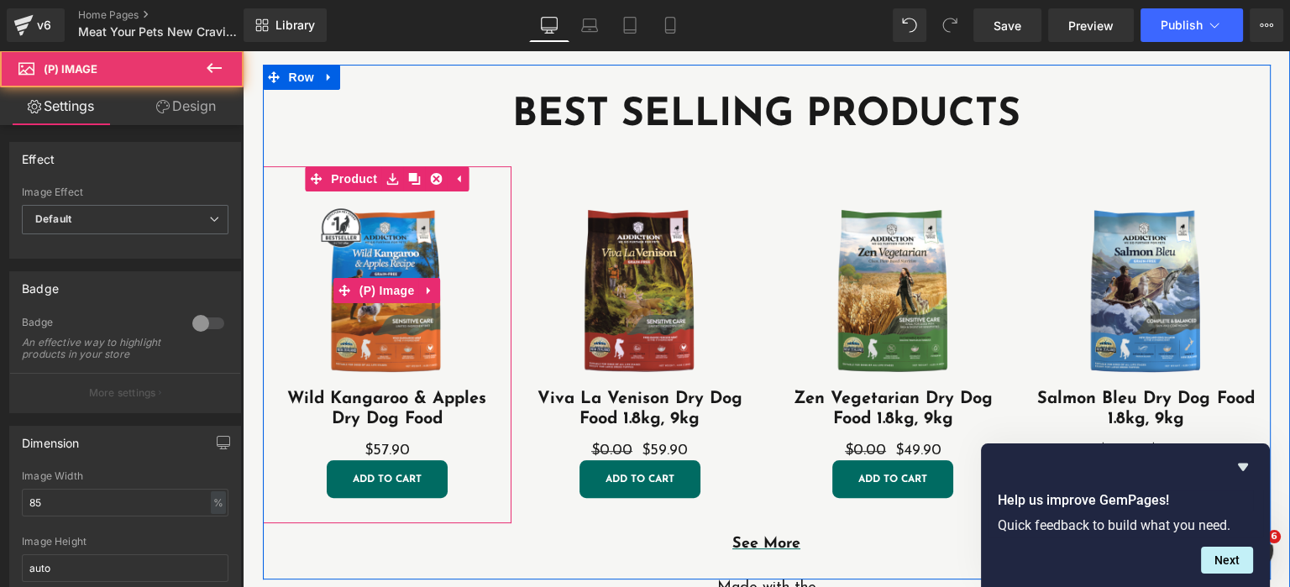
click at [463, 253] on img at bounding box center [386, 289] width 197 height 197
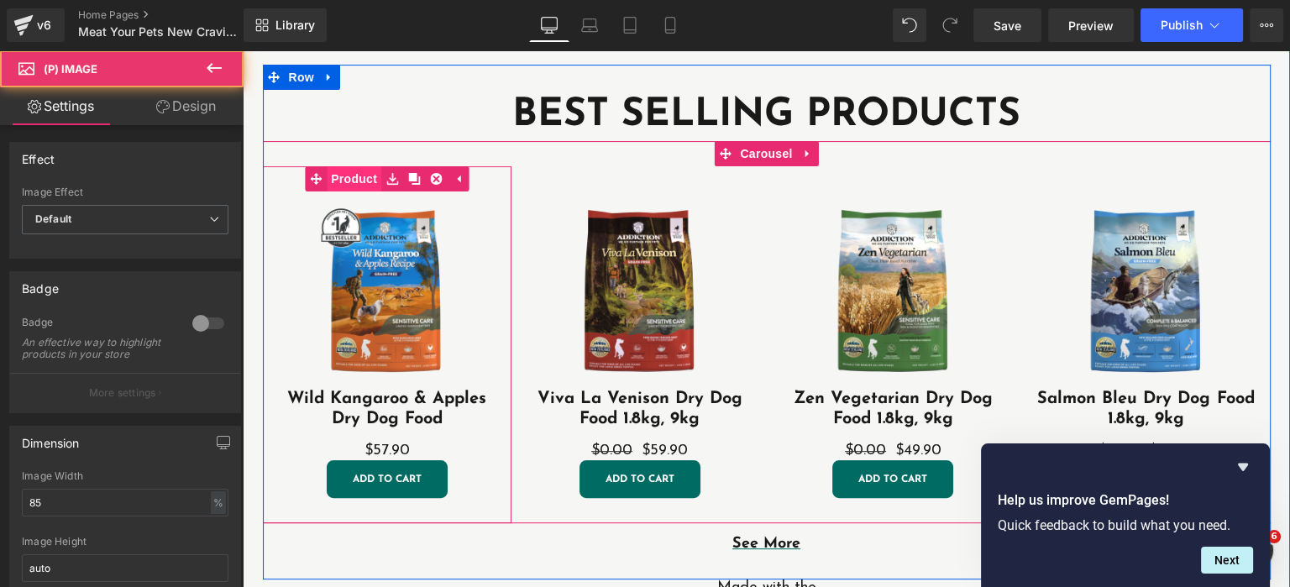
click at [364, 178] on span "Product" at bounding box center [354, 178] width 55 height 25
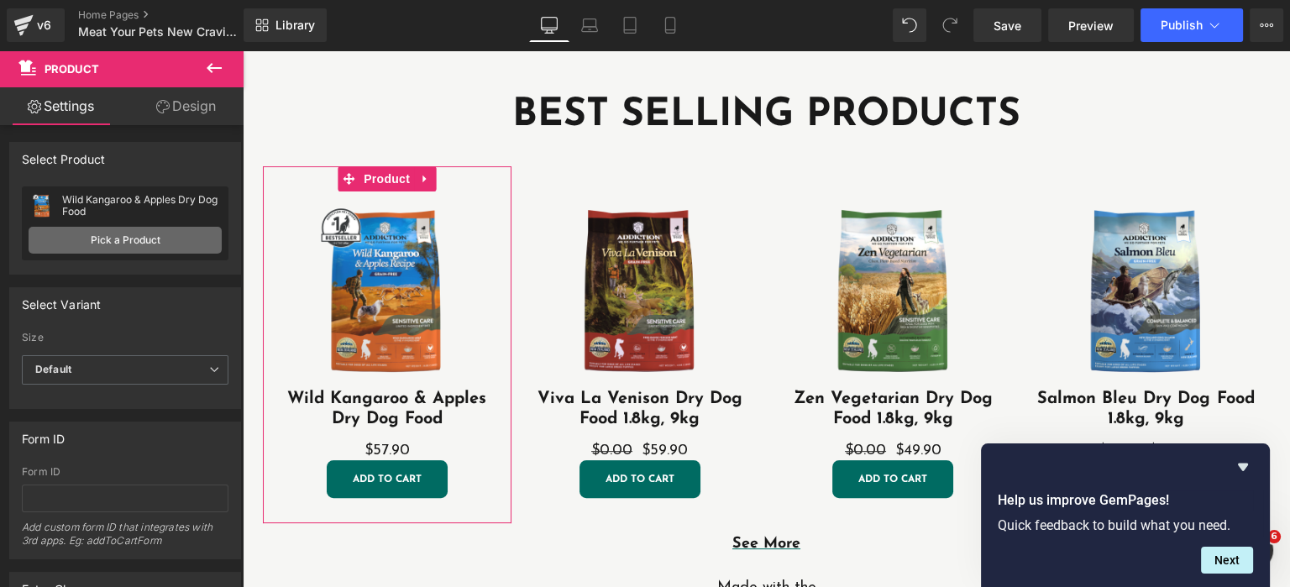
click at [150, 243] on link "Pick a Product" at bounding box center [125, 240] width 193 height 27
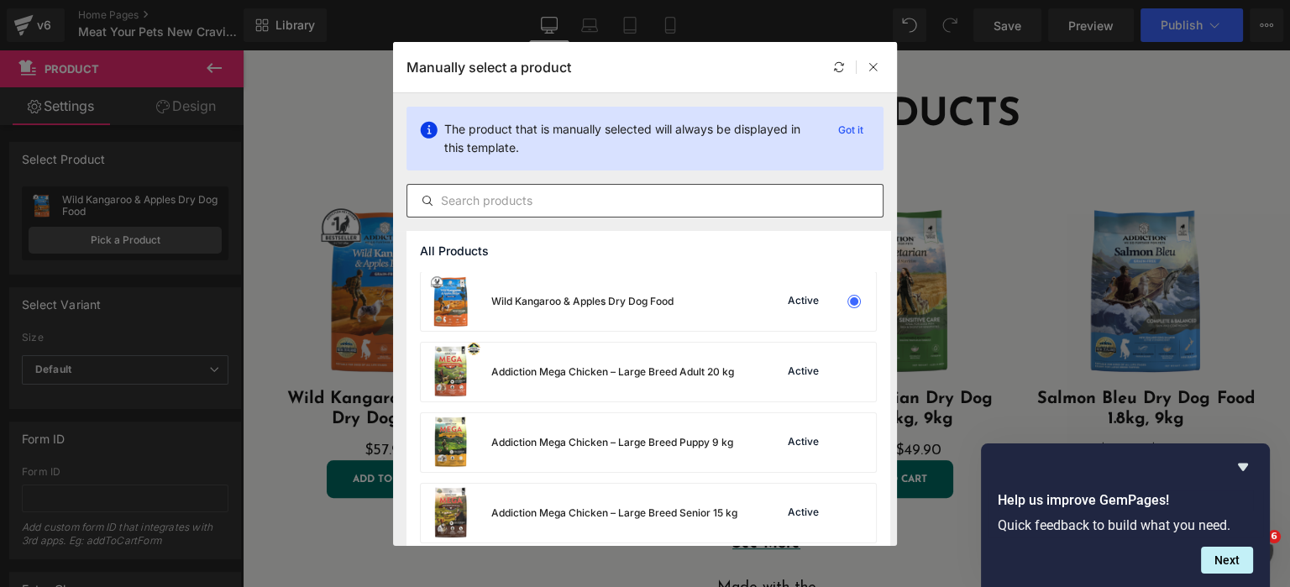
click at [574, 207] on input "text" at bounding box center [644, 201] width 475 height 20
click at [885, 72] on div "Manually select a product" at bounding box center [645, 67] width 504 height 50
click at [876, 71] on icon at bounding box center [873, 67] width 12 height 12
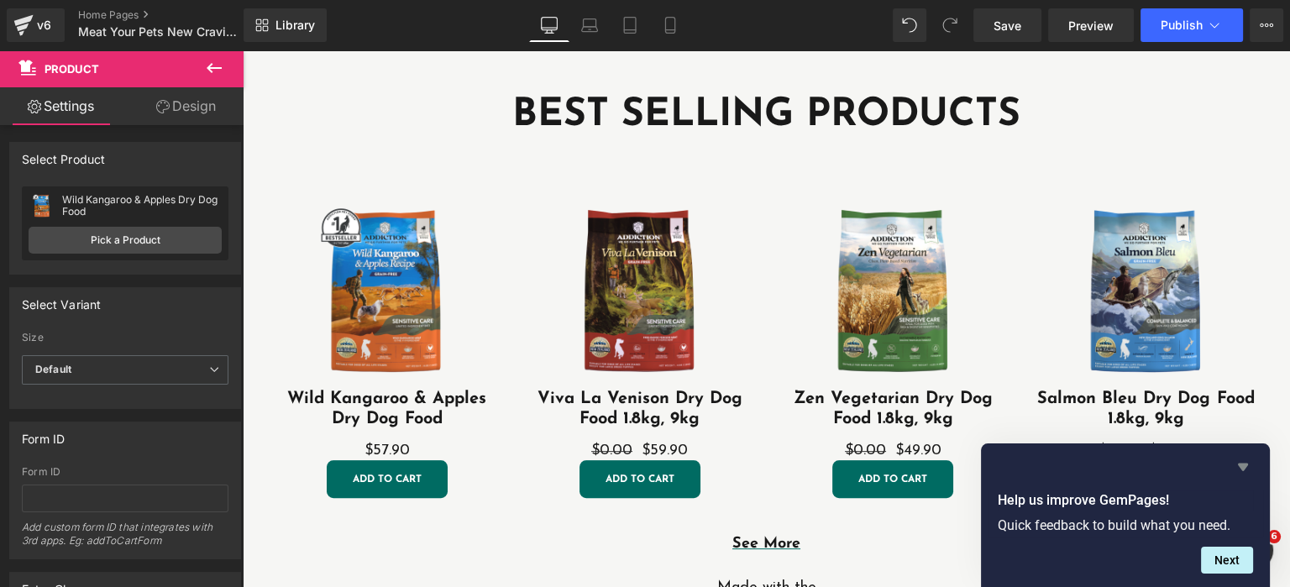
click at [1241, 471] on icon "Hide survey" at bounding box center [1242, 467] width 20 height 20
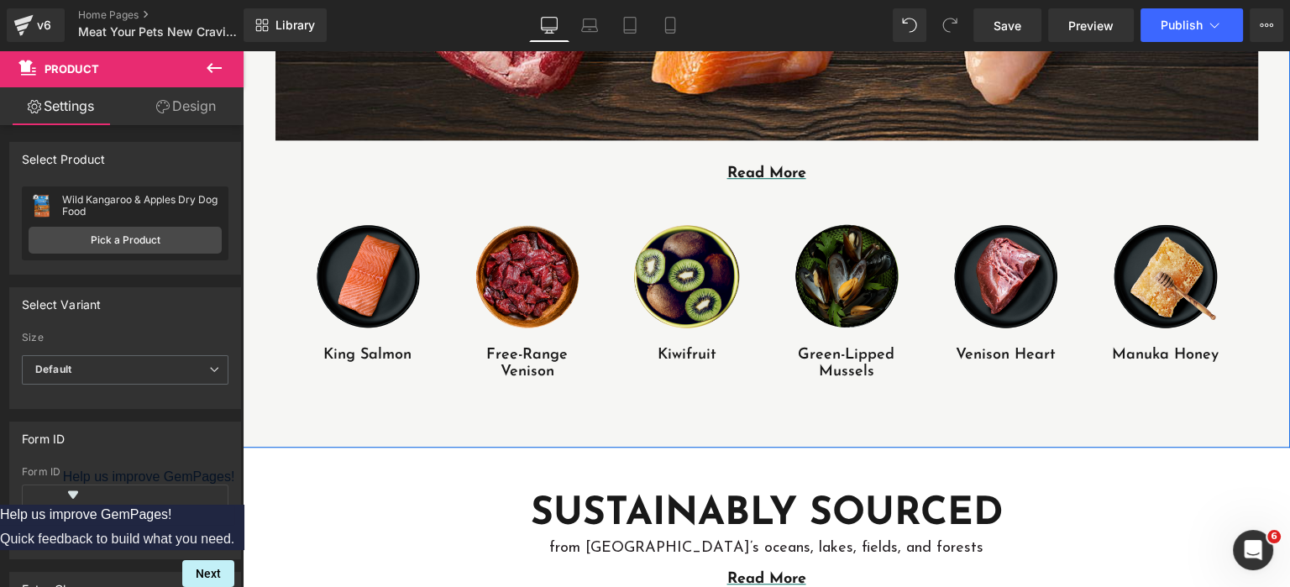
scroll to position [1146, 0]
